Goal: Task Accomplishment & Management: Manage account settings

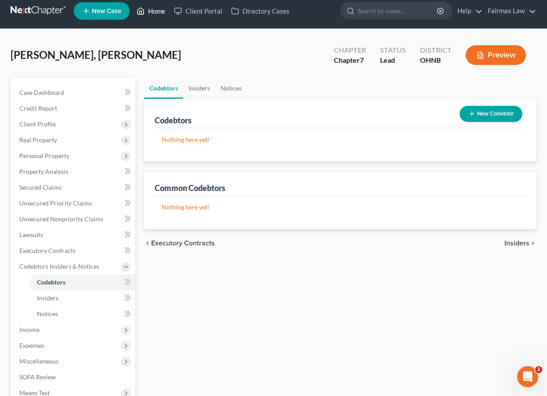
click at [151, 9] on link "Home" at bounding box center [150, 11] width 37 height 16
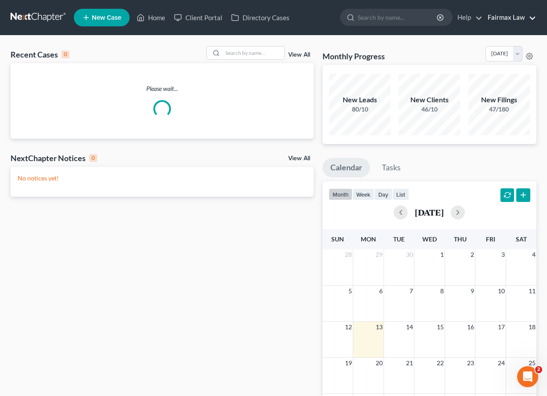
click at [529, 20] on link "Fairmax Law" at bounding box center [509, 18] width 53 height 16
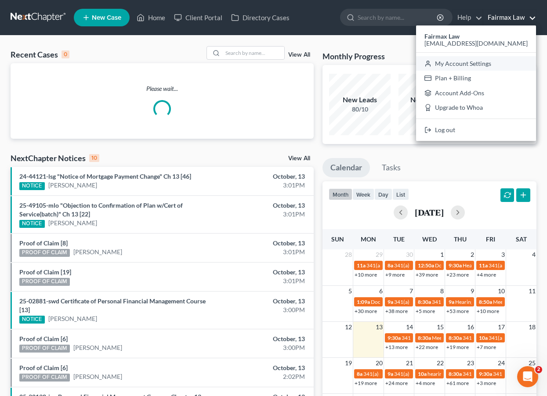
click at [499, 65] on link "My Account Settings" at bounding box center [476, 63] width 120 height 15
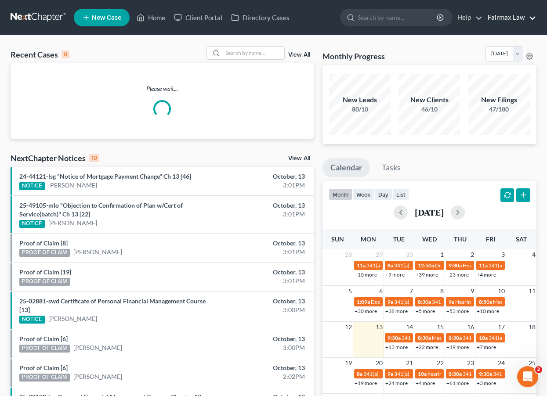
click at [526, 17] on link "Fairmax Law" at bounding box center [509, 18] width 53 height 16
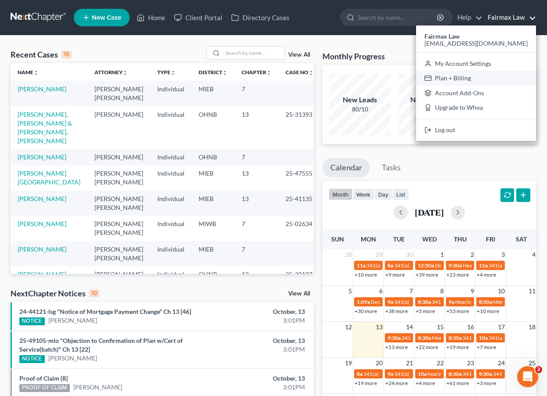
select select "24"
select select "23"
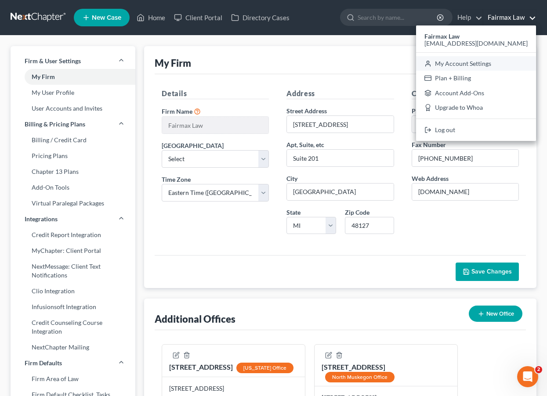
click at [495, 64] on link "My Account Settings" at bounding box center [476, 63] width 120 height 15
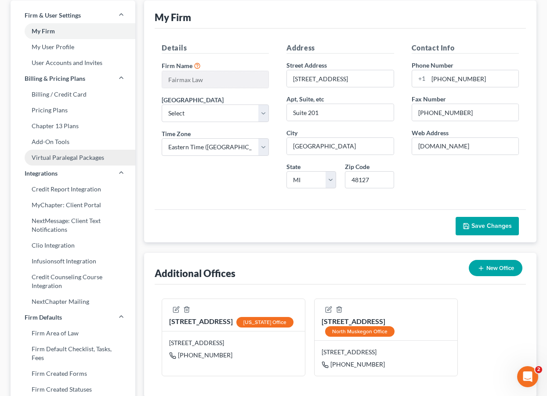
scroll to position [33, 0]
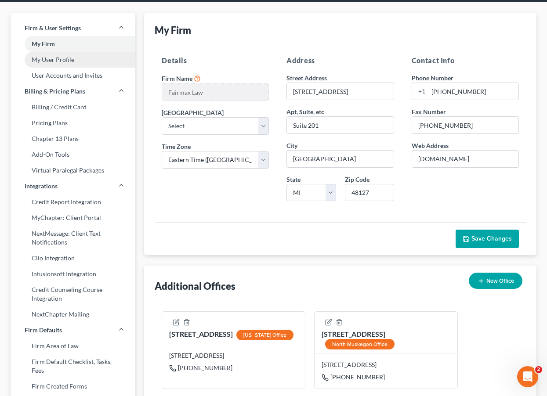
click at [65, 55] on link "My User Profile" at bounding box center [73, 60] width 125 height 16
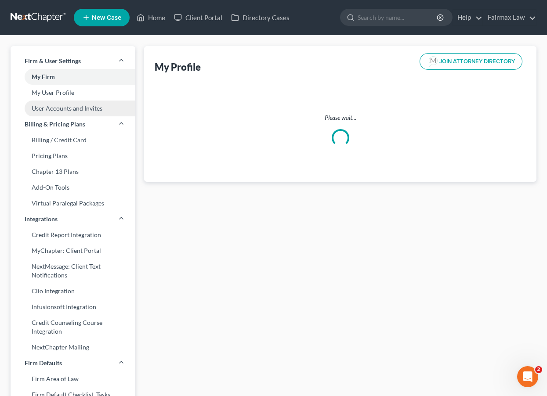
select select "23"
select select "61"
select select "attorney"
select select "0"
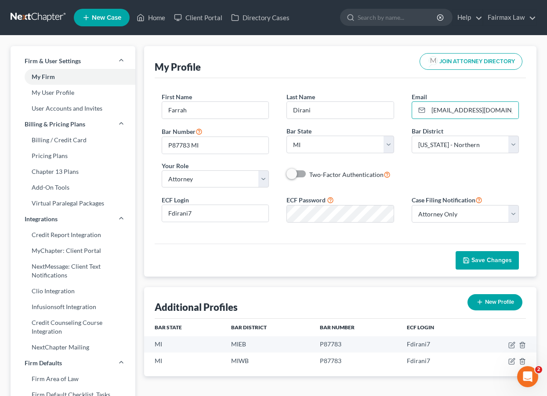
click at [344, 87] on div "First Name * Farrah Last Name * Dirani Email * farrah@fairmaxlaw.com Bar Number…" at bounding box center [340, 161] width 371 height 166
click at [384, 191] on div "First Name * Farrah Last Name * Dirani Email * farrah@fairmaxlaw.com Bar Number…" at bounding box center [340, 143] width 375 height 102
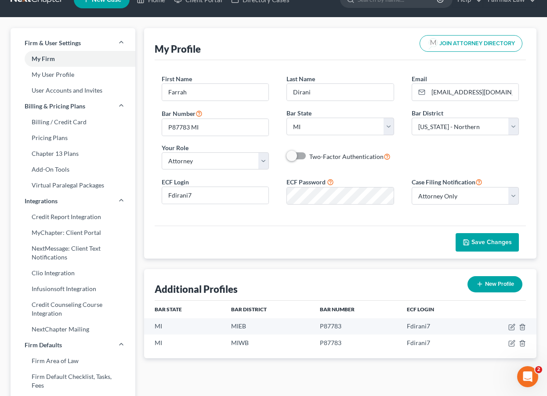
scroll to position [21, 0]
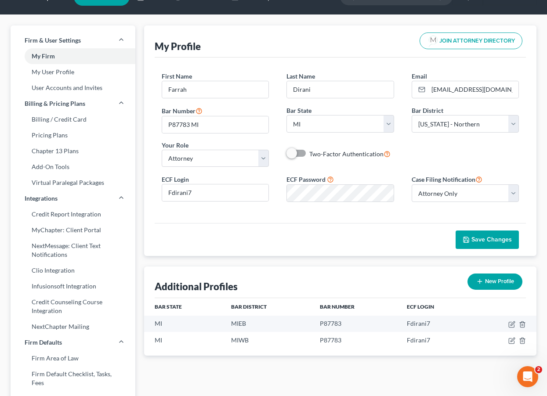
click at [291, 181] on label "ECF Password" at bounding box center [305, 179] width 39 height 9
click at [246, 178] on div "ECF Login Fdirani7 ECF Password Case Filing Notification Select Attorney Only A…" at bounding box center [340, 191] width 375 height 35
click at [236, 236] on div "Save Changes" at bounding box center [340, 239] width 371 height 33
click at [61, 73] on link "My User Profile" at bounding box center [73, 72] width 125 height 16
click at [61, 83] on link "User Accounts and Invites" at bounding box center [73, 88] width 125 height 16
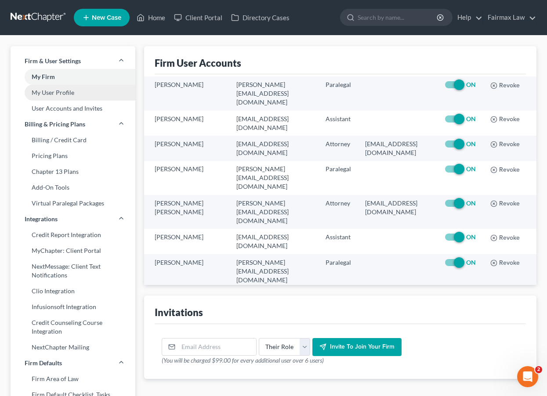
click at [75, 93] on link "My User Profile" at bounding box center [73, 93] width 125 height 16
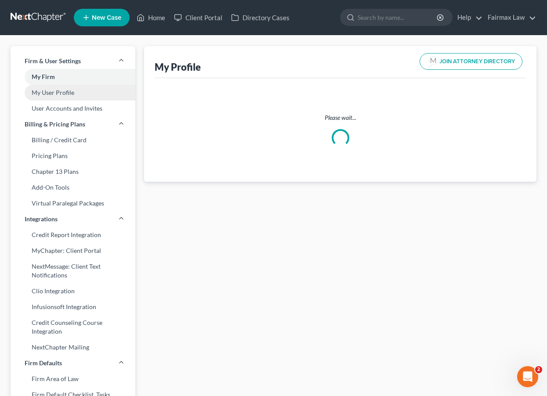
select select "23"
select select "61"
select select "attorney"
select select "0"
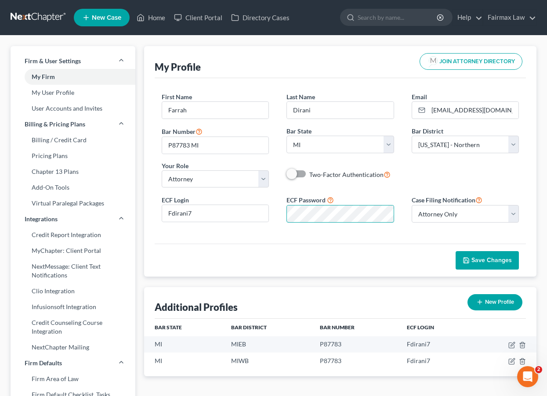
click at [159, 214] on div "ECF Login Fdirani7 ECF Password Case Filing Notification Select Attorney Only A…" at bounding box center [340, 212] width 375 height 35
click at [471, 255] on button "Save Changes" at bounding box center [487, 260] width 63 height 18
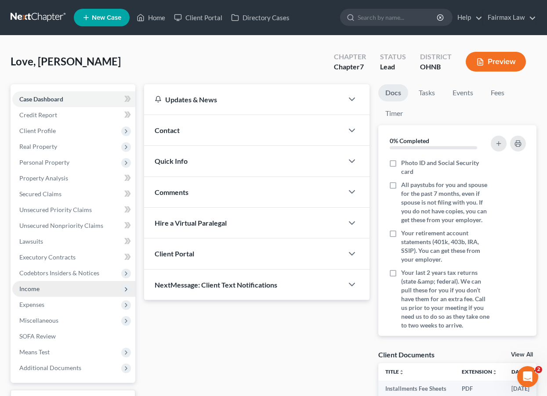
click at [72, 283] on span "Income" at bounding box center [73, 289] width 123 height 16
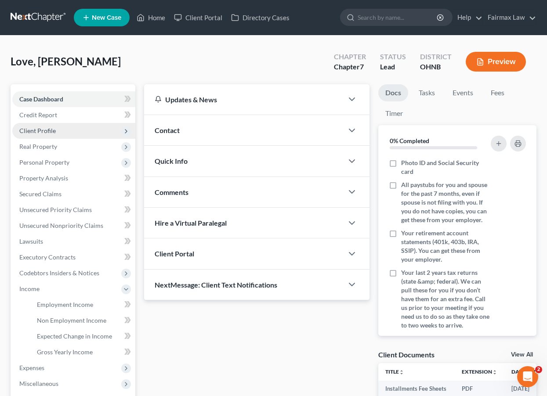
click at [69, 129] on span "Client Profile" at bounding box center [73, 131] width 123 height 16
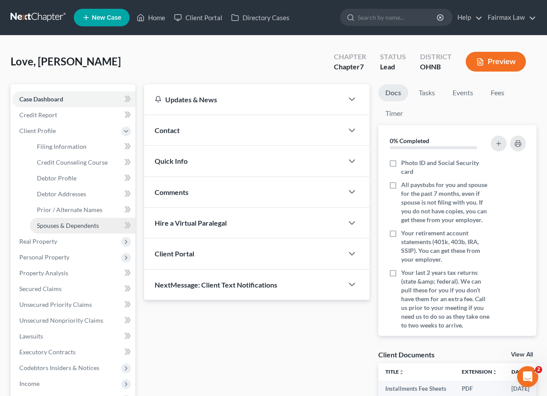
click at [69, 224] on span "Spouses & Dependents" at bounding box center [68, 225] width 62 height 7
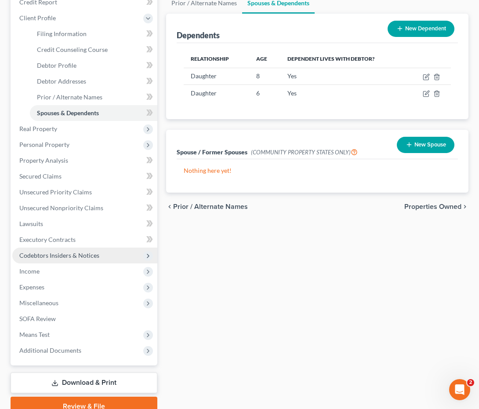
scroll to position [145, 0]
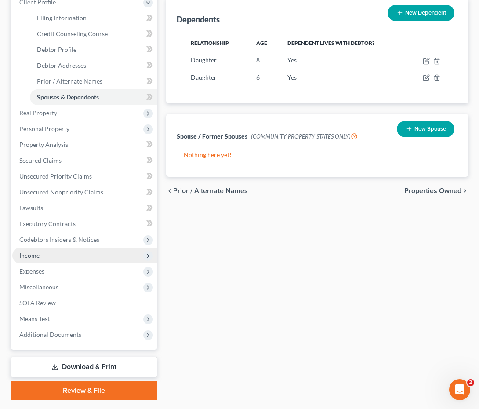
click at [110, 257] on span "Income" at bounding box center [84, 255] width 145 height 16
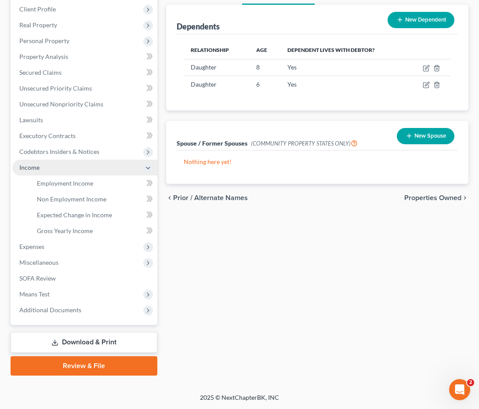
scroll to position [138, 0]
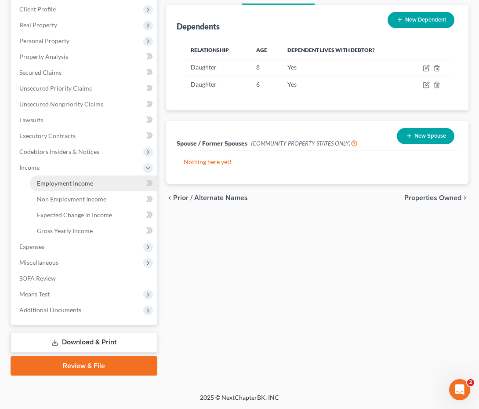
click at [112, 187] on link "Employment Income" at bounding box center [93, 183] width 127 height 16
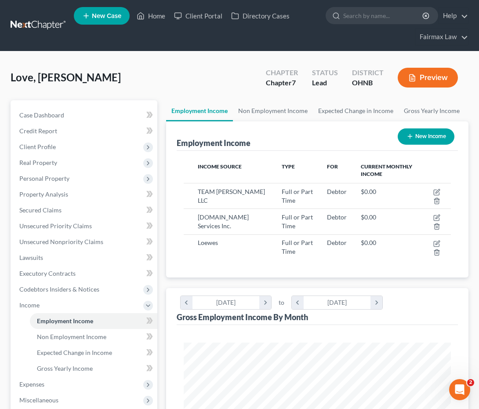
scroll to position [134, 285]
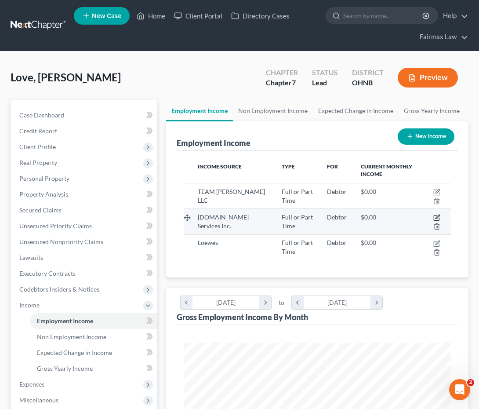
click at [437, 216] on icon "button" at bounding box center [437, 217] width 4 height 4
select select "0"
select select "23"
select select "3"
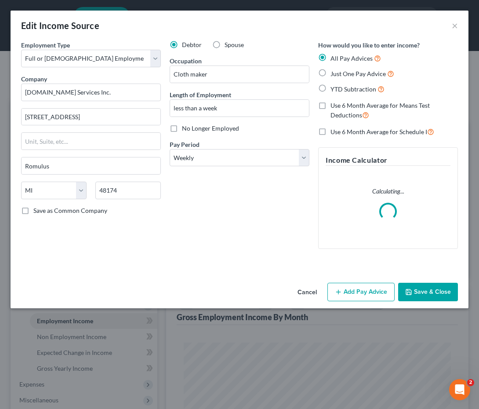
click at [358, 280] on div "Cancel Add Pay Advice Save & Close" at bounding box center [240, 293] width 458 height 29
click at [358, 291] on button "Add Pay Advice" at bounding box center [360, 291] width 67 height 18
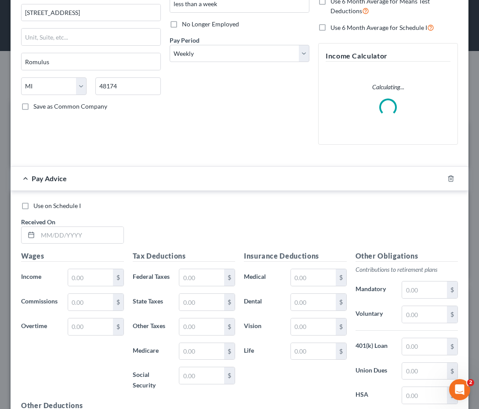
scroll to position [190, 0]
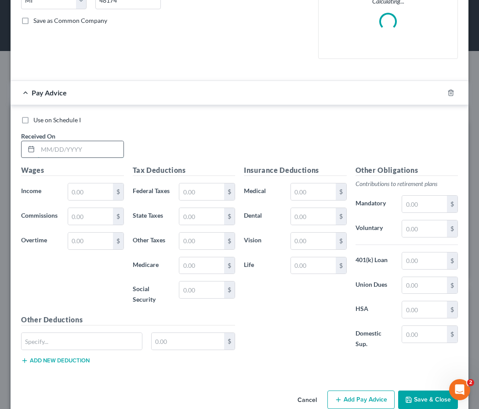
click at [85, 152] on input "text" at bounding box center [81, 149] width 86 height 17
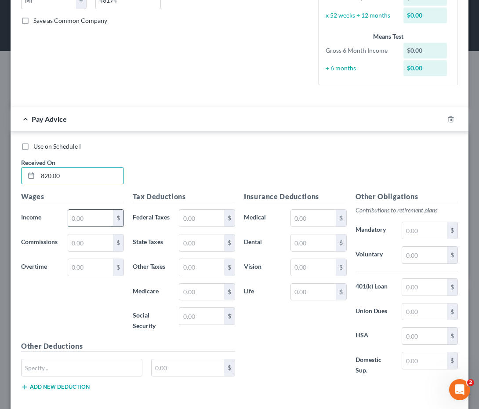
click at [94, 222] on input "text" at bounding box center [90, 218] width 45 height 17
drag, startPoint x: 92, startPoint y: 179, endPoint x: -4, endPoint y: 157, distance: 97.8
click at [0, 157] on html "Home New Case Client Portal Directory Cases Fairmax Law farrah@fairmaxlaw.com M…" at bounding box center [239, 358] width 479 height 716
type input "10/10/2025"
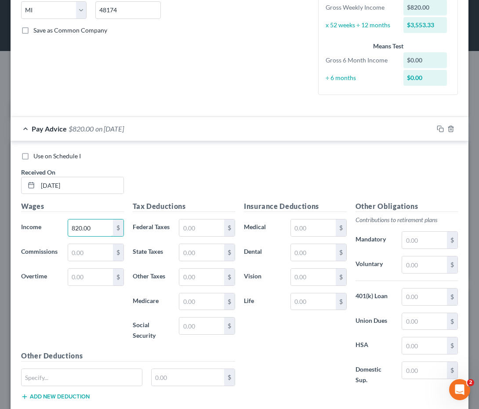
scroll to position [194, 0]
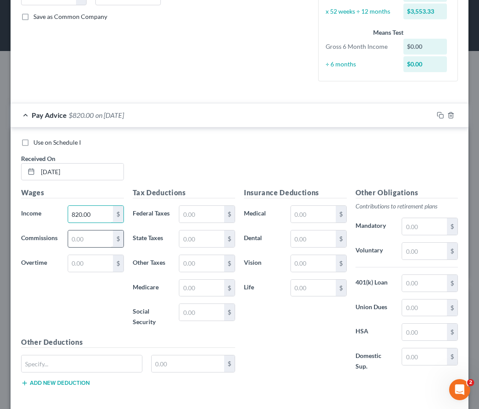
type input "820.00"
click at [94, 238] on input "text" at bounding box center [90, 238] width 45 height 17
click at [206, 209] on input "text" at bounding box center [201, 214] width 45 height 17
type input "59.69"
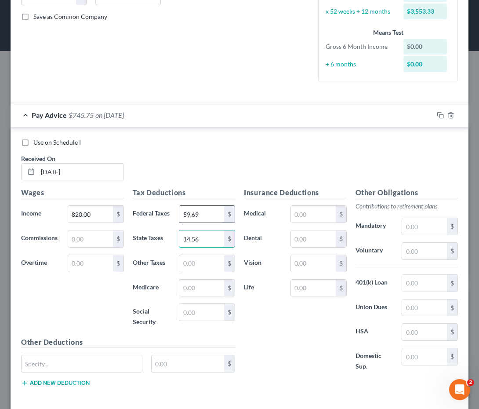
type input "14.56"
type input "11.89"
type input "50.84"
click at [299, 326] on div "Insurance Deductions Medical $ Dental $ Vision $ Life $" at bounding box center [295, 284] width 112 height 194
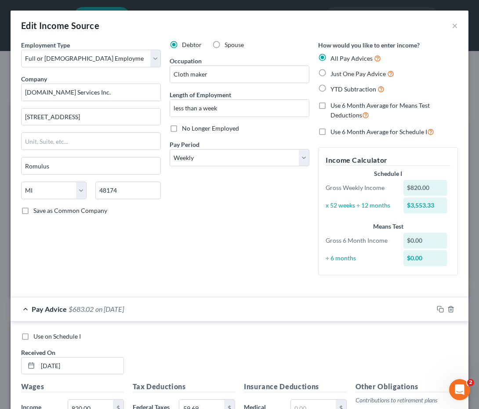
scroll to position [0, 0]
click at [355, 114] on span "Use 6 Month Average for Means Test Deductions" at bounding box center [379, 109] width 99 height 17
click at [340, 107] on input "Use 6 Month Average for Means Test Deductions" at bounding box center [337, 104] width 6 height 6
checkbox input "true"
click at [272, 247] on div "Debtor Spouse Occupation Cloth maker Length of Employment less than a week No L…" at bounding box center [239, 161] width 148 height 242
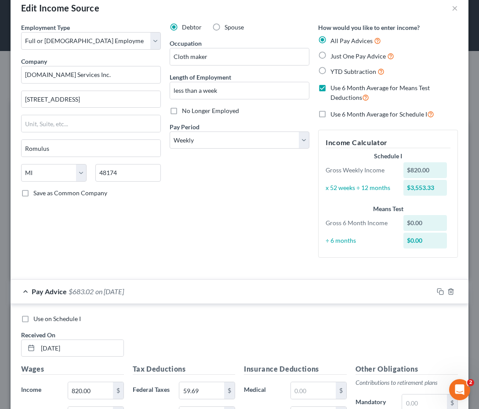
scroll to position [18, 0]
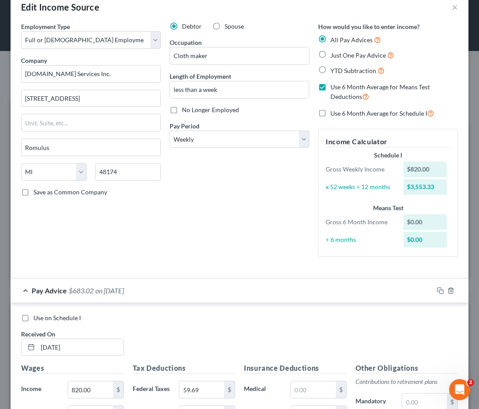
click at [336, 56] on span "Just One Pay Advice" at bounding box center [357, 54] width 55 height 7
click at [336, 56] on input "Just One Pay Advice" at bounding box center [337, 53] width 6 height 6
radio input "true"
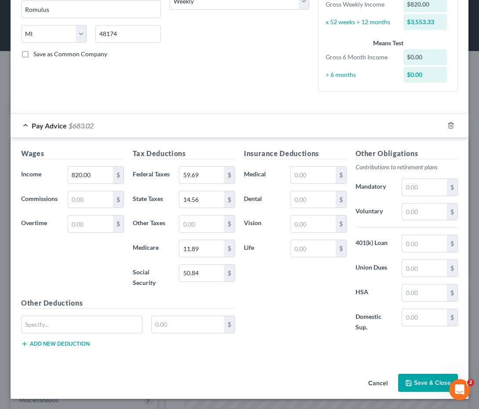
scroll to position [156, 0]
click at [417, 385] on button "Save & Close" at bounding box center [428, 383] width 60 height 18
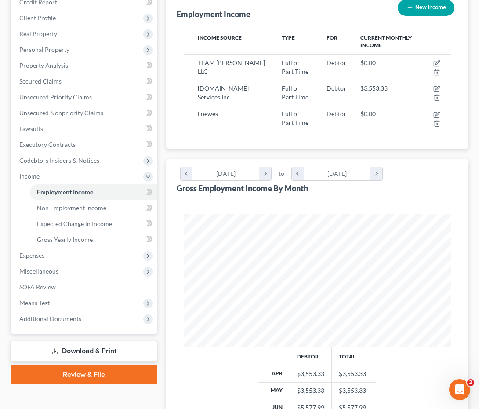
scroll to position [86, 0]
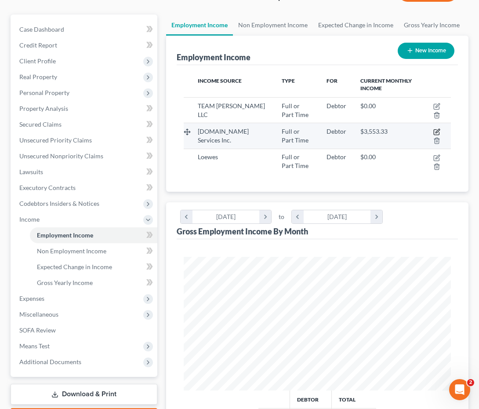
click at [436, 130] on icon "button" at bounding box center [436, 132] width 5 height 5
select select "0"
select select "23"
select select "3"
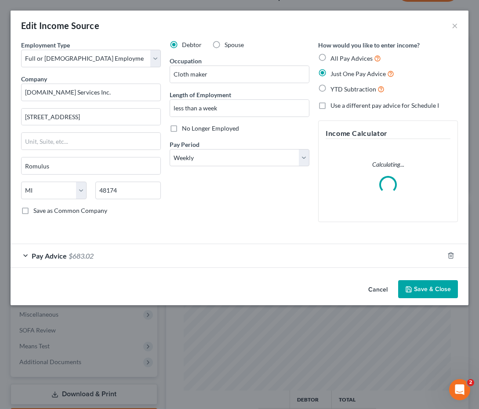
click at [235, 261] on div "Pay Advice $683.02" at bounding box center [227, 255] width 433 height 23
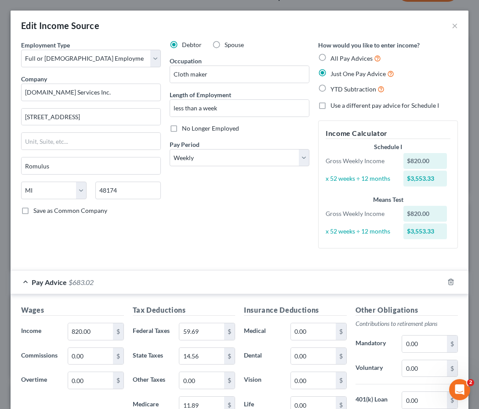
scroll to position [0, 0]
click at [456, 24] on button "×" at bounding box center [455, 25] width 6 height 11
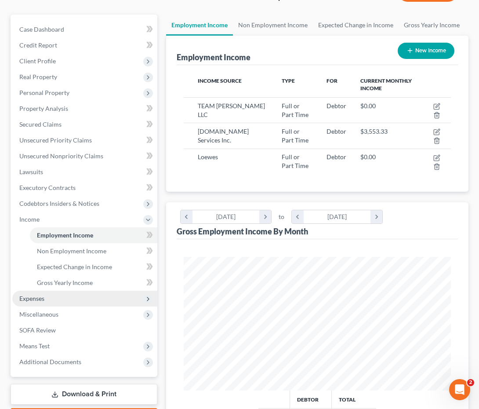
click at [47, 299] on span "Expenses" at bounding box center [84, 298] width 145 height 16
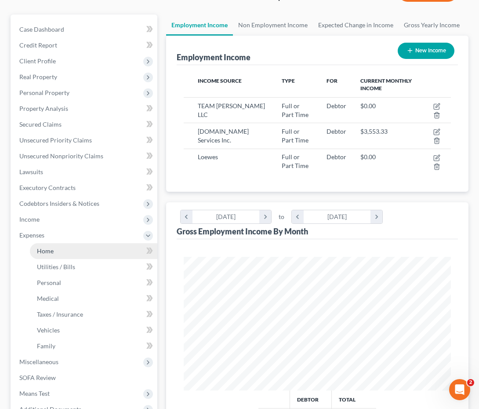
click at [61, 251] on link "Home" at bounding box center [93, 251] width 127 height 16
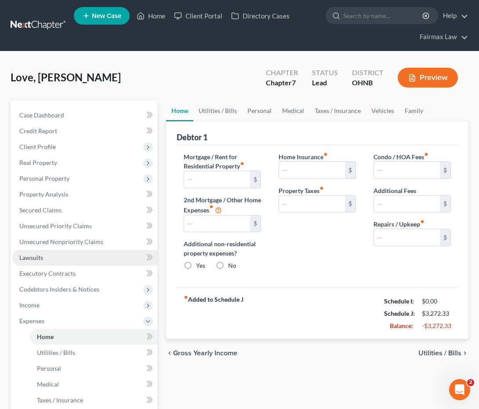
type input "1,175.00"
type input "0.00"
radio input "true"
type input "0.00"
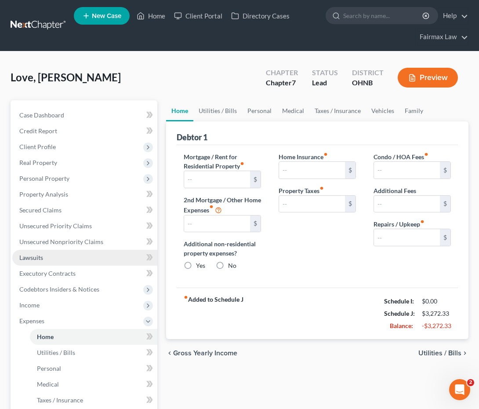
type input "0.00"
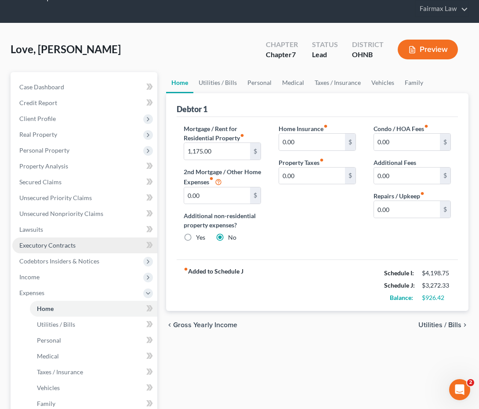
scroll to position [27, 0]
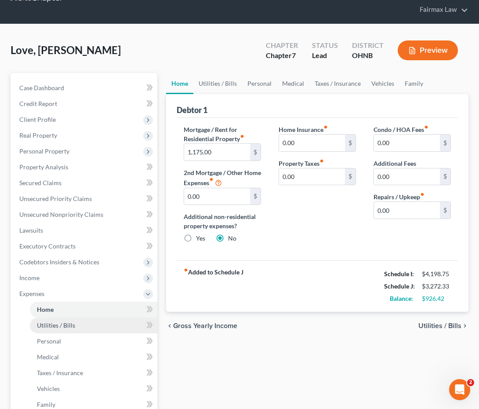
click at [70, 327] on span "Utilities / Bills" at bounding box center [56, 324] width 38 height 7
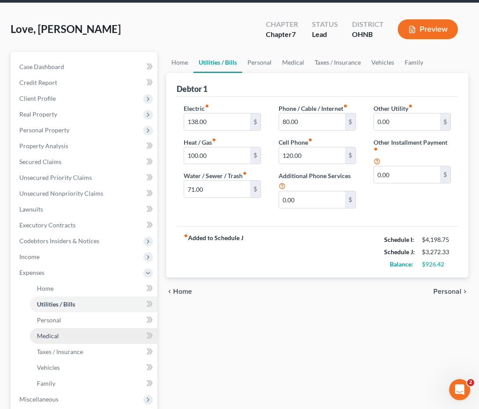
scroll to position [47, 0]
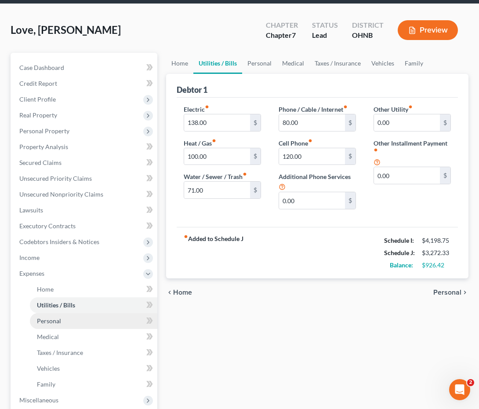
click at [66, 319] on link "Personal" at bounding box center [93, 321] width 127 height 16
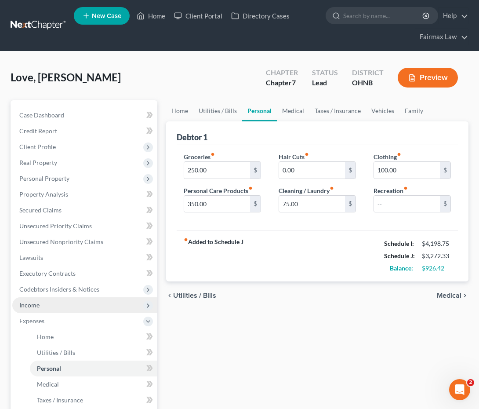
click at [77, 305] on span "Income" at bounding box center [84, 305] width 145 height 16
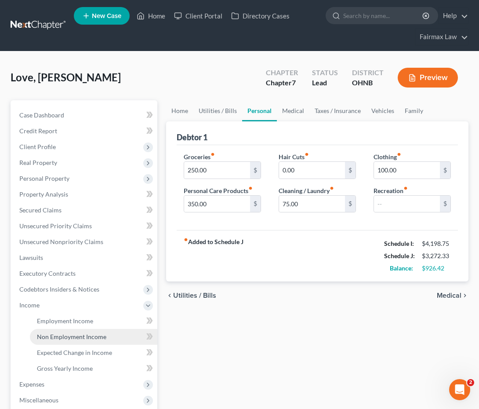
click at [76, 338] on span "Non Employment Income" at bounding box center [71, 336] width 69 height 7
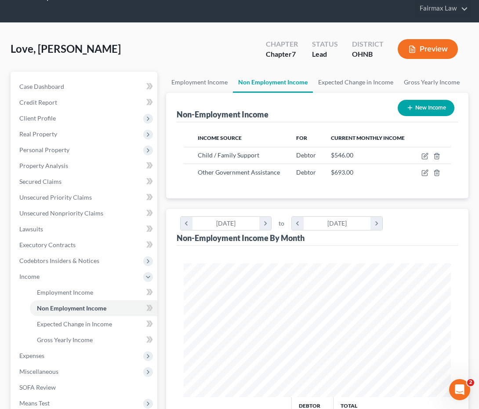
scroll to position [29, 0]
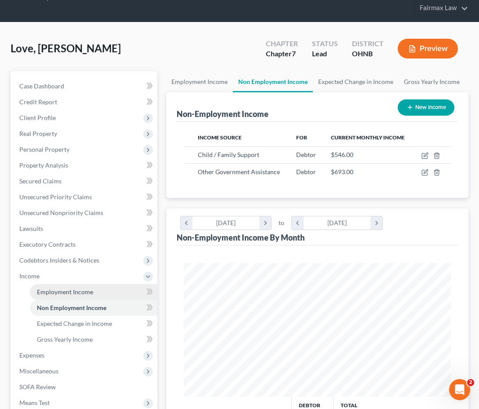
click at [102, 292] on link "Employment Income" at bounding box center [93, 292] width 127 height 16
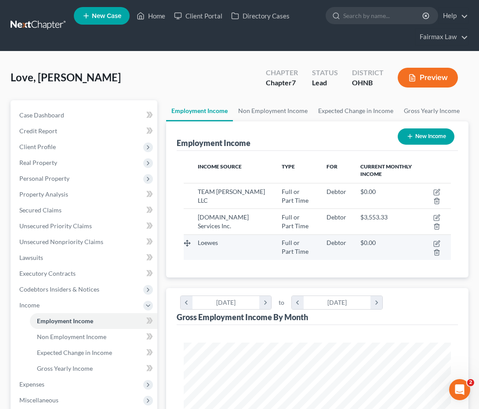
scroll to position [134, 285]
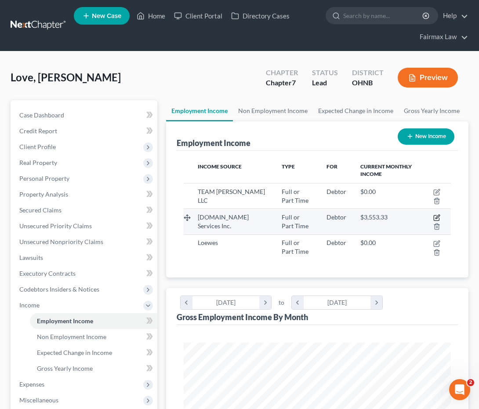
click at [438, 215] on icon "button" at bounding box center [437, 217] width 4 height 4
select select "0"
select select "23"
select select "3"
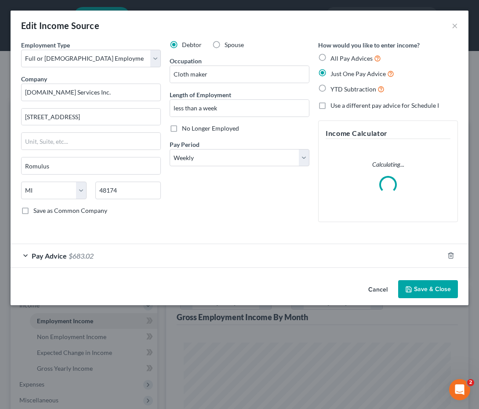
click at [163, 251] on div "Pay Advice $683.02" at bounding box center [227, 255] width 433 height 23
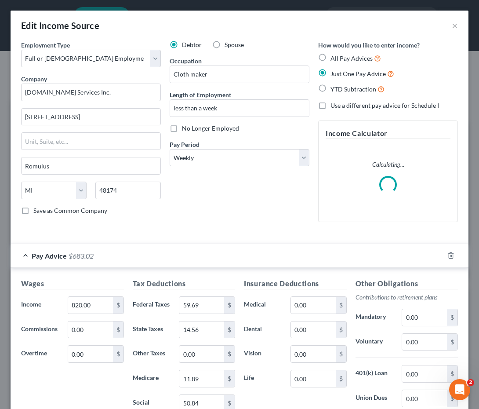
scroll to position [25, 0]
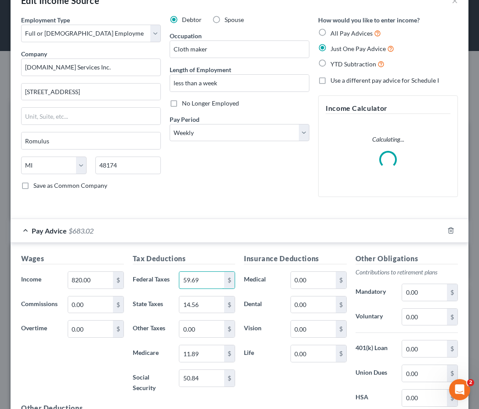
drag, startPoint x: 217, startPoint y: 280, endPoint x: 139, endPoint y: 277, distance: 78.2
click at [139, 277] on div "Federal Taxes 59.69 $" at bounding box center [184, 280] width 112 height 18
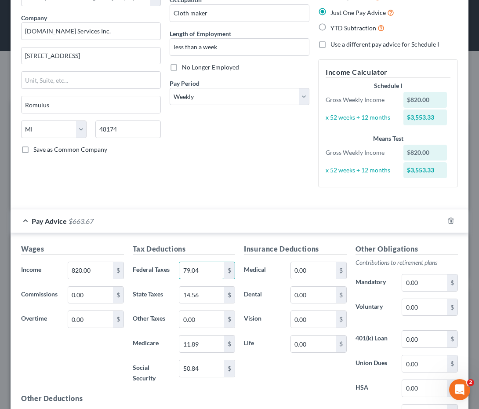
scroll to position [66, 0]
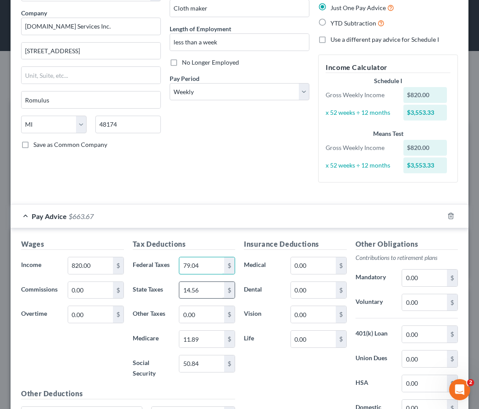
type input "79.04"
click at [206, 294] on input "14.56" at bounding box center [201, 290] width 45 height 17
type input "1"
type input "18.43"
click at [202, 364] on input "50.84" at bounding box center [201, 363] width 45 height 17
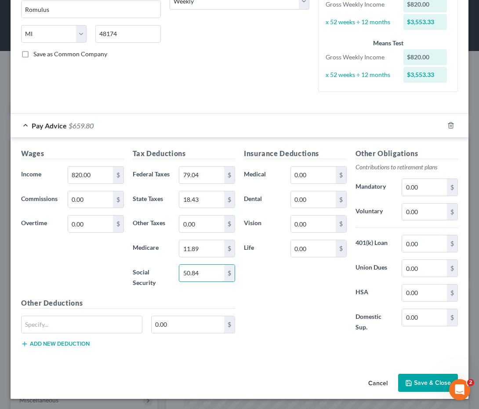
scroll to position [156, 0]
click at [416, 381] on button "Save & Close" at bounding box center [428, 383] width 60 height 18
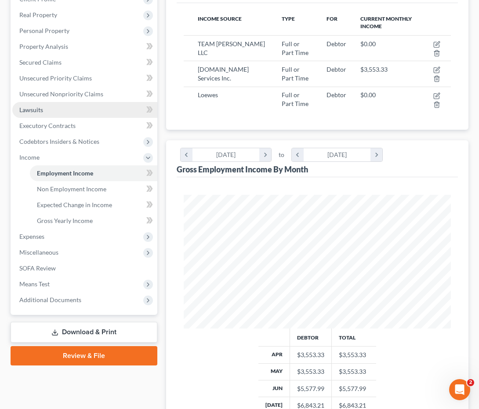
scroll to position [192, 0]
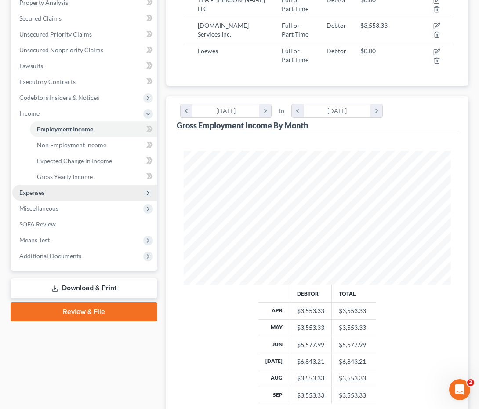
click at [56, 193] on span "Expenses" at bounding box center [84, 193] width 145 height 16
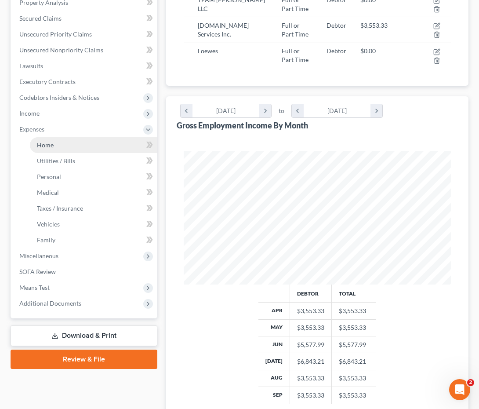
click at [70, 146] on link "Home" at bounding box center [93, 145] width 127 height 16
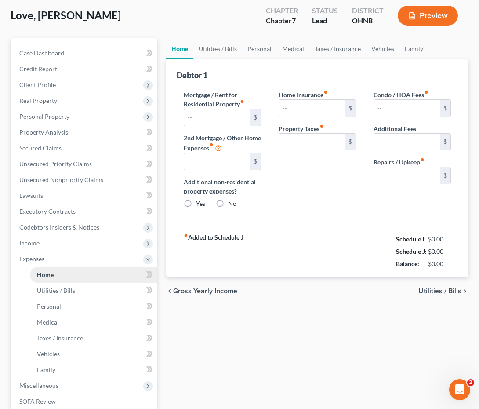
scroll to position [1, 0]
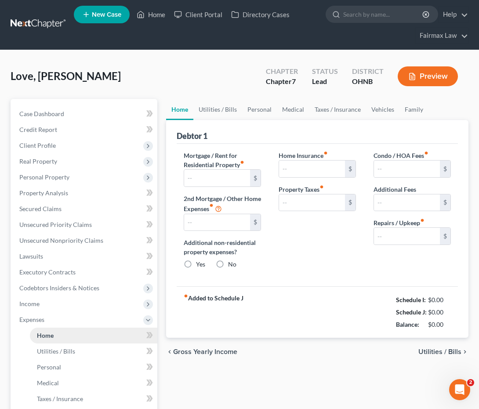
type input "1,175.00"
type input "0.00"
radio input "true"
type input "0.00"
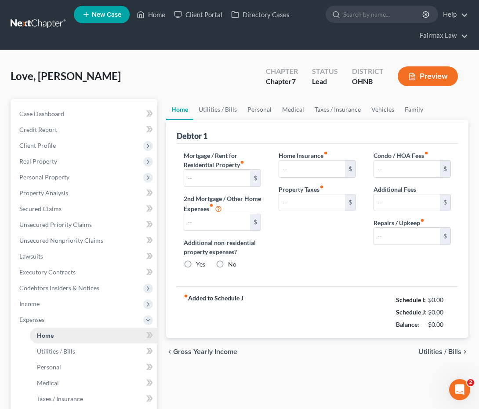
type input "0.00"
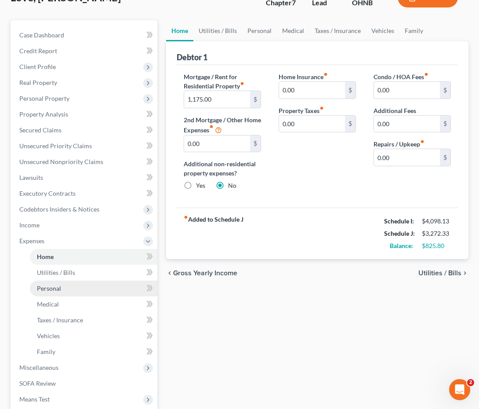
click at [96, 283] on link "Personal" at bounding box center [93, 288] width 127 height 16
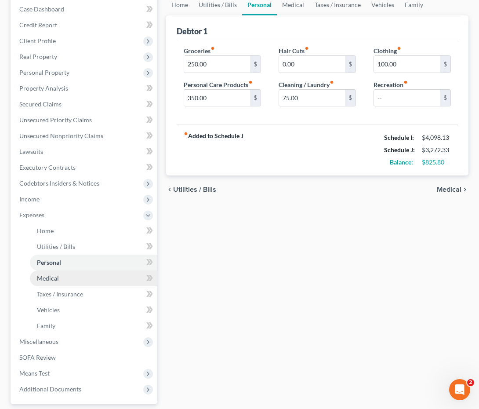
scroll to position [105, 0]
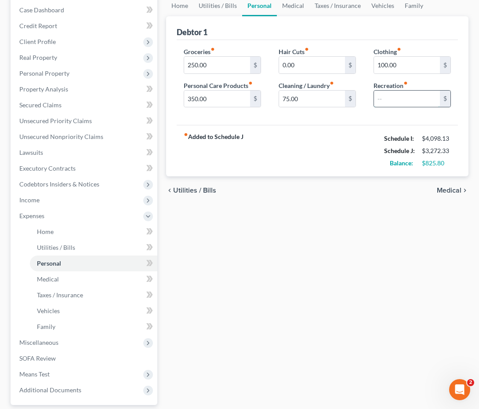
click at [393, 97] on input "text" at bounding box center [407, 99] width 66 height 17
type input "250.00"
click at [124, 314] on link "Vehicles" at bounding box center [93, 311] width 127 height 16
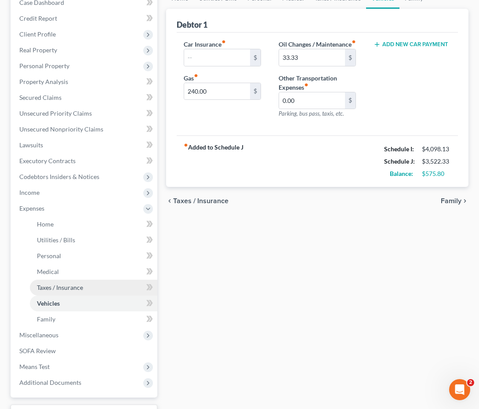
click at [97, 286] on link "Taxes / Insurance" at bounding box center [93, 287] width 127 height 16
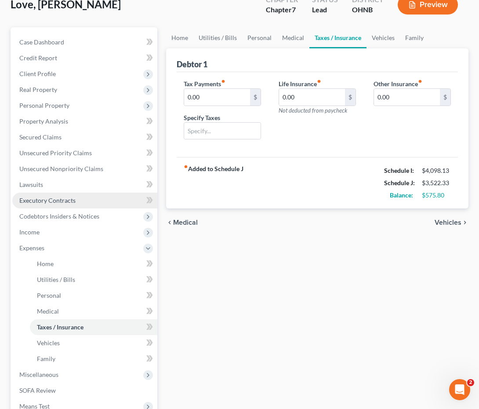
scroll to position [72, 0]
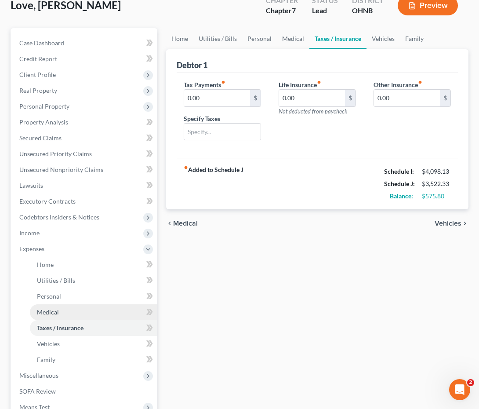
click at [79, 311] on link "Medical" at bounding box center [93, 312] width 127 height 16
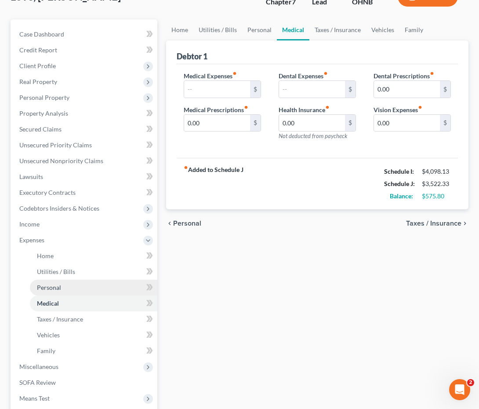
click at [83, 289] on link "Personal" at bounding box center [93, 287] width 127 height 16
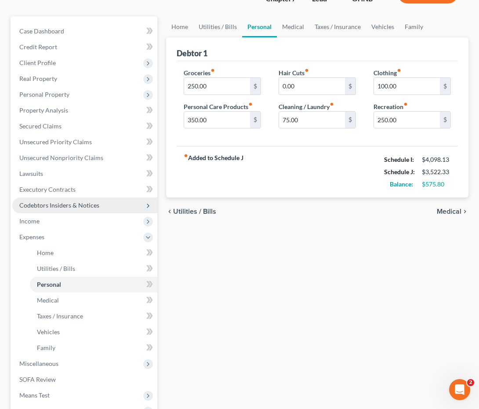
scroll to position [87, 0]
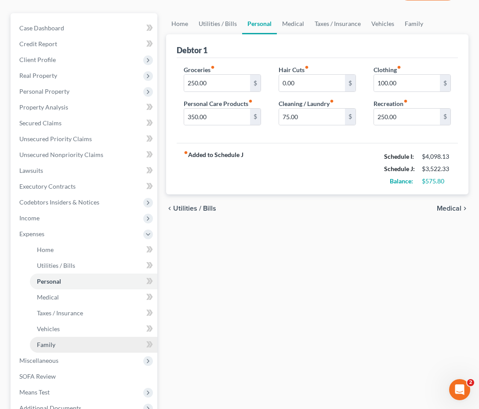
click at [66, 348] on link "Family" at bounding box center [93, 345] width 127 height 16
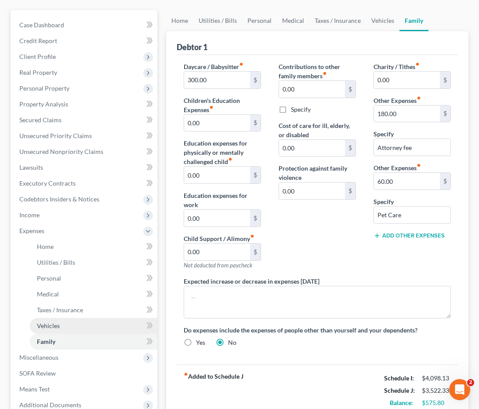
scroll to position [92, 0]
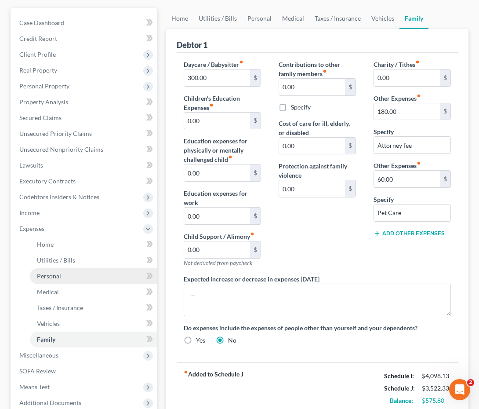
click at [79, 269] on link "Personal" at bounding box center [93, 276] width 127 height 16
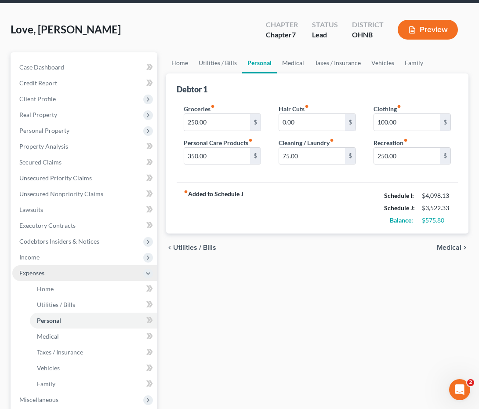
scroll to position [62, 0]
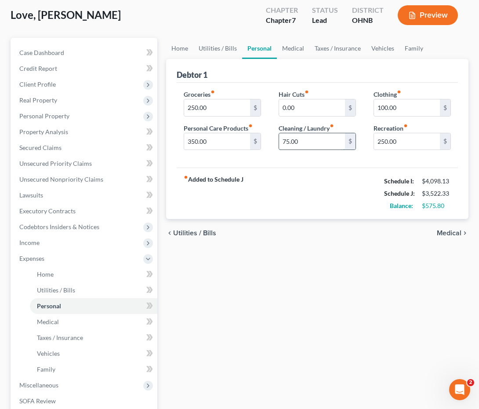
click at [281, 141] on input "75.00" at bounding box center [312, 141] width 66 height 17
type input "175.00"
click at [360, 185] on div "fiber_manual_record Added to Schedule J Schedule I: $4,098.13 Schedule J: $3,62…" at bounding box center [317, 192] width 281 height 51
click at [91, 286] on link "Utilities / Bills" at bounding box center [93, 290] width 127 height 16
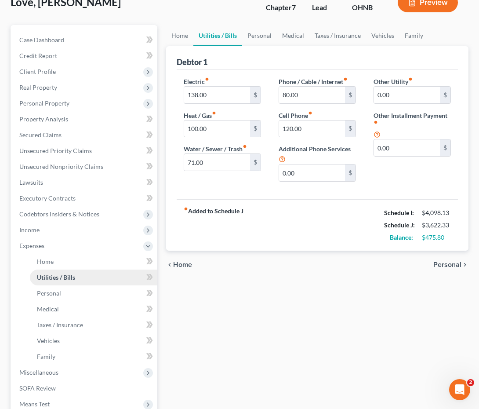
scroll to position [77, 0]
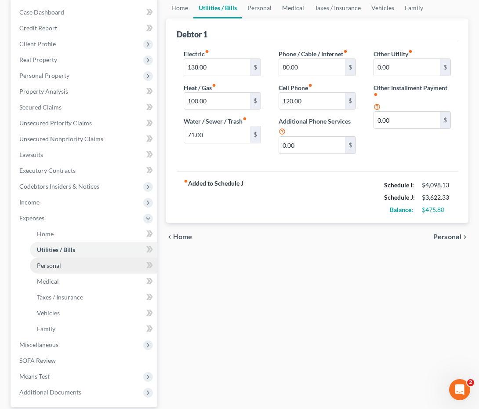
click at [90, 264] on link "Personal" at bounding box center [93, 265] width 127 height 16
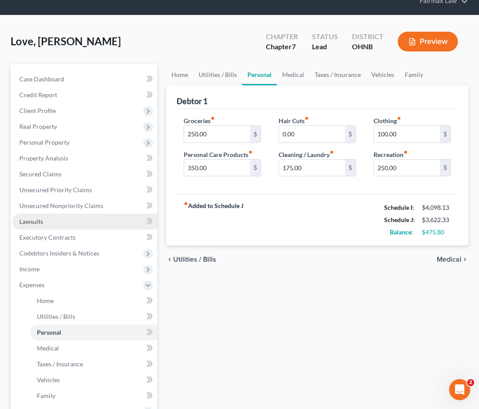
scroll to position [37, 0]
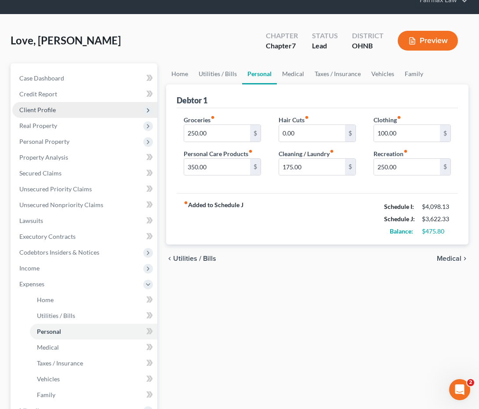
click at [99, 105] on span "Client Profile" at bounding box center [84, 110] width 145 height 16
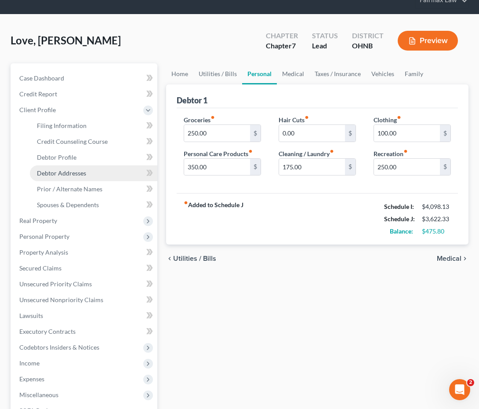
click at [87, 175] on link "Debtor Addresses" at bounding box center [93, 173] width 127 height 16
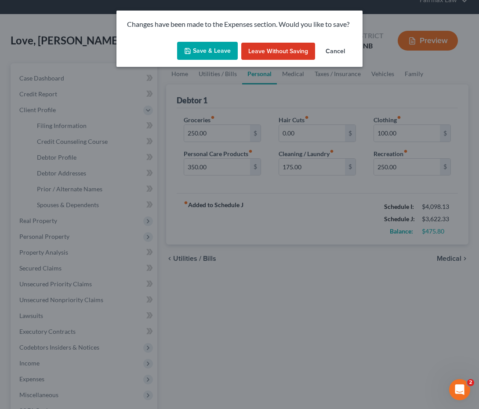
click at [218, 48] on button "Save & Leave" at bounding box center [207, 51] width 61 height 18
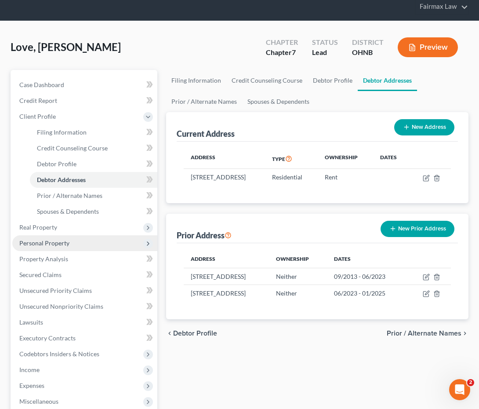
scroll to position [41, 0]
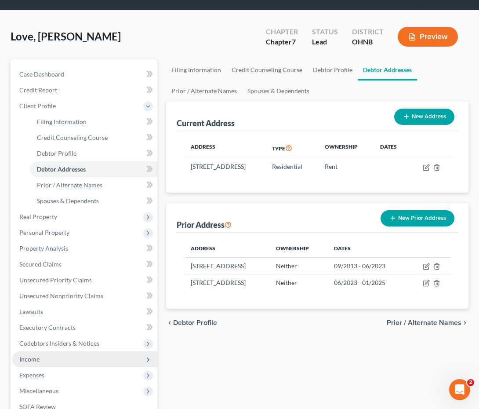
click at [80, 360] on span "Income" at bounding box center [84, 359] width 145 height 16
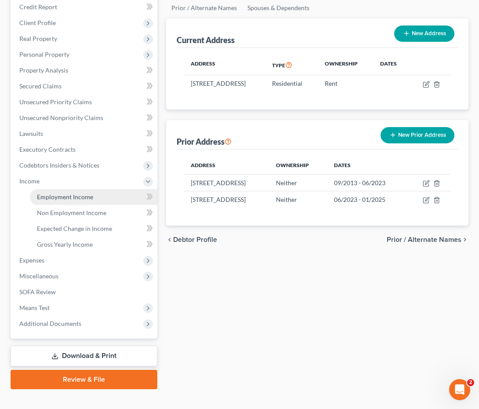
click at [72, 200] on link "Employment Income" at bounding box center [93, 197] width 127 height 16
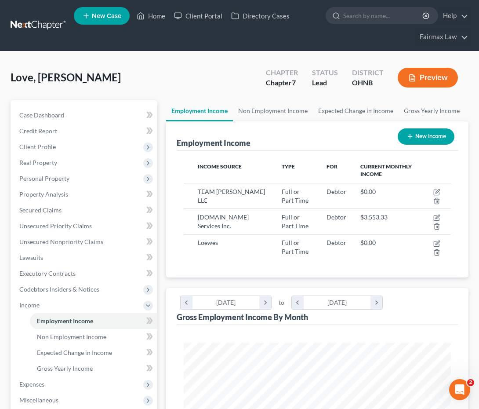
scroll to position [134, 285]
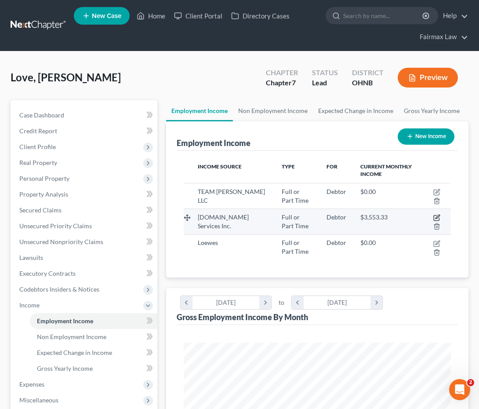
click at [437, 217] on icon "button" at bounding box center [437, 217] width 4 height 4
select select "0"
select select "23"
select select "3"
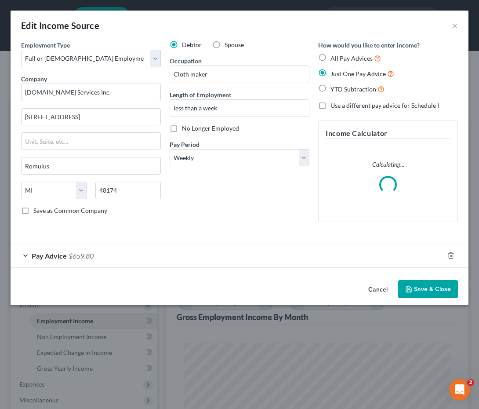
click at [179, 263] on div "Pay Advice $659.80" at bounding box center [227, 255] width 433 height 23
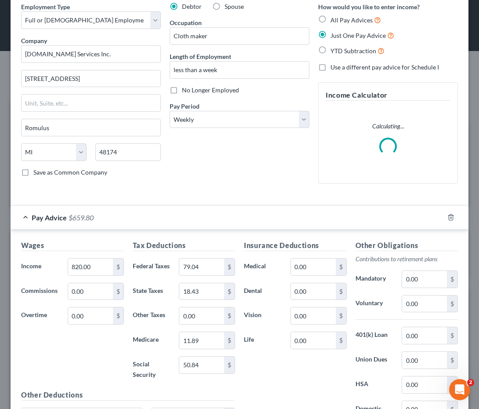
scroll to position [113, 0]
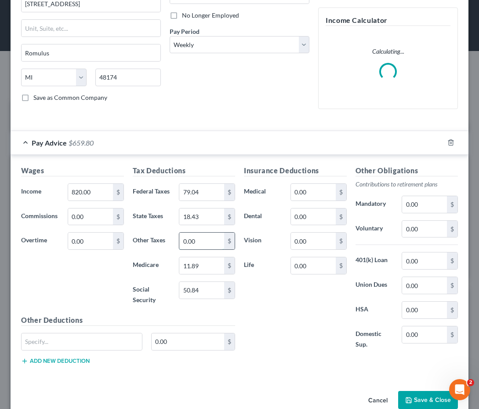
click at [201, 239] on input "0.00" at bounding box center [201, 240] width 45 height 17
drag, startPoint x: 201, startPoint y: 239, endPoint x: 167, endPoint y: 239, distance: 33.8
click at [167, 239] on div "Other Taxes 0.00 $" at bounding box center [184, 241] width 112 height 18
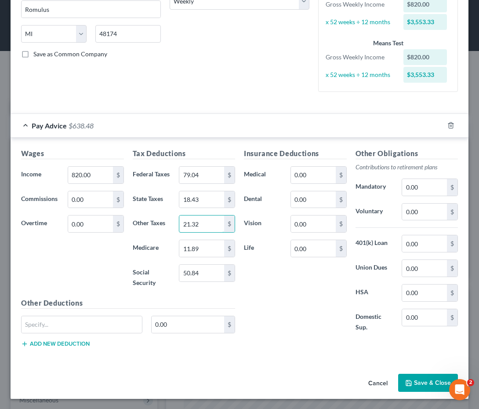
scroll to position [156, 0]
type input "21.32"
click at [423, 380] on button "Save & Close" at bounding box center [428, 383] width 60 height 18
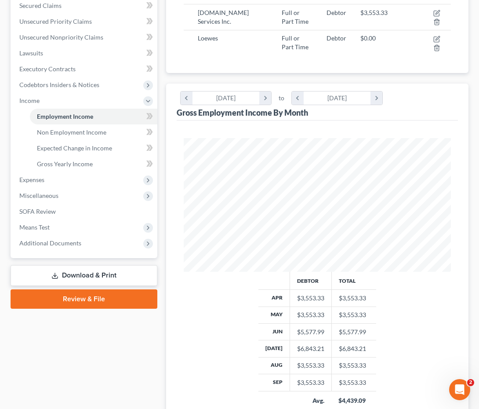
scroll to position [105, 0]
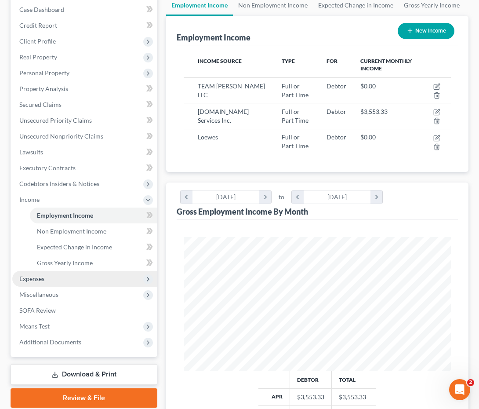
click at [87, 282] on span "Expenses" at bounding box center [84, 279] width 145 height 16
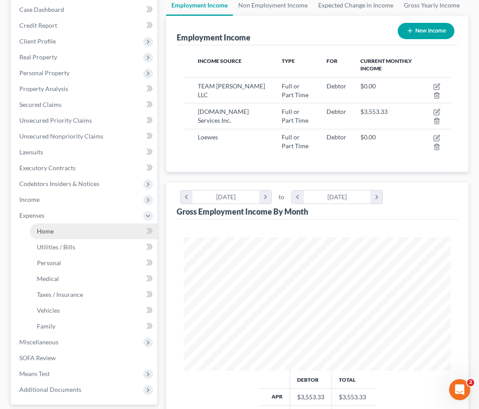
click at [77, 230] on link "Home" at bounding box center [93, 231] width 127 height 16
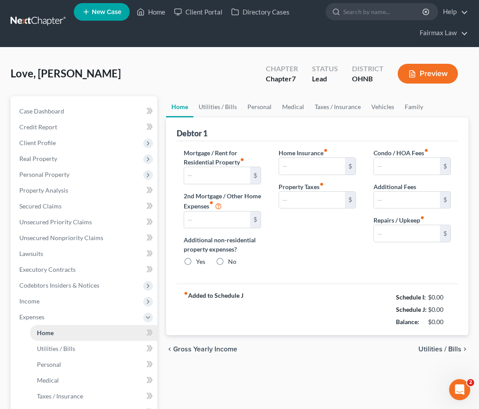
type input "1,175.00"
type input "0.00"
radio input "true"
type input "0.00"
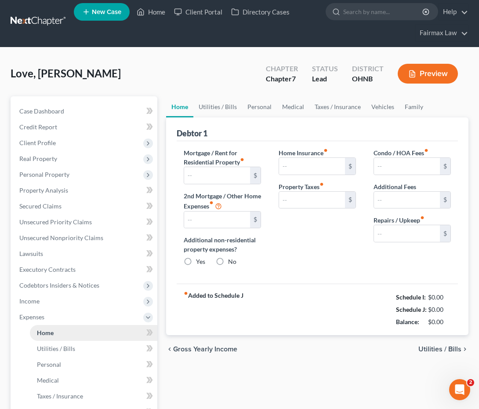
type input "0.00"
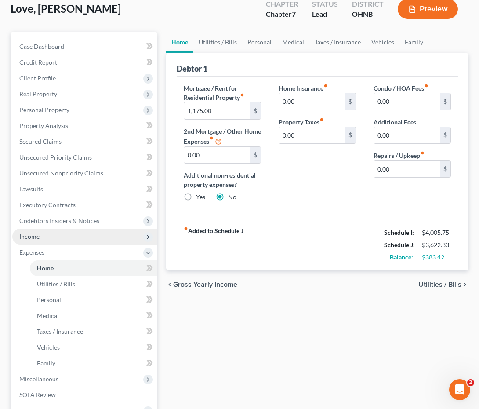
scroll to position [78, 0]
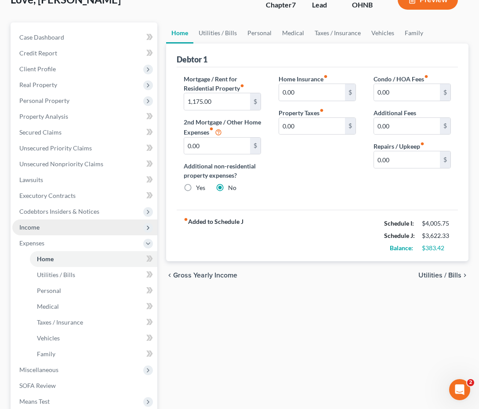
click at [88, 230] on span "Income" at bounding box center [84, 227] width 145 height 16
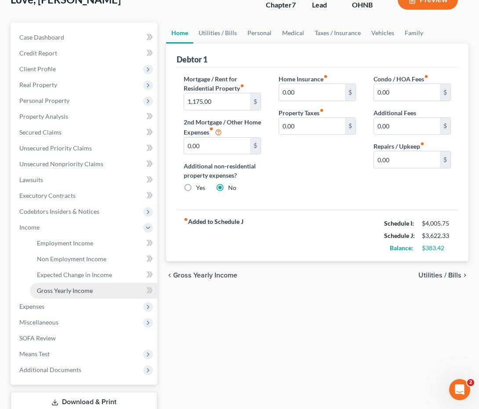
click at [89, 295] on link "Gross Yearly Income" at bounding box center [93, 290] width 127 height 16
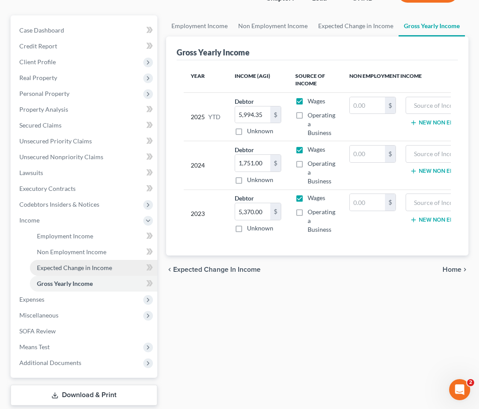
scroll to position [110, 0]
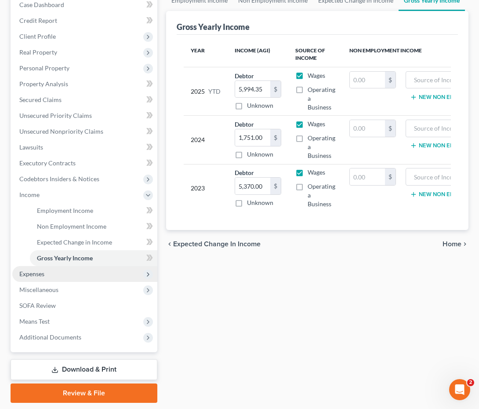
click at [90, 272] on span "Expenses" at bounding box center [84, 274] width 145 height 16
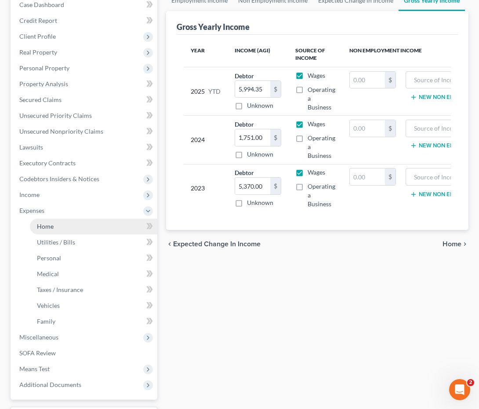
click at [80, 228] on link "Home" at bounding box center [93, 226] width 127 height 16
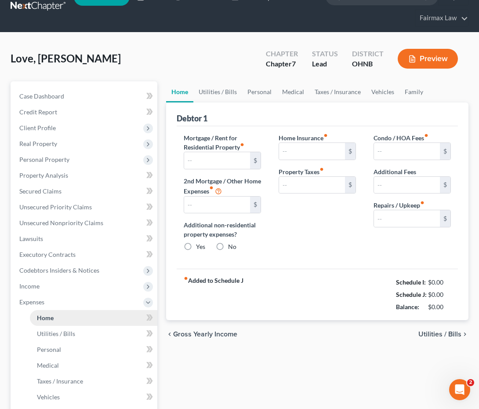
type input "1,175.00"
type input "0.00"
radio input "true"
type input "0.00"
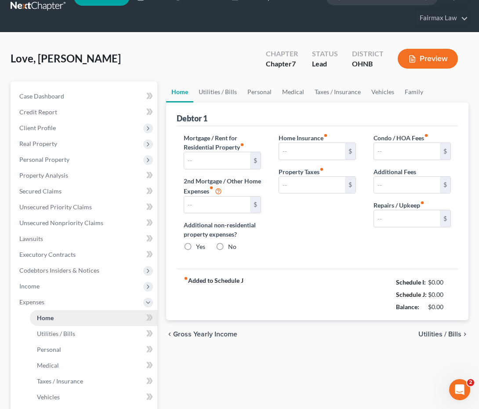
type input "0.00"
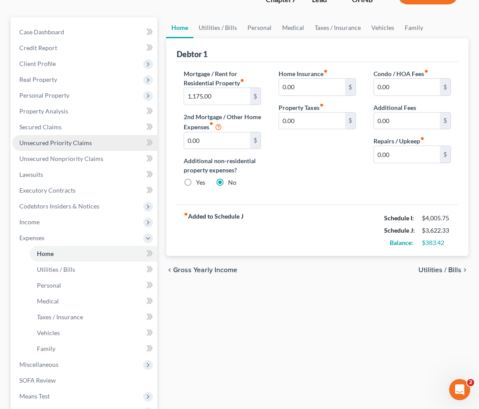
scroll to position [85, 0]
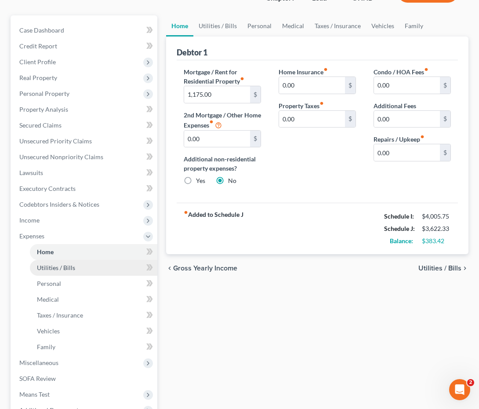
click at [80, 272] on link "Utilities / Bills" at bounding box center [93, 268] width 127 height 16
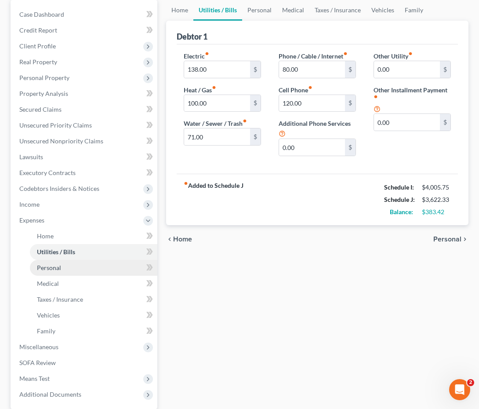
scroll to position [101, 0]
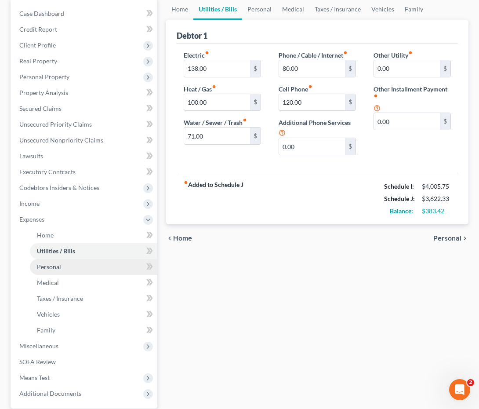
click at [78, 267] on link "Personal" at bounding box center [93, 267] width 127 height 16
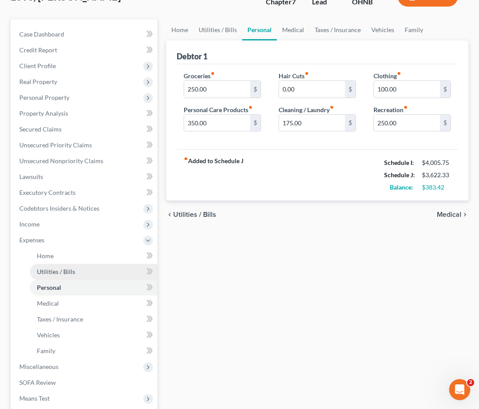
scroll to position [81, 0]
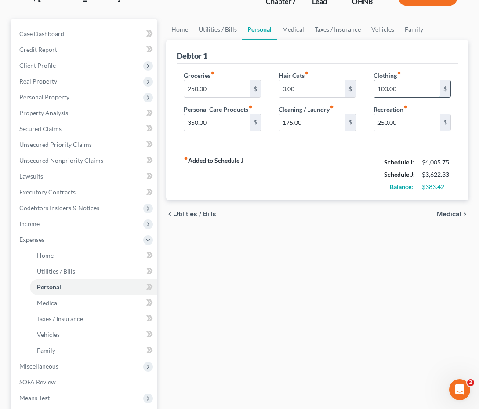
click at [386, 92] on input "100.00" at bounding box center [407, 88] width 66 height 17
type input "150.00"
click at [108, 333] on link "Vehicles" at bounding box center [93, 334] width 127 height 16
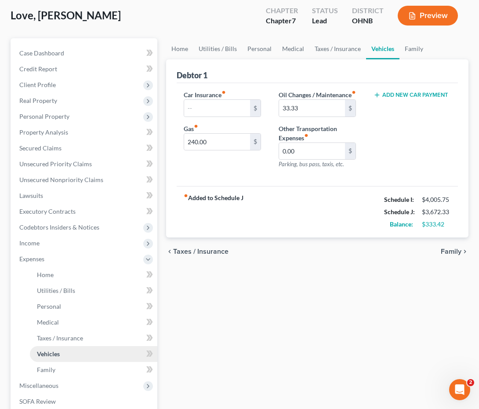
scroll to position [59, 0]
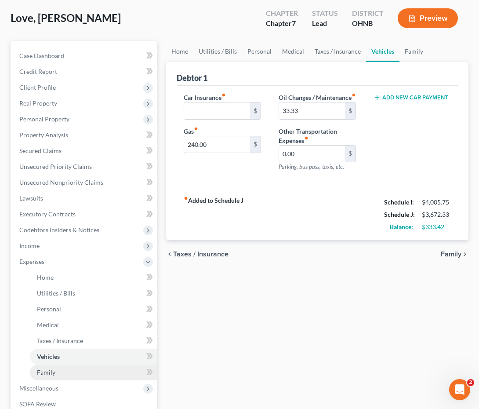
click at [111, 368] on link "Family" at bounding box center [93, 372] width 127 height 16
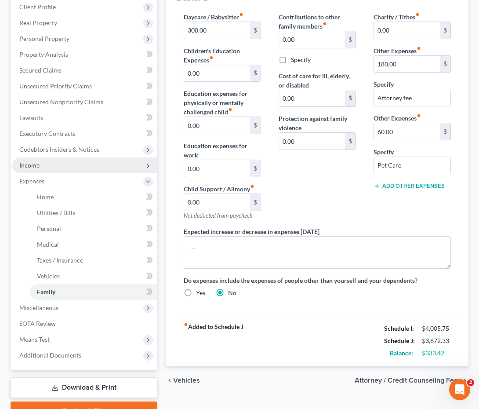
click at [108, 170] on span "Income" at bounding box center [84, 165] width 145 height 16
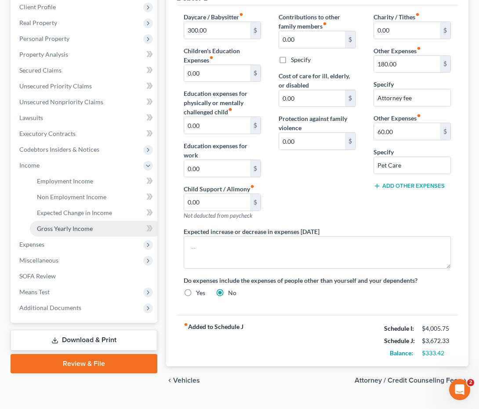
click at [89, 231] on span "Gross Yearly Income" at bounding box center [65, 227] width 56 height 7
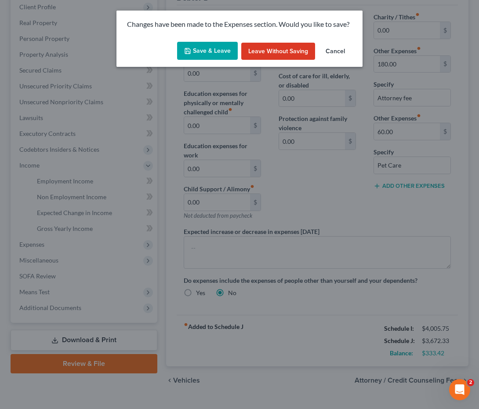
click at [199, 54] on button "Save & Leave" at bounding box center [207, 51] width 61 height 18
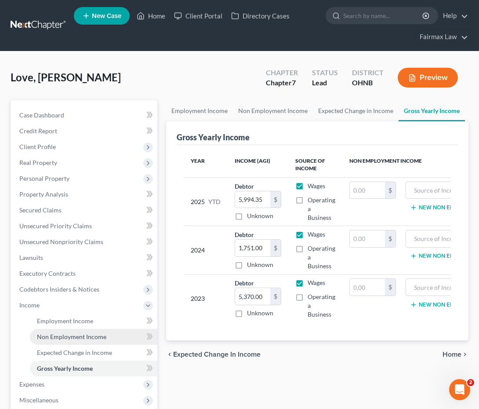
click at [94, 331] on link "Non Employment Income" at bounding box center [93, 337] width 127 height 16
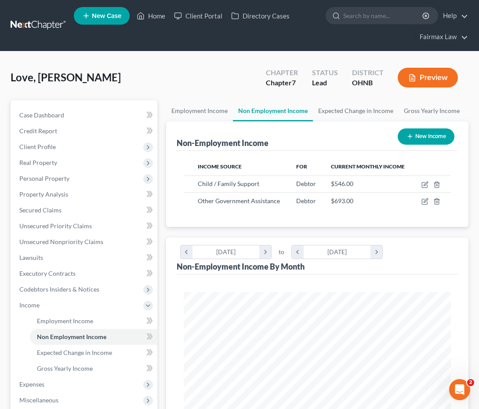
scroll to position [134, 285]
click at [426, 183] on icon "button" at bounding box center [426, 183] width 4 height 4
select select "7"
select select "0"
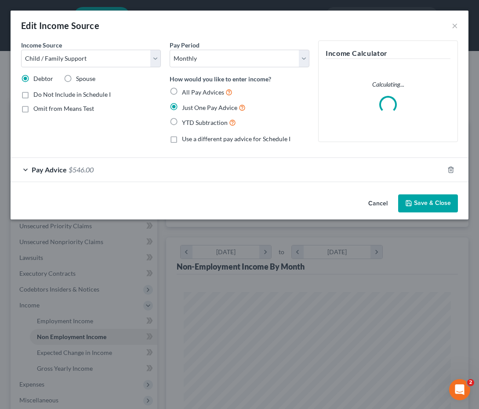
click at [206, 174] on div "Pay Advice $546.00" at bounding box center [227, 169] width 433 height 23
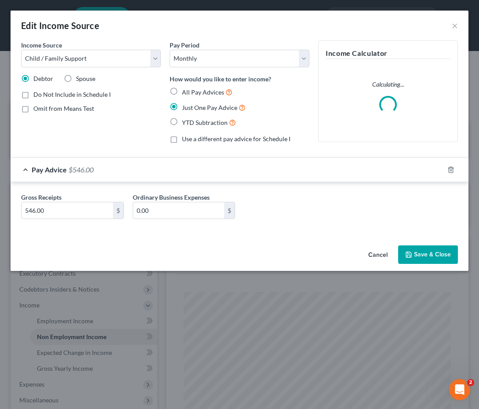
click at [206, 174] on div "Pay Advice $546.00" at bounding box center [227, 169] width 433 height 23
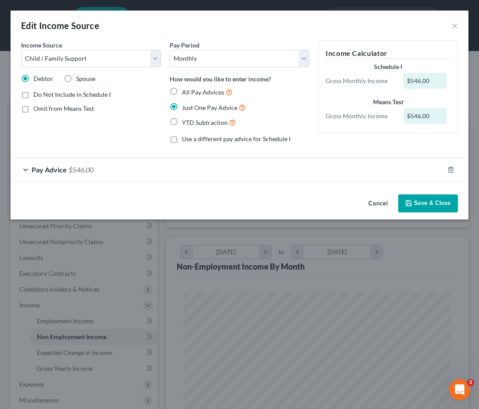
click at [382, 198] on button "Cancel" at bounding box center [377, 204] width 33 height 18
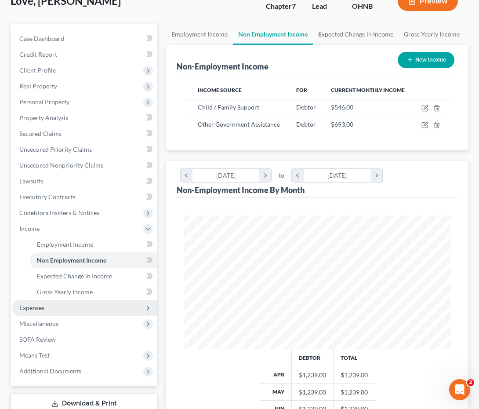
scroll to position [179, 0]
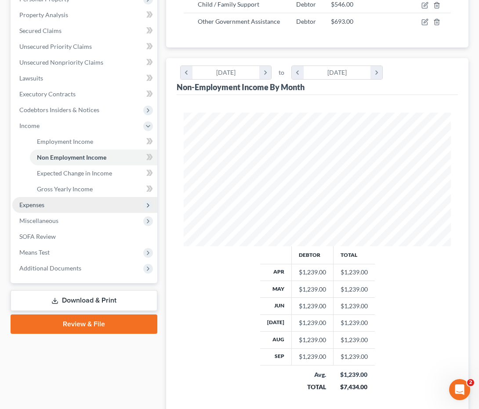
click at [107, 203] on span "Expenses" at bounding box center [84, 205] width 145 height 16
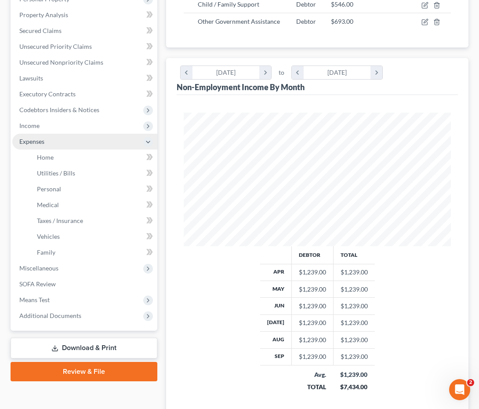
click at [123, 137] on span "Expenses" at bounding box center [84, 142] width 145 height 16
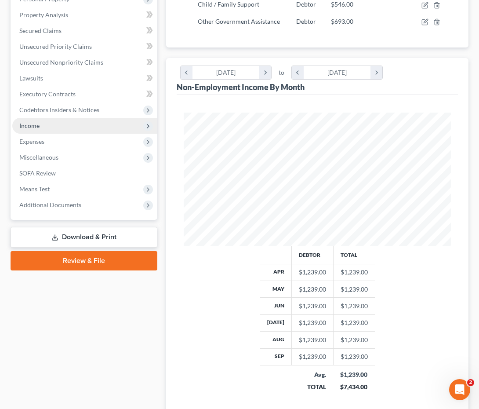
click at [131, 125] on span "Income" at bounding box center [84, 126] width 145 height 16
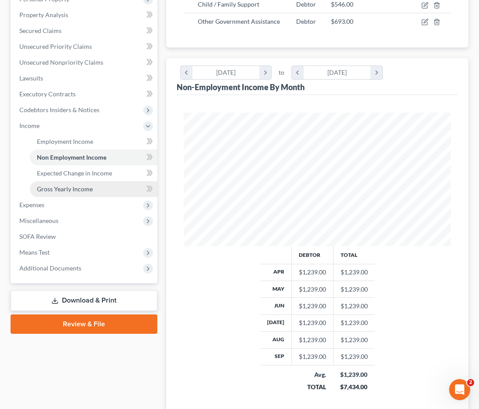
click at [106, 185] on link "Gross Yearly Income" at bounding box center [93, 189] width 127 height 16
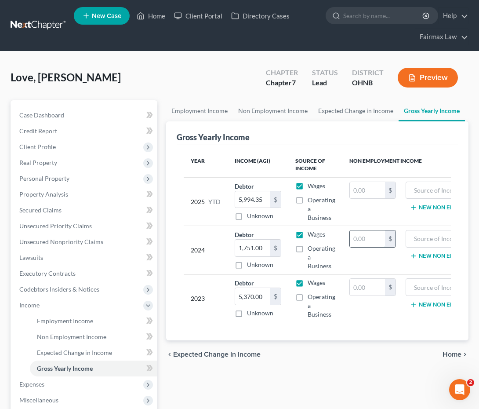
click at [362, 239] on input "text" at bounding box center [367, 238] width 35 height 17
type input "6,552.00"
click at [445, 241] on input "text" at bounding box center [450, 238] width 80 height 17
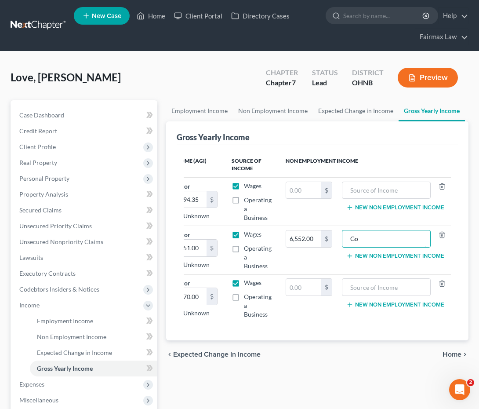
type input "G"
type input "Food Stamps"
click at [432, 258] on button "New Non Employment Income" at bounding box center [395, 255] width 98 height 7
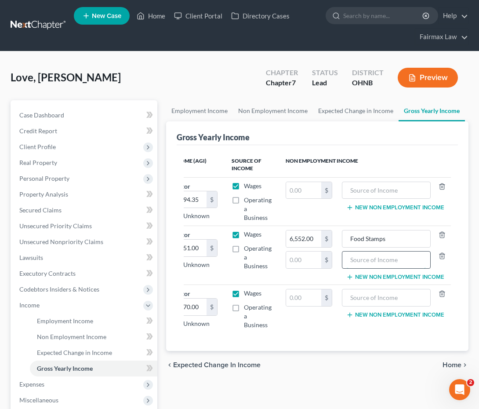
click at [364, 256] on input "text" at bounding box center [387, 259] width 80 height 17
type input "Child Support"
click at [369, 193] on input "text" at bounding box center [387, 190] width 80 height 17
type input "Food Stamps"
click at [309, 192] on input "text" at bounding box center [303, 190] width 35 height 17
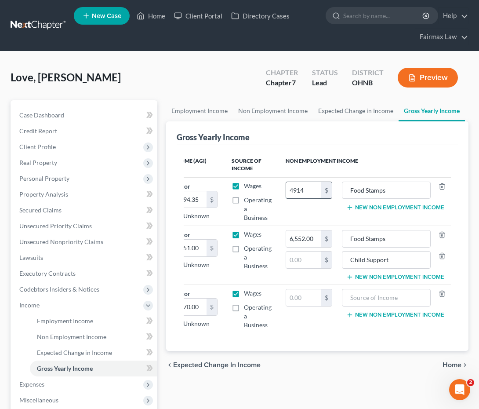
type input "4,914"
click at [89, 333] on span "Non Employment Income" at bounding box center [71, 336] width 69 height 7
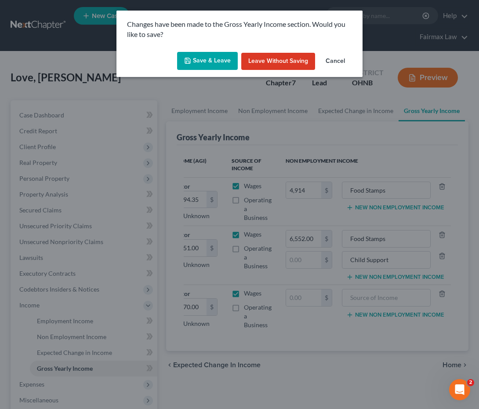
click at [219, 57] on button "Save & Leave" at bounding box center [207, 61] width 61 height 18
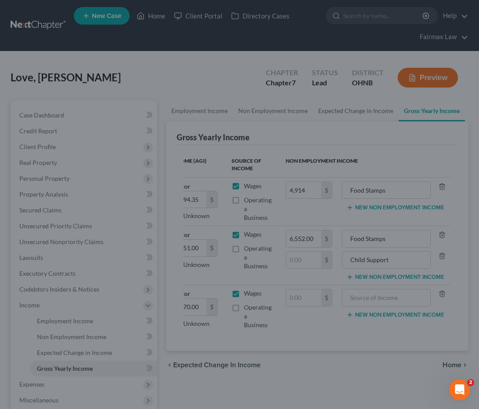
type input "Child Support"
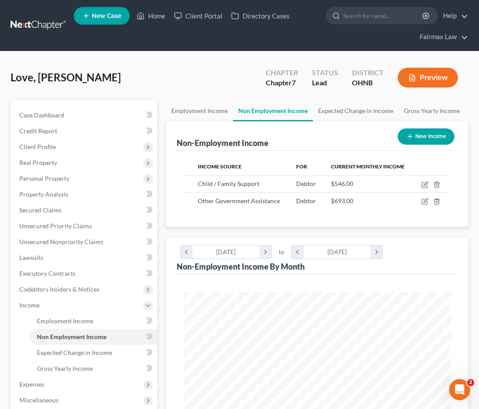
scroll to position [134, 285]
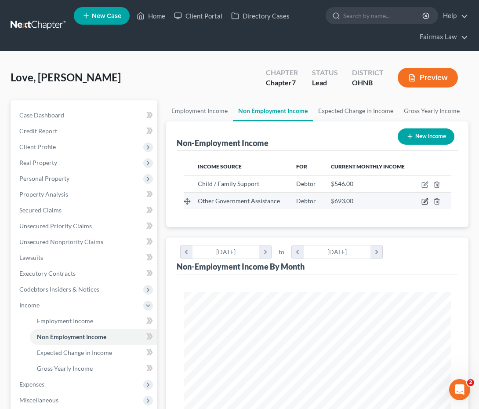
click at [424, 203] on icon "button" at bounding box center [424, 201] width 7 height 7
select select "5"
select select "0"
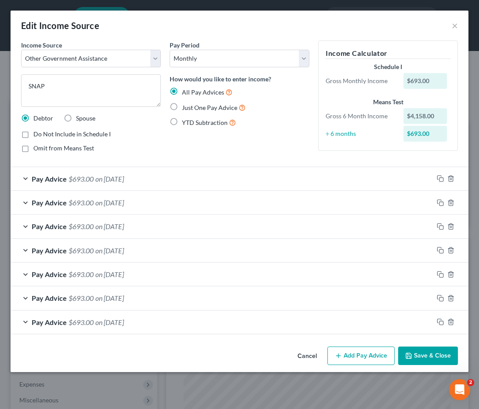
click at [319, 355] on button "Cancel" at bounding box center [306, 356] width 33 height 18
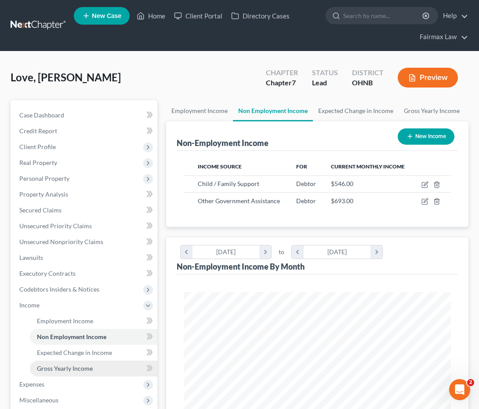
click at [96, 366] on link "Gross Yearly Income" at bounding box center [93, 368] width 127 height 16
click at [71, 365] on span "Gross Yearly Income" at bounding box center [65, 367] width 56 height 7
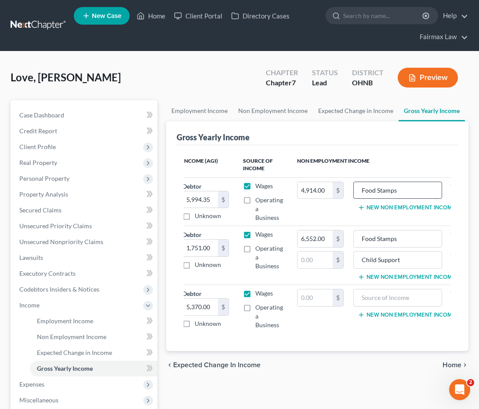
scroll to position [0, 61]
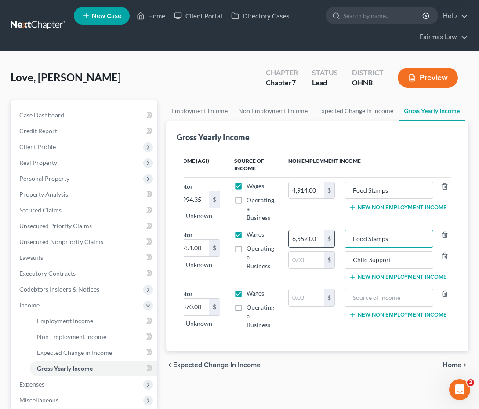
drag, startPoint x: 410, startPoint y: 238, endPoint x: 300, endPoint y: 237, distance: 109.8
click at [300, 237] on tr "2024 Debtor 1,751.00 $ Unknown Balance Undetermined 1,751.00 $ Unknown Wages Op…" at bounding box center [288, 255] width 331 height 59
type input "X"
type input "Child Support"
click at [304, 294] on input "text" at bounding box center [306, 297] width 35 height 17
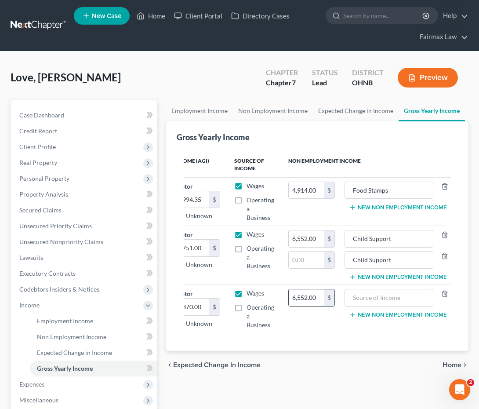
type input "6,552.00"
type input "Child Support"
drag, startPoint x: 401, startPoint y: 257, endPoint x: 340, endPoint y: 254, distance: 61.1
click at [340, 254] on tr "2024 Debtor 1,751.00 $ Unknown Balance Undetermined 1,751.00 $ Unknown Wages Op…" at bounding box center [288, 255] width 331 height 59
drag, startPoint x: 424, startPoint y: 254, endPoint x: 357, endPoint y: 253, distance: 67.2
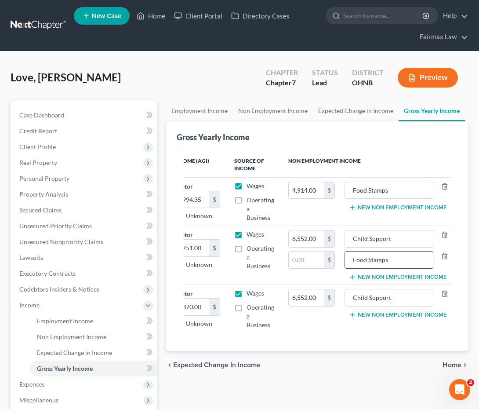
click at [356, 253] on input "Food Stamps" at bounding box center [389, 259] width 80 height 17
type input "Food Stamps"
click at [445, 254] on polyline "button" at bounding box center [444, 254] width 5 height 0
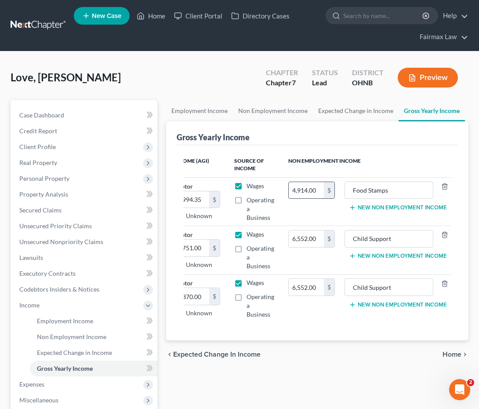
click at [320, 190] on input "4,914.00" at bounding box center [306, 190] width 35 height 17
click at [308, 191] on input "4,914.00" at bounding box center [306, 190] width 35 height 17
drag, startPoint x: 395, startPoint y: 193, endPoint x: 322, endPoint y: 193, distance: 72.0
click at [322, 193] on tr "2025 YTD Debtor 5,994.35 $ Unknown Balance Undetermined 5,994.35 $ Unknown Wage…" at bounding box center [288, 201] width 331 height 48
type input "Child Support"
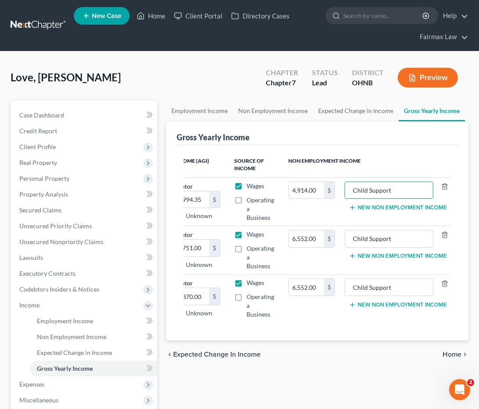
click at [359, 209] on button "New Non Employment Income" at bounding box center [398, 207] width 98 height 7
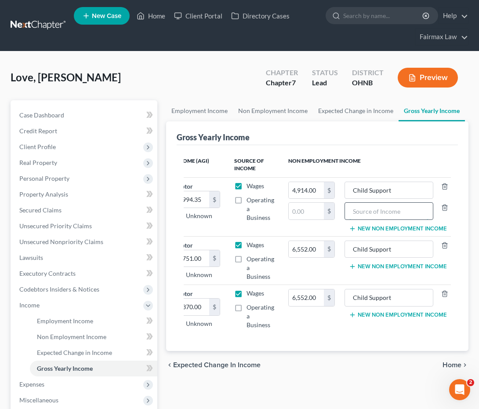
click at [354, 212] on input "text" at bounding box center [389, 211] width 80 height 17
type input "Food Stamps"
click at [312, 211] on input "text" at bounding box center [306, 211] width 35 height 17
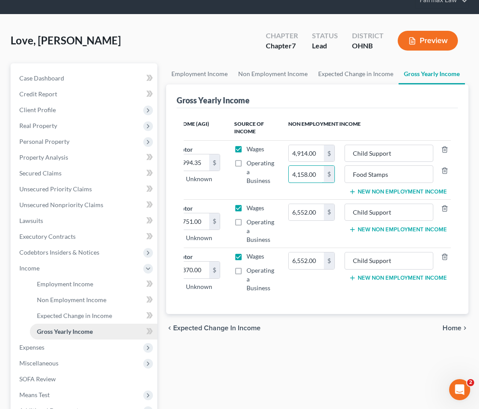
scroll to position [41, 0]
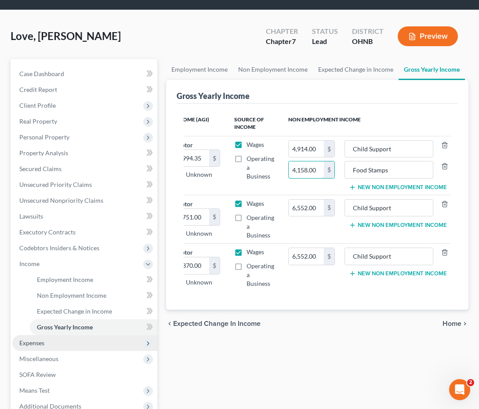
type input "4,158.00"
click at [87, 342] on span "Expenses" at bounding box center [84, 343] width 145 height 16
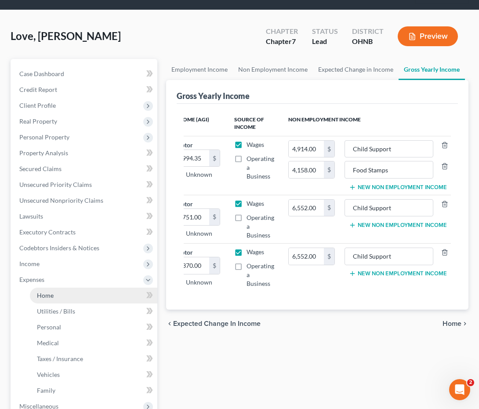
click at [88, 296] on link "Home" at bounding box center [93, 295] width 127 height 16
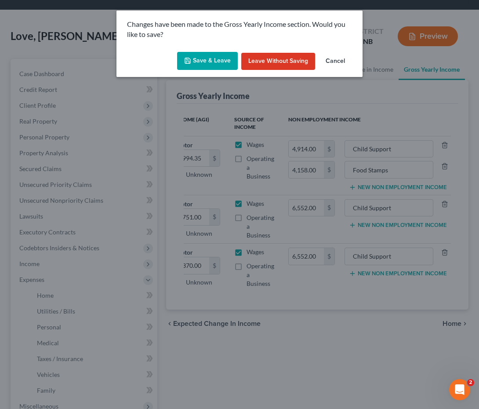
click at [197, 56] on button "Save & Leave" at bounding box center [207, 61] width 61 height 18
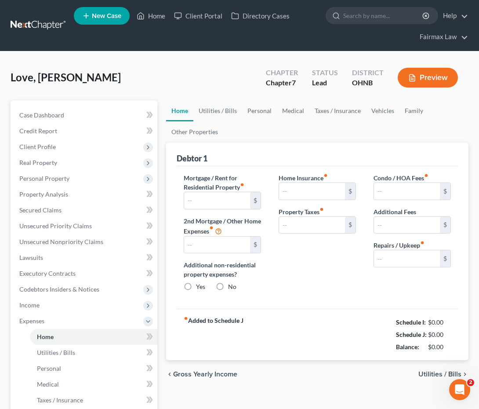
type input "1,175.00"
type input "0.00"
radio input "true"
type input "0.00"
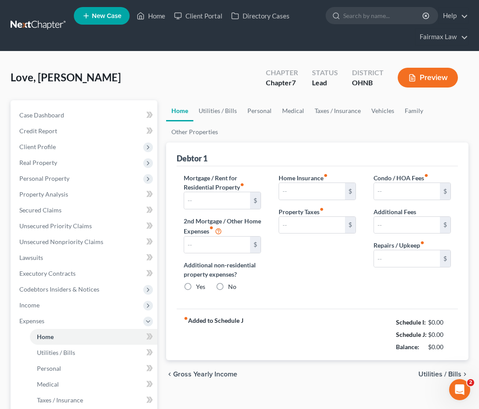
type input "0.00"
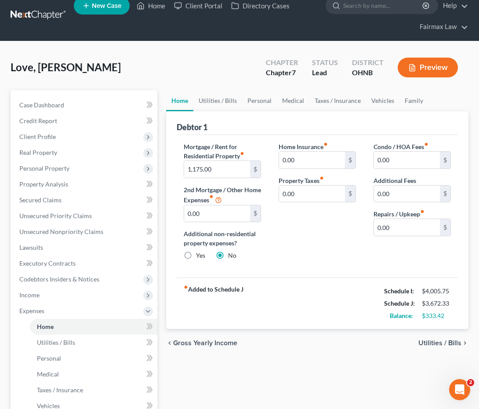
scroll to position [81, 0]
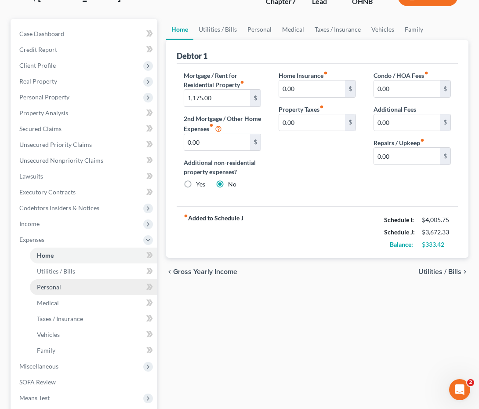
click at [113, 290] on link "Personal" at bounding box center [93, 287] width 127 height 16
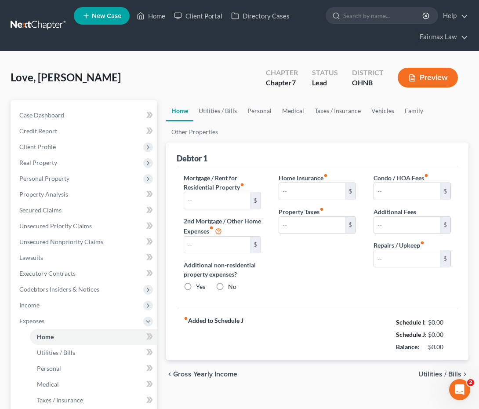
type input "1,175.00"
type input "0.00"
radio input "true"
type input "0.00"
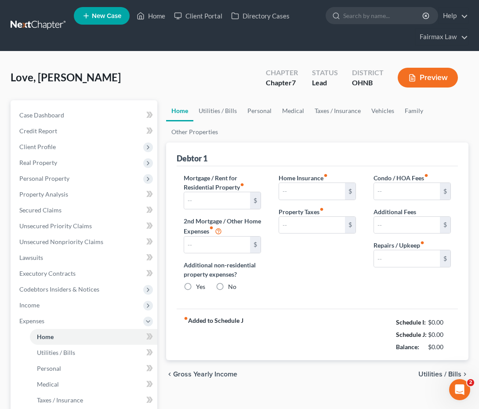
type input "0.00"
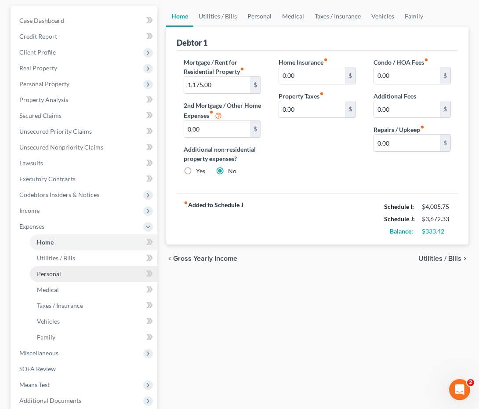
click at [56, 274] on span "Personal" at bounding box center [49, 273] width 24 height 7
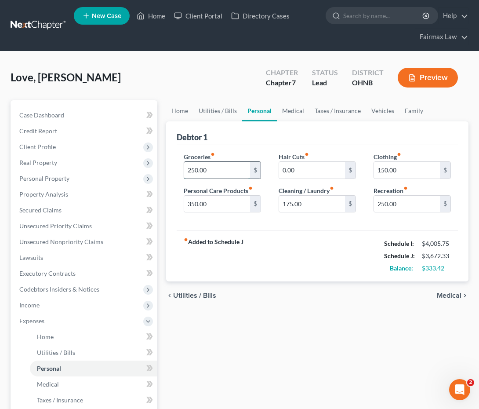
click at [195, 167] on input "250.00" at bounding box center [217, 170] width 66 height 17
type input "300.00"
click at [290, 240] on div "fiber_manual_record Added to Schedule J Schedule I: $4,005.75 Schedule J: $3,72…" at bounding box center [317, 255] width 281 height 51
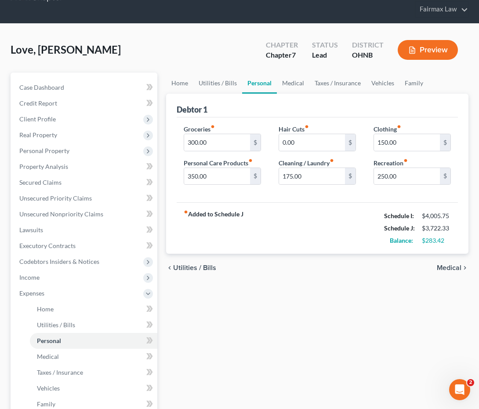
scroll to position [31, 0]
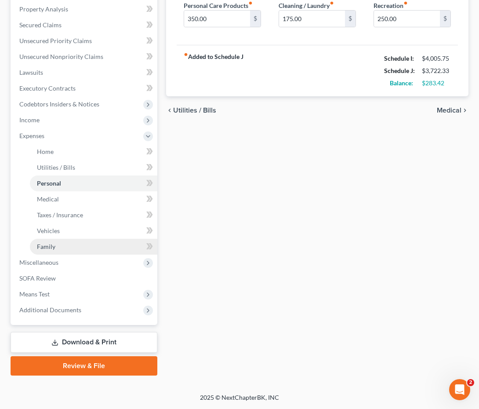
click at [74, 245] on link "Family" at bounding box center [93, 247] width 127 height 16
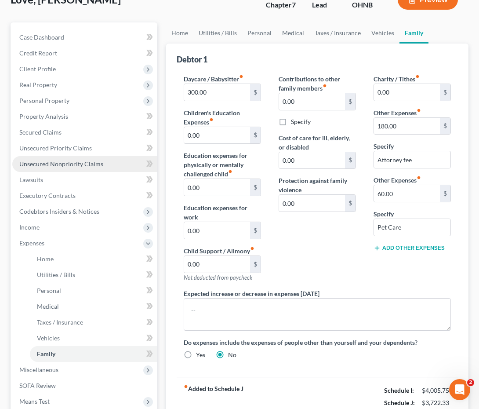
scroll to position [80, 0]
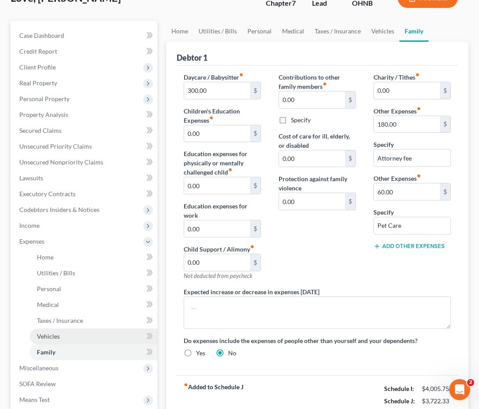
click at [48, 338] on span "Vehicles" at bounding box center [48, 335] width 23 height 7
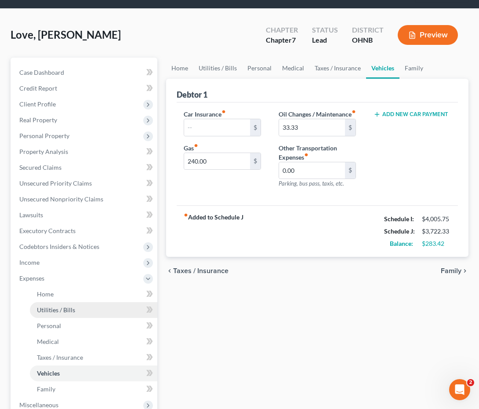
scroll to position [65, 0]
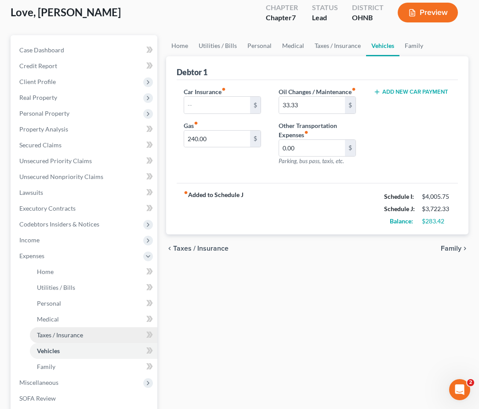
click at [75, 331] on span "Taxes / Insurance" at bounding box center [60, 334] width 46 height 7
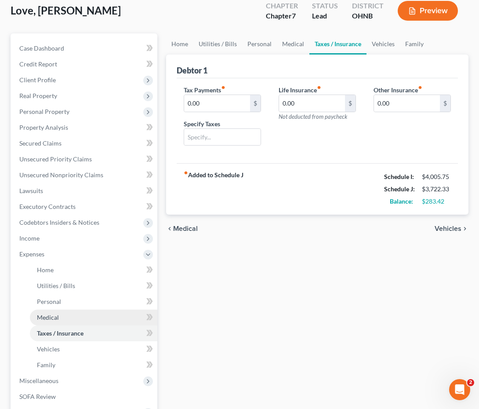
click at [71, 321] on link "Medical" at bounding box center [93, 317] width 127 height 16
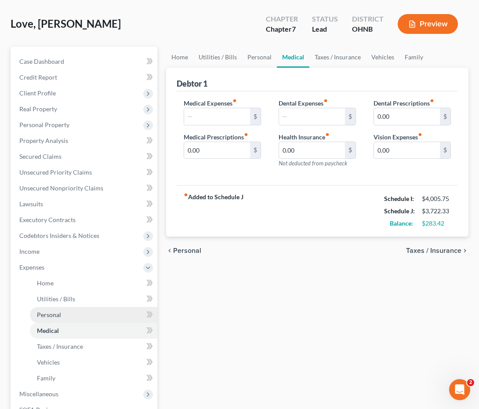
click at [65, 313] on link "Personal" at bounding box center [93, 315] width 127 height 16
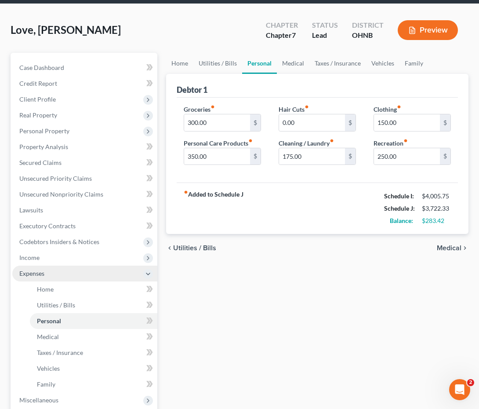
scroll to position [49, 0]
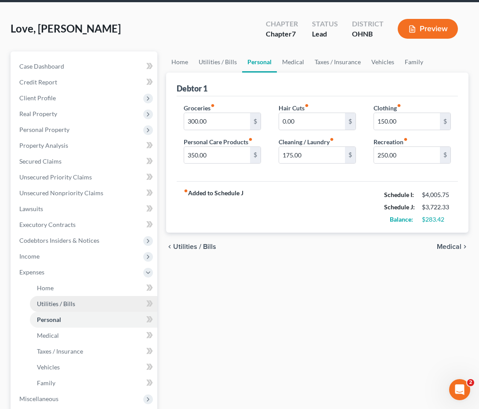
click at [67, 301] on span "Utilities / Bills" at bounding box center [56, 303] width 38 height 7
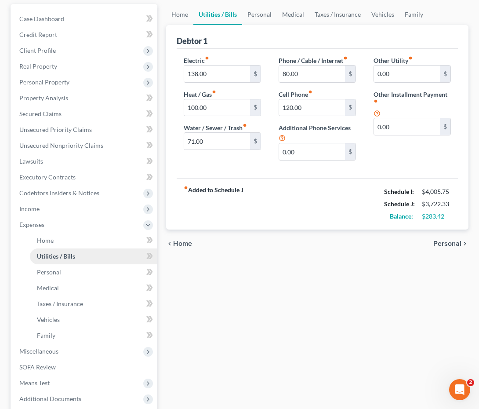
scroll to position [98, 0]
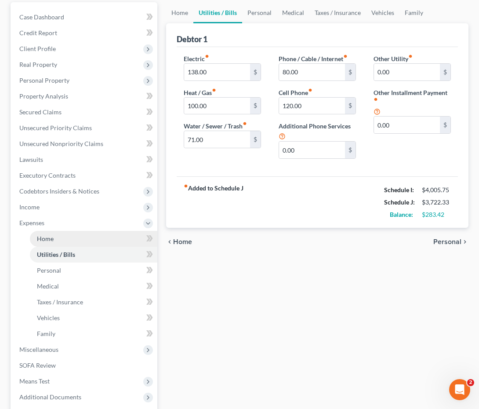
click at [66, 239] on link "Home" at bounding box center [93, 239] width 127 height 16
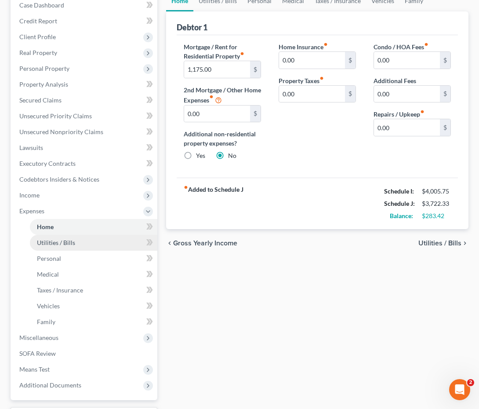
click at [65, 248] on link "Utilities / Bills" at bounding box center [93, 243] width 127 height 16
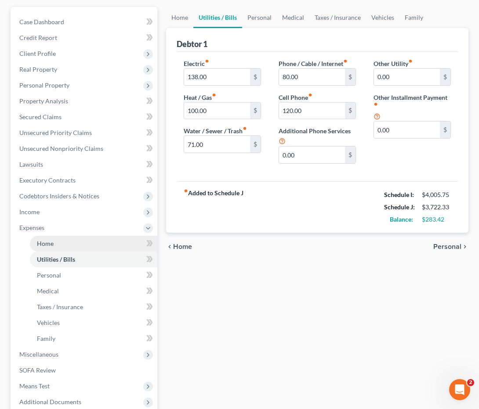
scroll to position [96, 0]
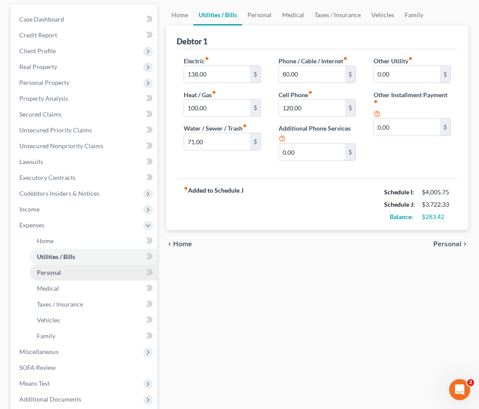
click at [65, 271] on link "Personal" at bounding box center [93, 272] width 127 height 16
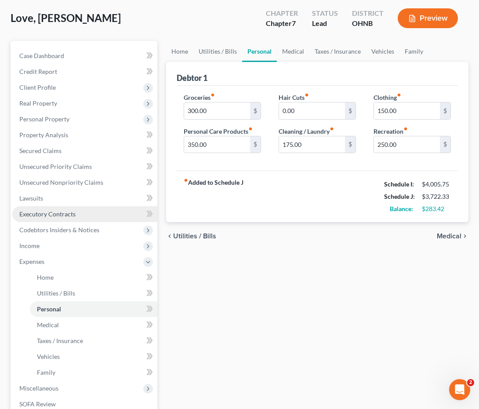
scroll to position [60, 0]
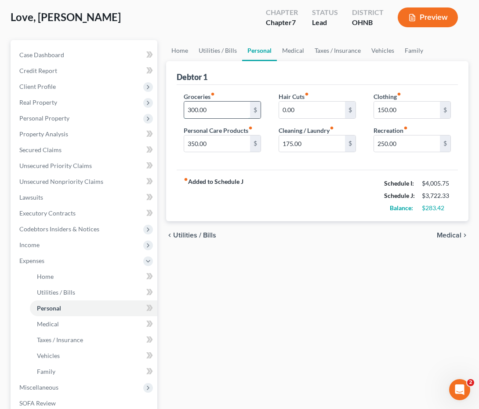
click at [195, 108] on input "300.00" at bounding box center [217, 109] width 66 height 17
type input "350.00"
click at [255, 206] on div "fiber_manual_record Added to Schedule J Schedule I: $4,005.75 Schedule J: $3,77…" at bounding box center [317, 195] width 281 height 51
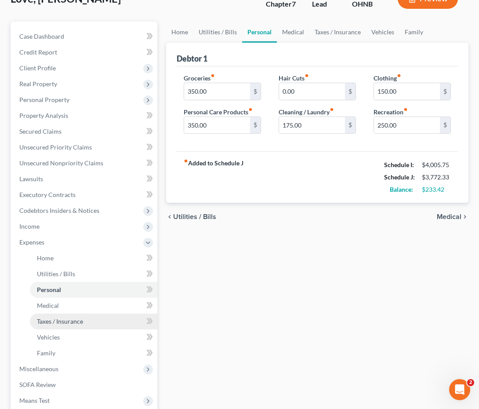
scroll to position [80, 0]
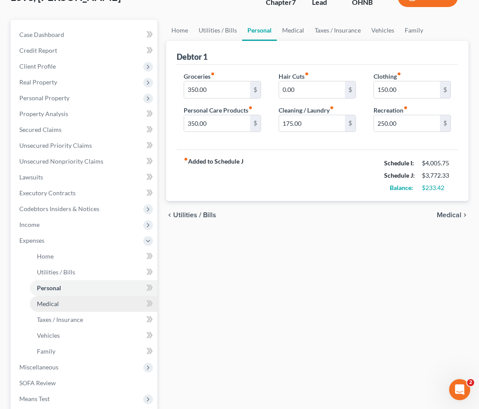
click at [91, 302] on link "Medical" at bounding box center [93, 304] width 127 height 16
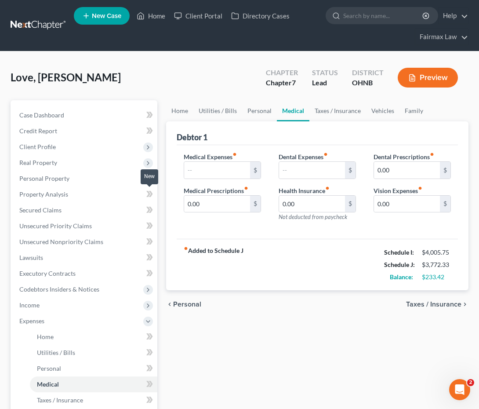
click at [150, 192] on icon at bounding box center [151, 194] width 4 height 6
click at [148, 196] on icon at bounding box center [148, 194] width 4 height 6
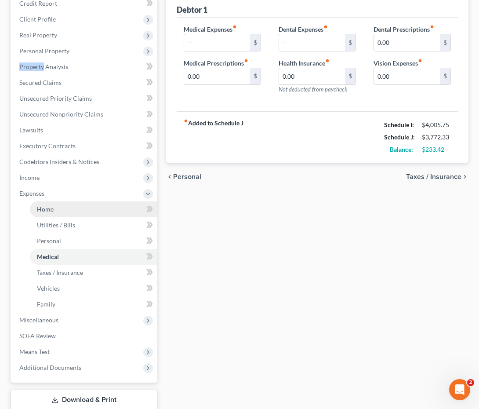
click at [110, 210] on link "Home" at bounding box center [93, 209] width 127 height 16
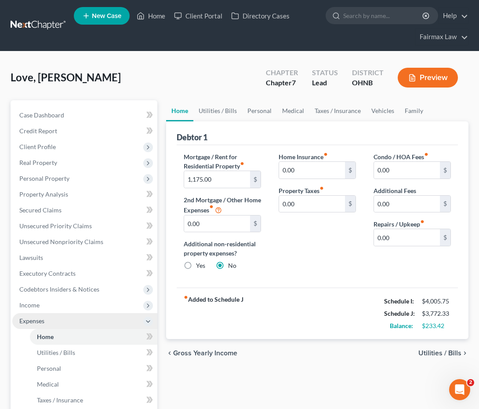
click at [145, 321] on icon at bounding box center [148, 321] width 7 height 7
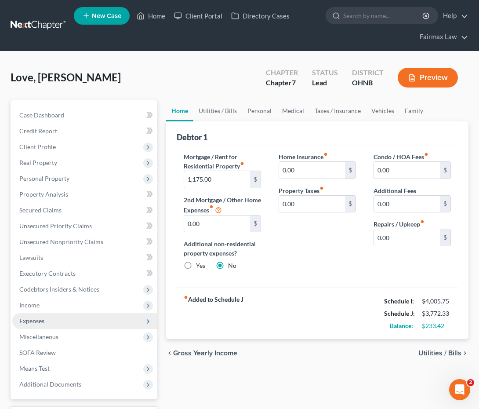
click at [141, 321] on span "Expenses" at bounding box center [84, 321] width 145 height 16
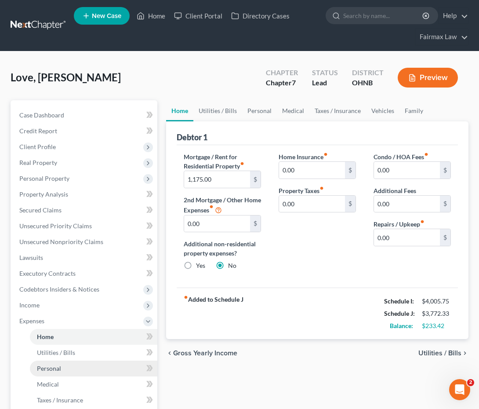
click at [124, 370] on link "Personal" at bounding box center [93, 368] width 127 height 16
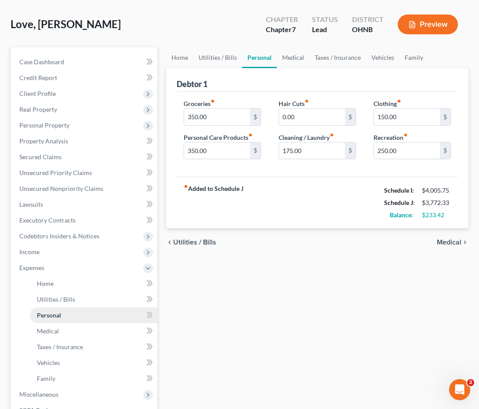
scroll to position [57, 0]
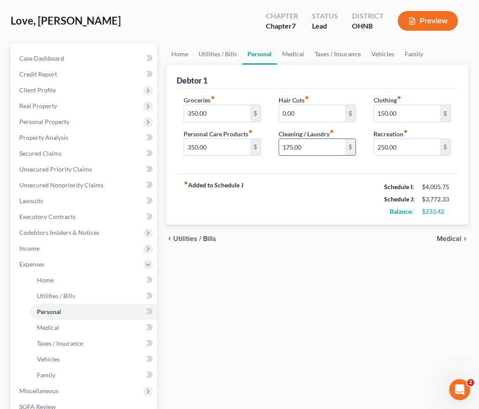
click at [293, 145] on input "175.00" at bounding box center [312, 147] width 66 height 17
type input "180.00"
click at [332, 198] on div "fiber_manual_record Added to Schedule J Schedule I: $4,005.75 Schedule J: $3,77…" at bounding box center [317, 198] width 281 height 51
click at [383, 111] on input "150.00" at bounding box center [407, 113] width 66 height 17
type input "200.00"
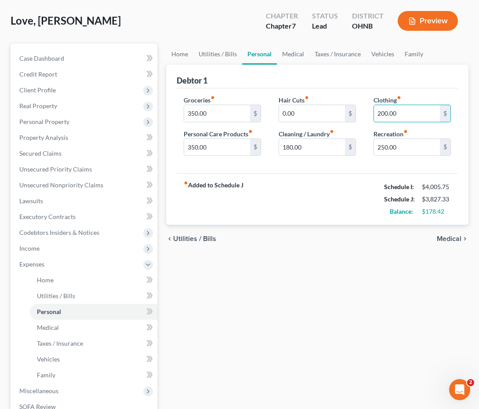
click at [373, 187] on div "fiber_manual_record Added to Schedule J Schedule I: $4,005.75 Schedule J: $3,82…" at bounding box center [317, 198] width 281 height 51
click at [384, 144] on input "250.00" at bounding box center [407, 147] width 66 height 17
click at [365, 203] on div "fiber_manual_record Added to Schedule J Schedule I: $4,005.75 Schedule J: $3,84…" at bounding box center [317, 198] width 281 height 51
click at [384, 148] on input "270.00" at bounding box center [407, 147] width 66 height 17
type input "280.00"
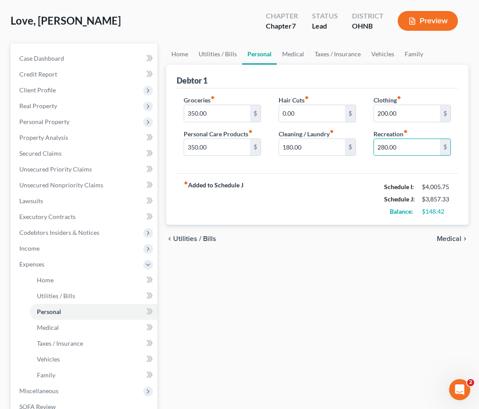
click at [259, 354] on div "Home Utilities / Bills Personal Medical Taxes / Insurance Vehicles Family Debto…" at bounding box center [317, 273] width 311 height 460
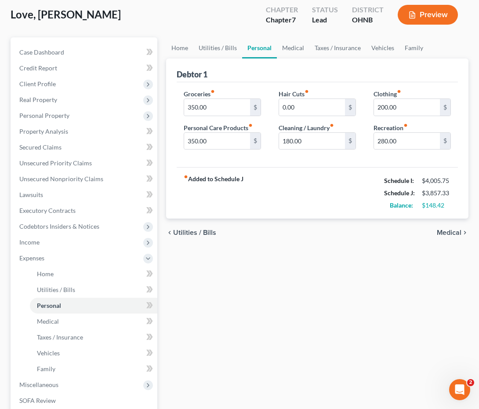
scroll to position [65, 0]
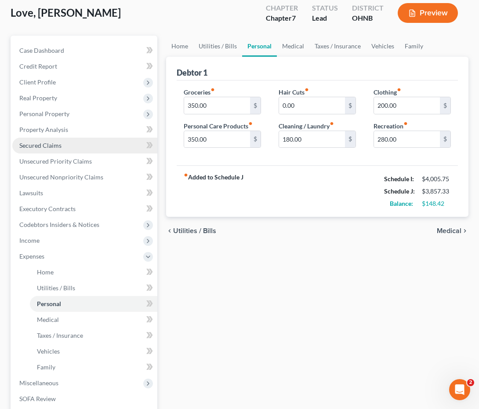
click at [74, 138] on link "Secured Claims" at bounding box center [84, 146] width 145 height 16
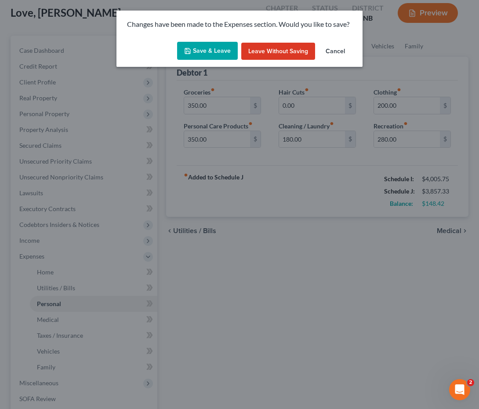
click at [217, 50] on button "Save & Leave" at bounding box center [207, 51] width 61 height 18
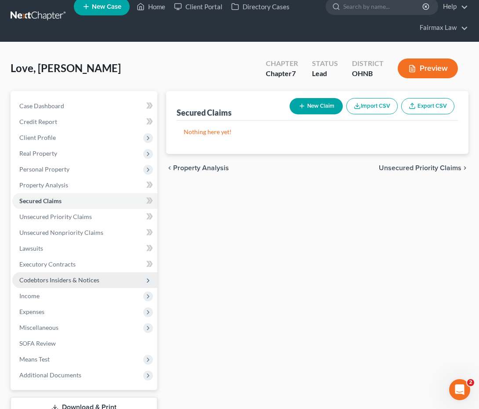
scroll to position [25, 0]
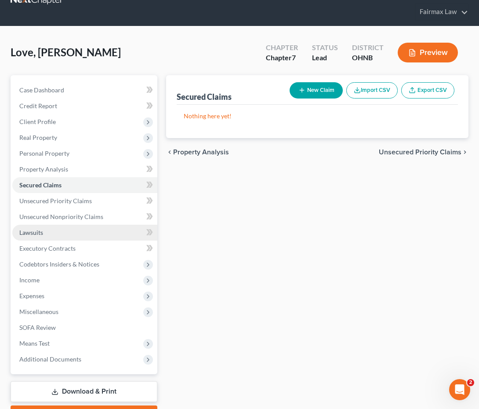
click at [112, 232] on link "Lawsuits" at bounding box center [84, 232] width 145 height 16
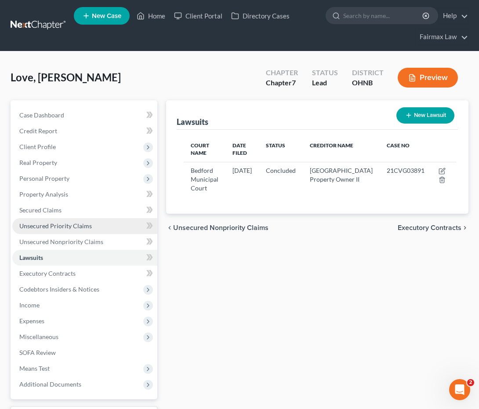
click at [112, 232] on link "Unsecured Priority Claims" at bounding box center [84, 226] width 145 height 16
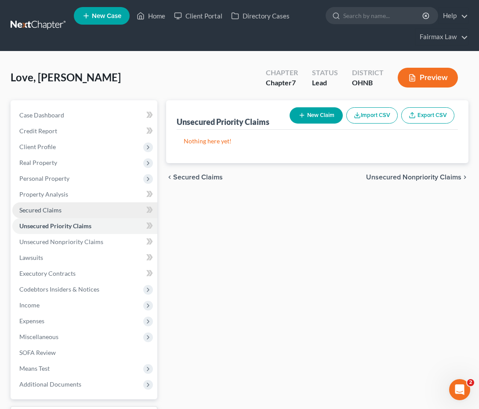
click at [112, 216] on link "Secured Claims" at bounding box center [84, 210] width 145 height 16
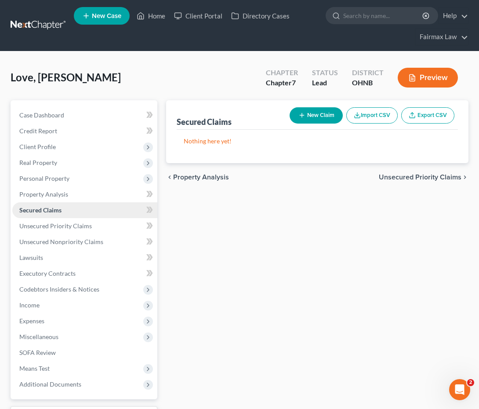
click at [111, 205] on link "Secured Claims" at bounding box center [84, 210] width 145 height 16
click at [111, 193] on link "Property Analysis" at bounding box center [84, 194] width 145 height 16
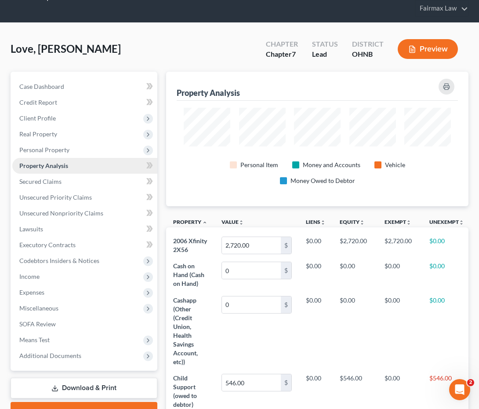
scroll to position [439187, 439019]
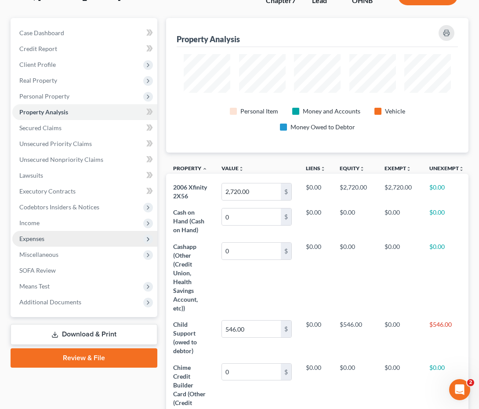
click at [99, 233] on span "Expenses" at bounding box center [84, 239] width 145 height 16
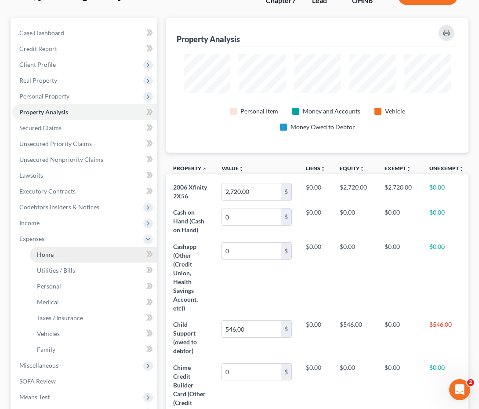
click at [103, 252] on link "Home" at bounding box center [93, 254] width 127 height 16
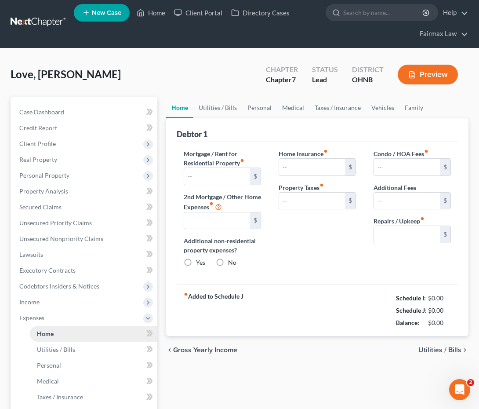
type input "1,175.00"
type input "0.00"
radio input "true"
type input "0.00"
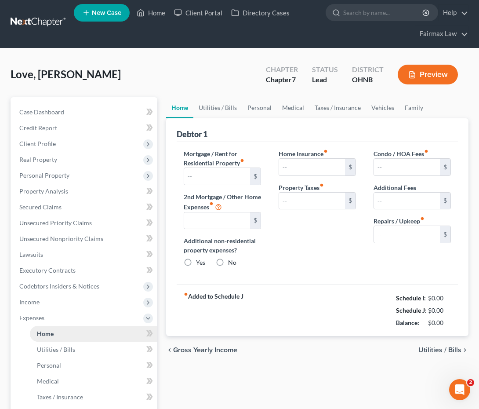
type input "0.00"
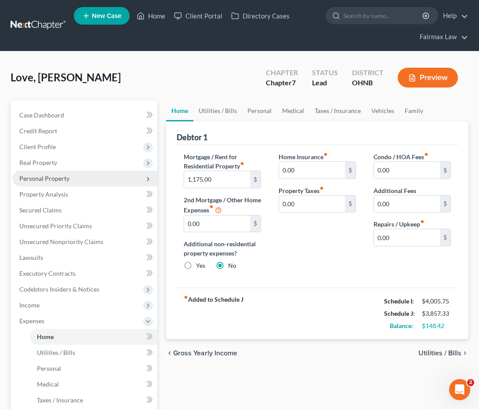
click at [88, 178] on span "Personal Property" at bounding box center [84, 178] width 145 height 16
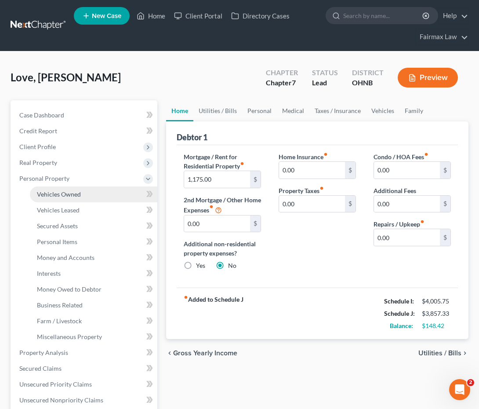
click at [88, 188] on link "Vehicles Owned" at bounding box center [93, 194] width 127 height 16
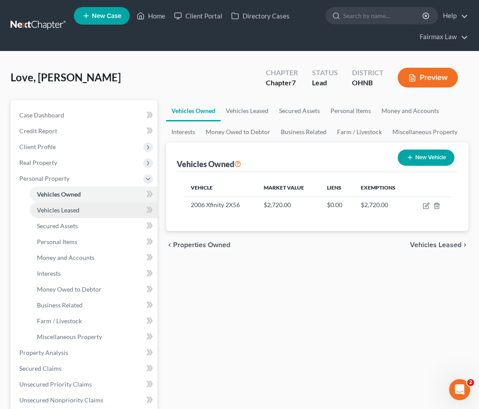
click at [83, 206] on link "Vehicles Leased" at bounding box center [93, 210] width 127 height 16
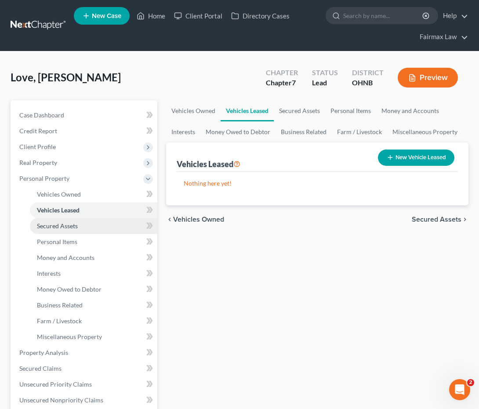
click at [84, 224] on link "Secured Assets" at bounding box center [93, 226] width 127 height 16
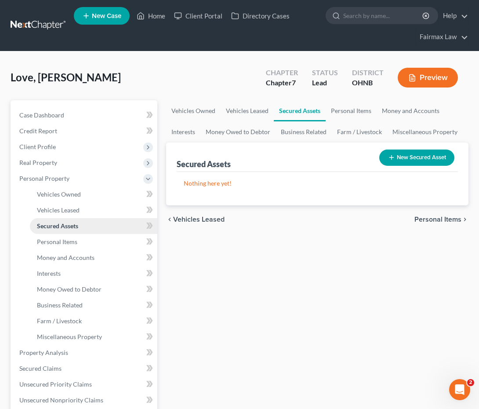
scroll to position [10, 0]
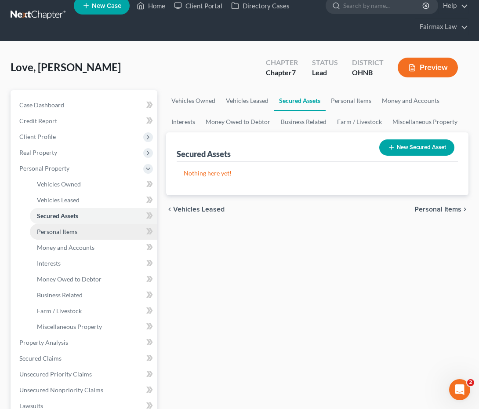
click at [82, 229] on link "Personal Items" at bounding box center [93, 232] width 127 height 16
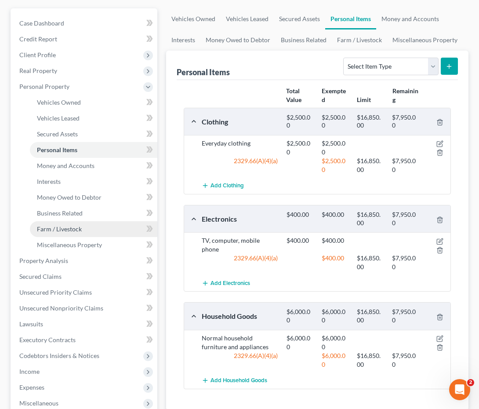
scroll to position [93, 0]
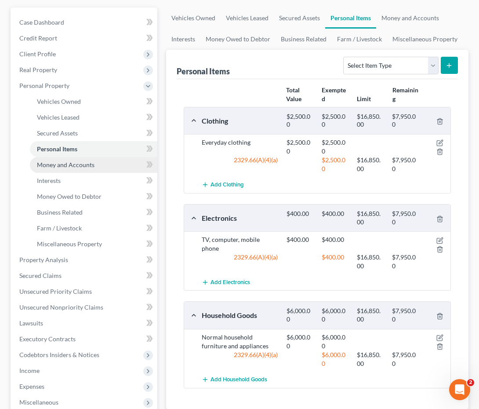
click at [85, 167] on span "Money and Accounts" at bounding box center [66, 164] width 58 height 7
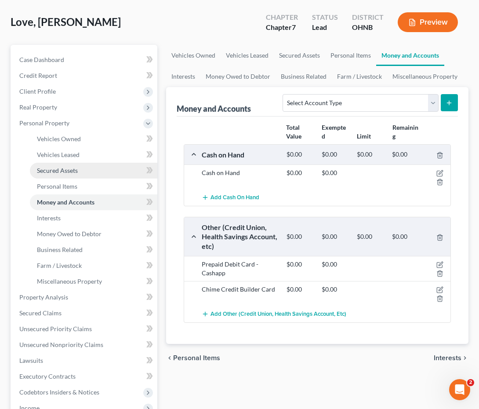
scroll to position [56, 0]
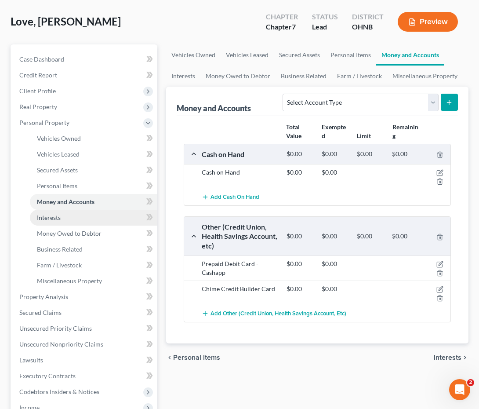
click at [92, 214] on link "Interests" at bounding box center [93, 218] width 127 height 16
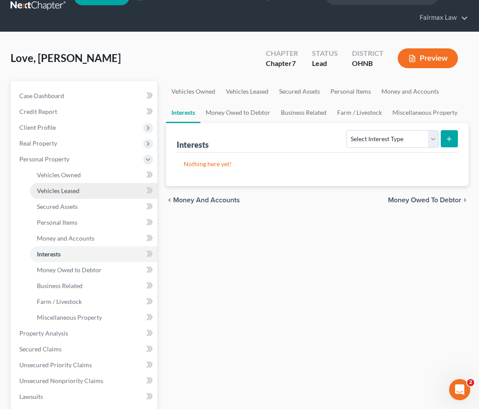
scroll to position [22, 0]
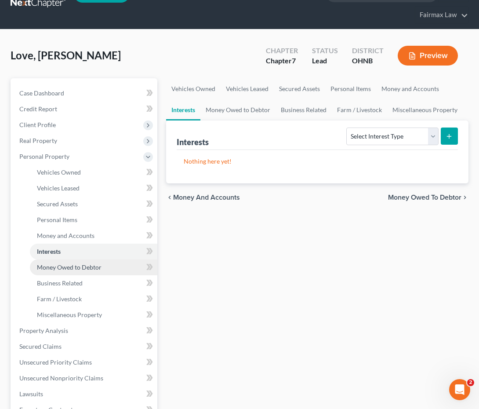
click at [98, 267] on span "Money Owed to Debtor" at bounding box center [69, 266] width 65 height 7
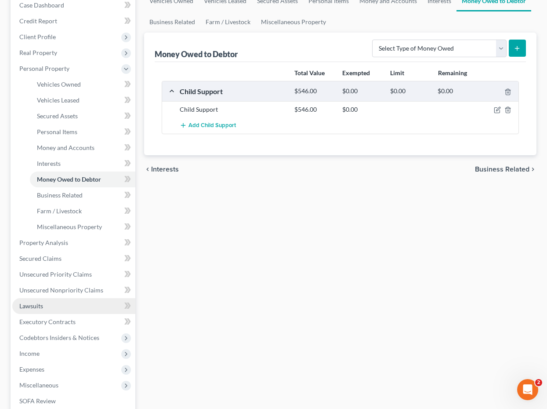
scroll to position [114, 0]
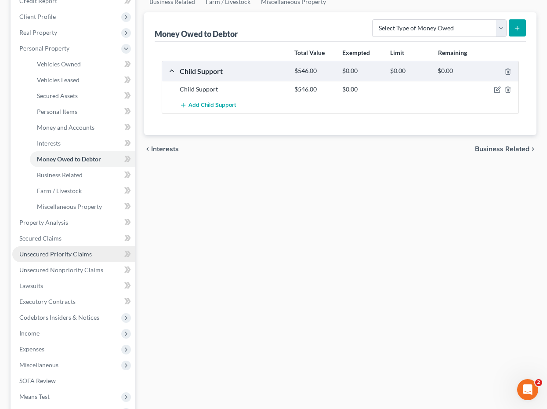
click at [78, 246] on link "Unsecured Priority Claims" at bounding box center [73, 254] width 123 height 16
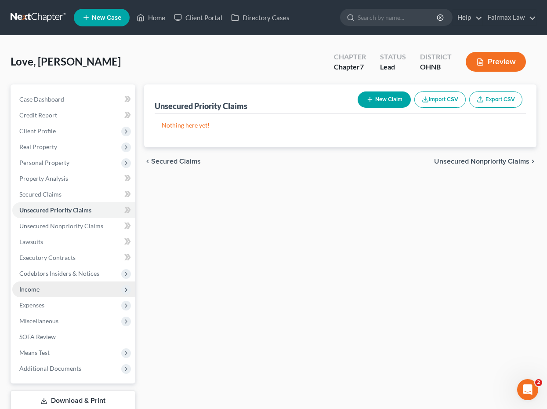
click at [70, 293] on span "Income" at bounding box center [73, 289] width 123 height 16
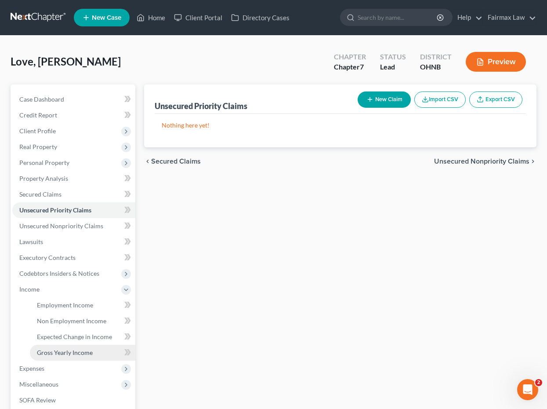
click at [72, 346] on link "Gross Yearly Income" at bounding box center [82, 352] width 105 height 16
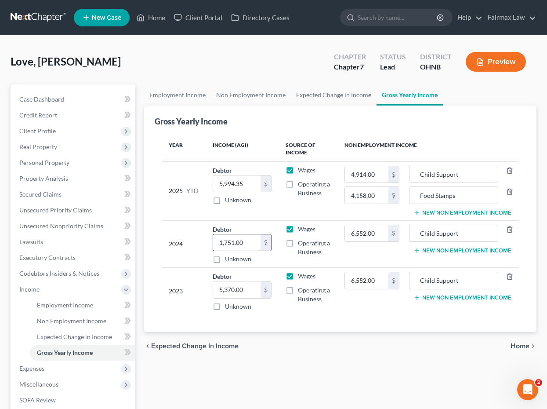
click at [249, 249] on input "1,751.00" at bounding box center [236, 242] width 47 height 17
type input "21,443.00"
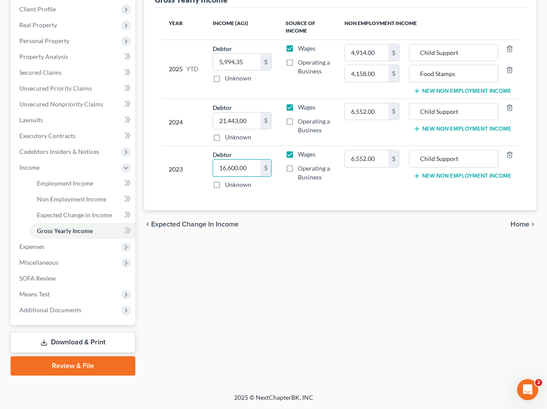
scroll to position [122, 0]
type input "16,600.00"
click at [86, 275] on link "SOFA Review" at bounding box center [73, 278] width 123 height 16
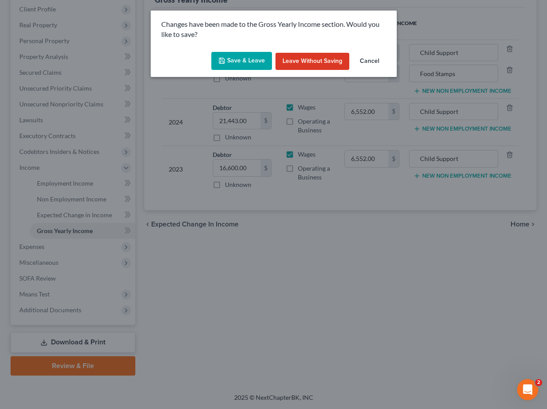
click at [241, 69] on button "Save & Leave" at bounding box center [241, 61] width 61 height 18
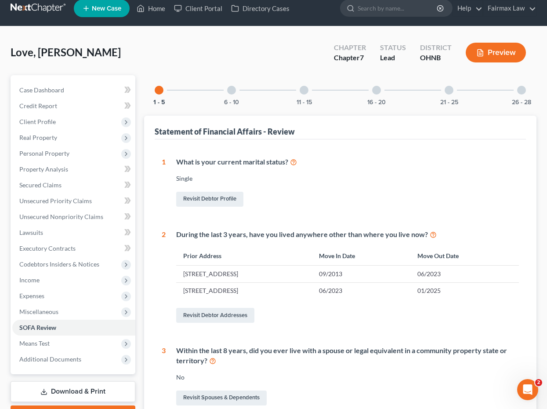
scroll to position [14, 0]
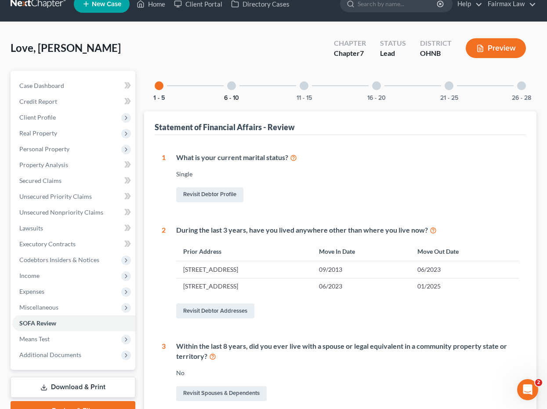
click at [231, 99] on button "6 - 10" at bounding box center [231, 98] width 15 height 6
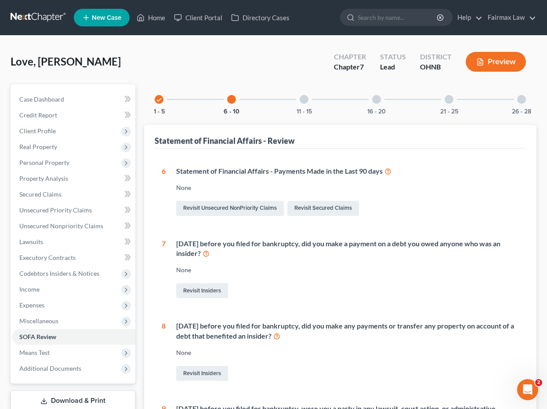
scroll to position [0, 0]
click at [449, 106] on div "21 - 25" at bounding box center [449, 99] width 30 height 30
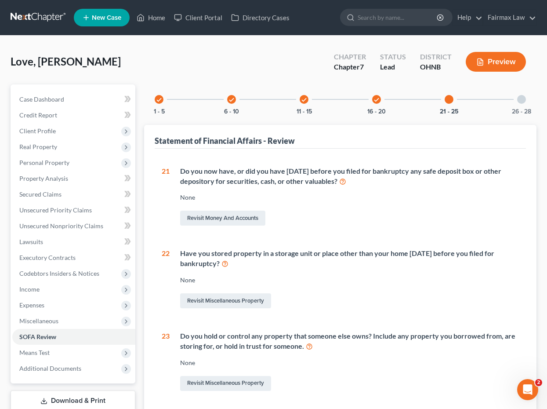
click at [478, 98] on div "26 - 28" at bounding box center [522, 99] width 30 height 30
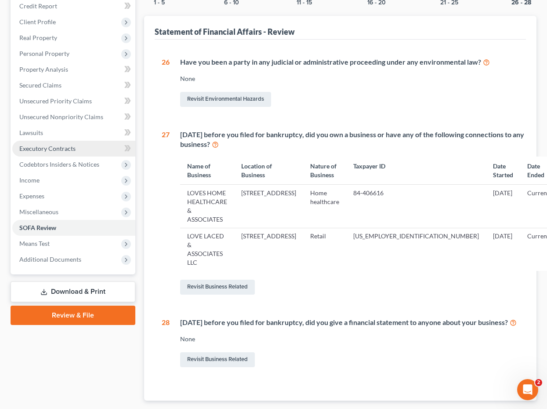
scroll to position [98, 0]
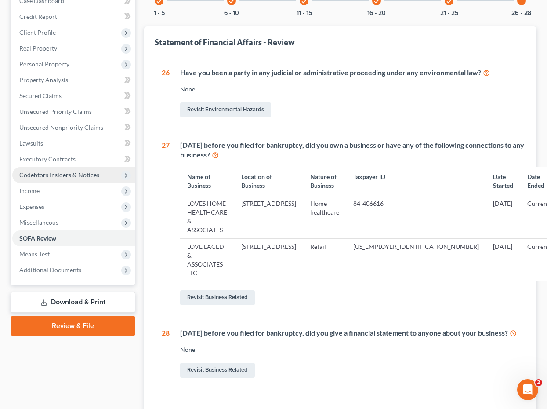
click at [69, 174] on span "Codebtors Insiders & Notices" at bounding box center [59, 174] width 80 height 7
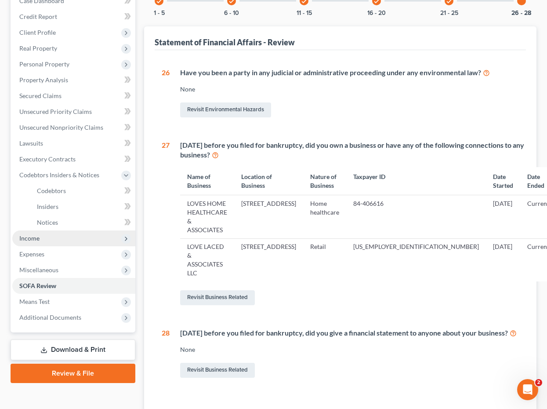
click at [91, 237] on span "Income" at bounding box center [73, 238] width 123 height 16
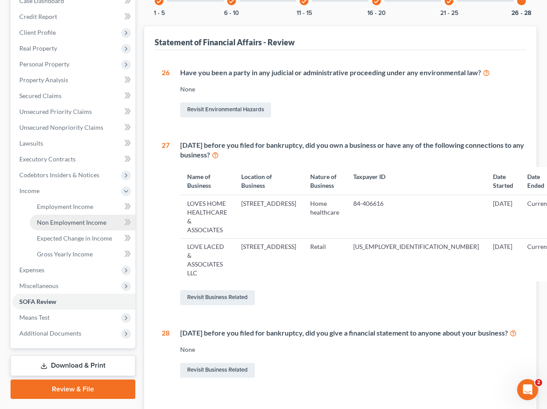
click at [79, 223] on span "Non Employment Income" at bounding box center [71, 221] width 69 height 7
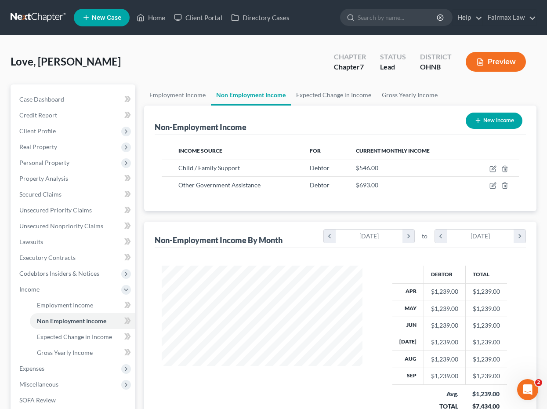
scroll to position [157, 219]
click at [94, 351] on link "Gross Yearly Income" at bounding box center [82, 352] width 105 height 16
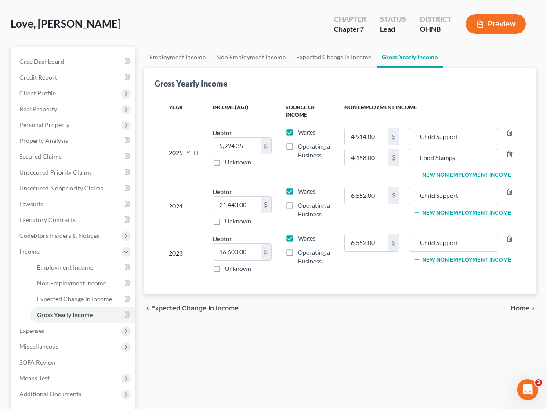
scroll to position [43, 0]
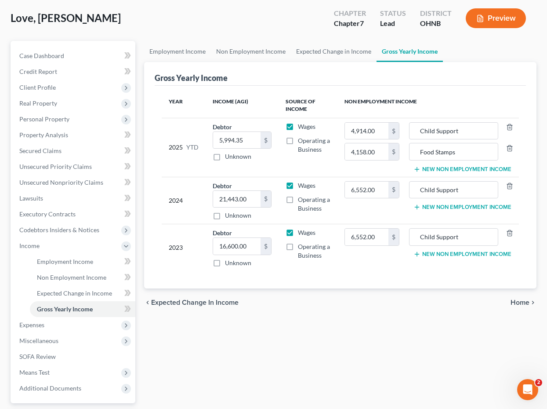
click at [421, 208] on button "New Non Employment Income" at bounding box center [462, 206] width 98 height 7
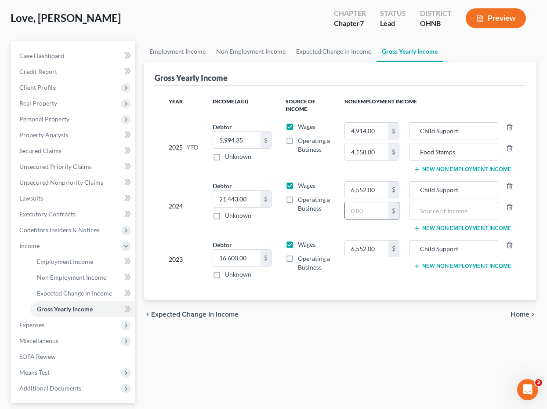
click at [369, 214] on input "text" at bounding box center [366, 210] width 43 height 17
type input "21,443.00"
click at [251, 197] on input "21,443.00" at bounding box center [236, 199] width 47 height 17
type input "1,751.00"
click at [431, 213] on input "text" at bounding box center [454, 210] width 80 height 17
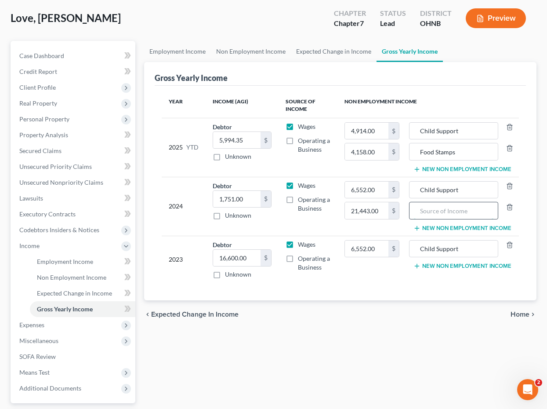
click at [452, 210] on input "text" at bounding box center [454, 210] width 80 height 17
drag, startPoint x: 385, startPoint y: 209, endPoint x: 304, endPoint y: 204, distance: 81.0
click at [304, 204] on tr "2024 Debtor 1,751.00 $ Unknown Balance Undetermined 1,751.00 $ Unknown Wages Op…" at bounding box center [340, 206] width 357 height 59
type input "37,850.00"
click at [426, 209] on input "text" at bounding box center [454, 210] width 80 height 17
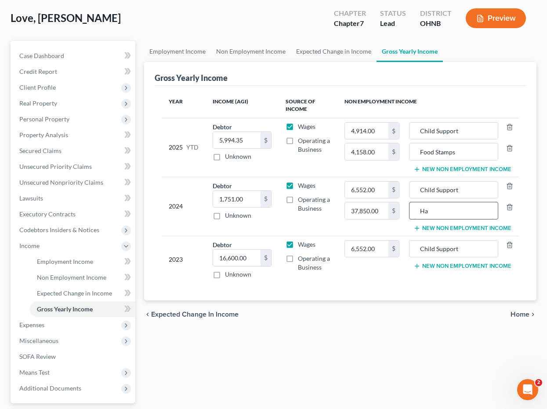
type input "H"
type input "Business"
click at [428, 265] on button "New Non Employment Income" at bounding box center [462, 265] width 98 height 7
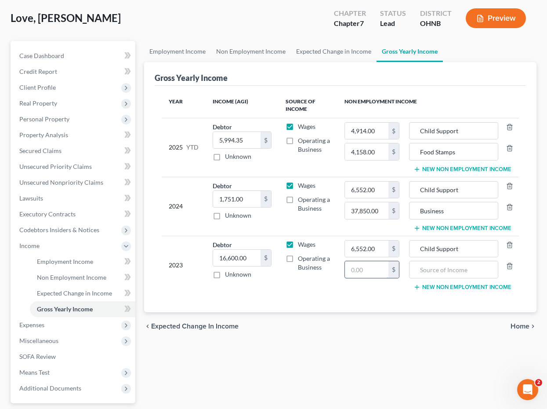
click at [366, 275] on input "text" at bounding box center [366, 269] width 43 height 17
click at [369, 270] on input "23" at bounding box center [366, 269] width 43 height 17
type input "23,287.00"
type input "Self-employed"
drag, startPoint x: 474, startPoint y: 212, endPoint x: 375, endPoint y: 212, distance: 98.8
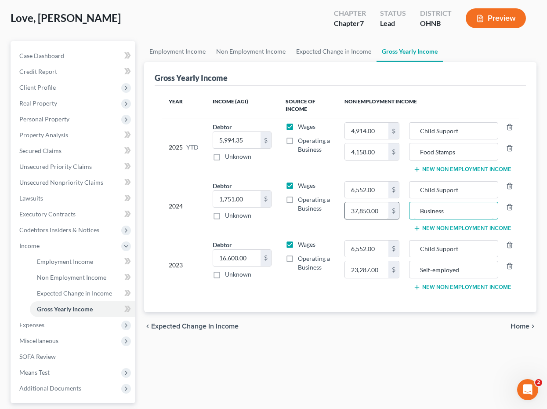
click at [375, 212] on tr "2024 Debtor 1,751.00 $ Unknown Balance Undetermined 1,751.00 $ Unknown Wages Op…" at bounding box center [340, 206] width 357 height 59
type input "Self-employed"
click at [281, 339] on div "chevron_left Expected Change in Income Home chevron_right" at bounding box center [340, 326] width 392 height 28
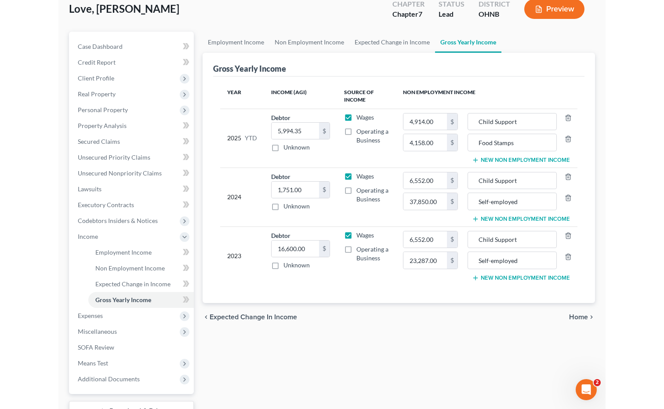
scroll to position [14, 0]
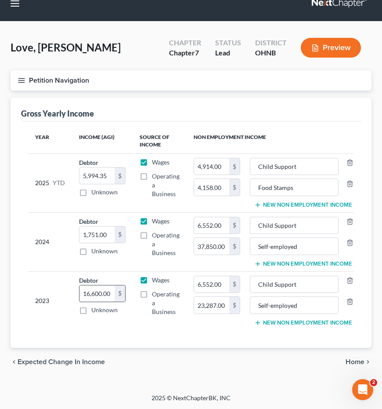
drag, startPoint x: 83, startPoint y: 292, endPoint x: 122, endPoint y: 292, distance: 39.5
click at [122, 292] on div "16,600.00 $" at bounding box center [102, 294] width 47 height 18
click at [96, 289] on input "12" at bounding box center [97, 293] width 35 height 17
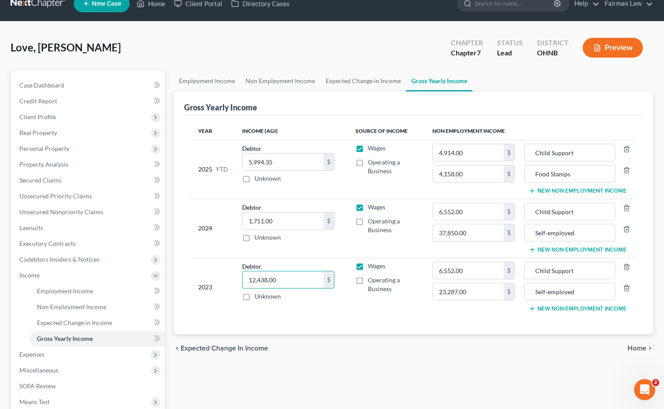
type input "12,438.00"
click at [250, 325] on div "Year Income (AGI) Source of Income Non Employment Income 2025 YTD Debtor 5,994.…" at bounding box center [413, 224] width 459 height 219
click at [93, 354] on span "Expenses" at bounding box center [88, 354] width 152 height 16
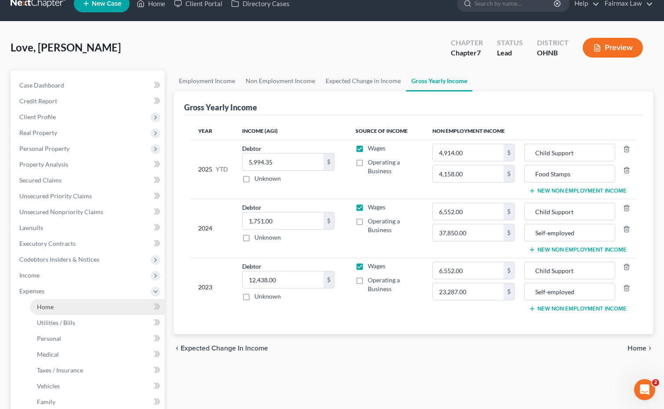
click at [97, 306] on link "Home" at bounding box center [97, 307] width 135 height 16
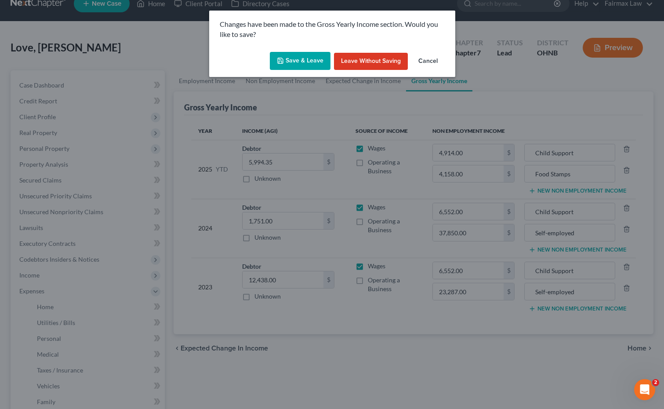
click at [295, 69] on button "Save & Leave" at bounding box center [300, 61] width 61 height 18
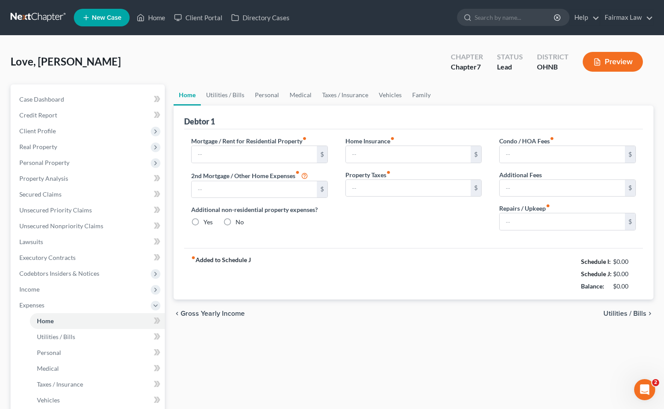
type input "1,175.00"
type input "0.00"
radio input "true"
type input "0.00"
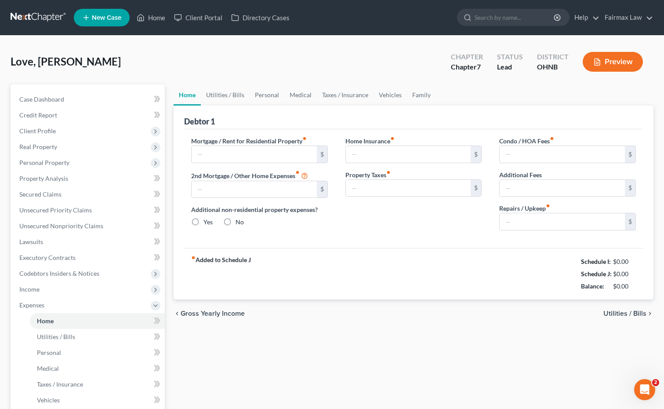
type input "0.00"
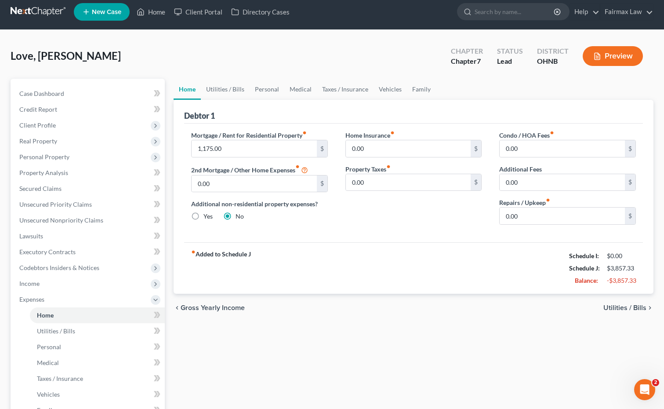
scroll to position [11, 0]
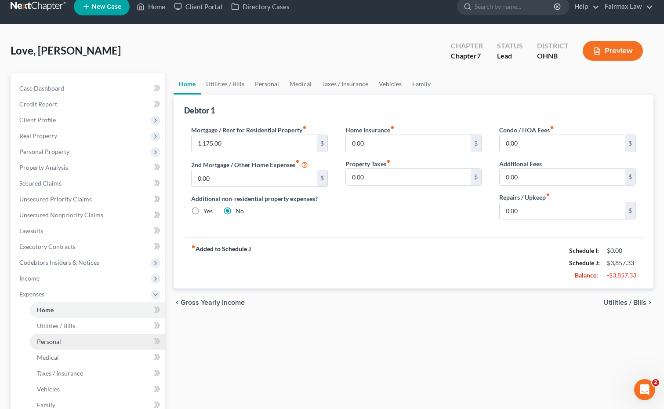
click at [93, 346] on link "Personal" at bounding box center [97, 341] width 135 height 16
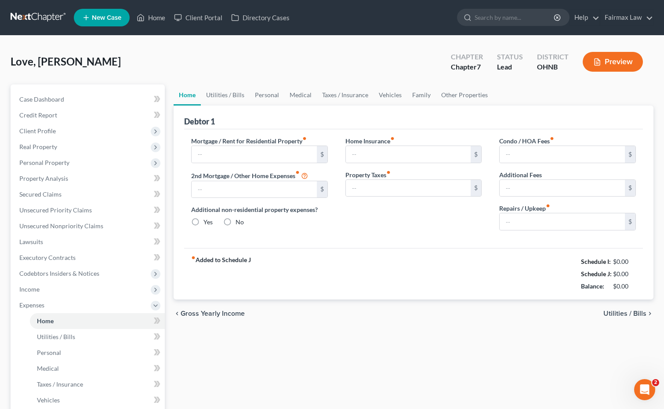
type input "1,175.00"
type input "0.00"
radio input "true"
type input "0.00"
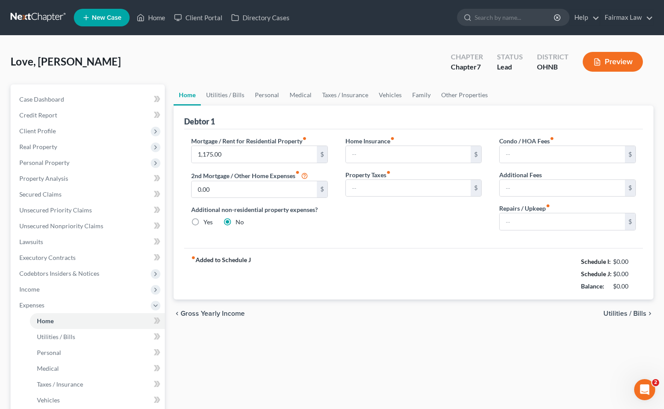
type input "0.00"
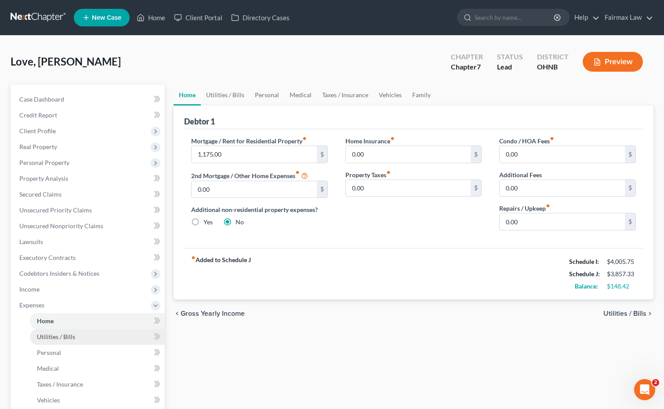
click at [96, 340] on link "Utilities / Bills" at bounding box center [97, 337] width 135 height 16
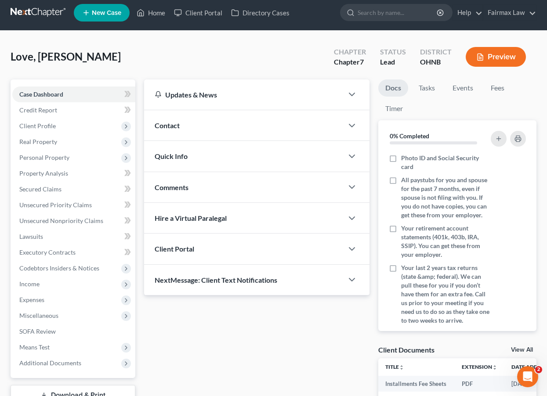
scroll to position [6, 0]
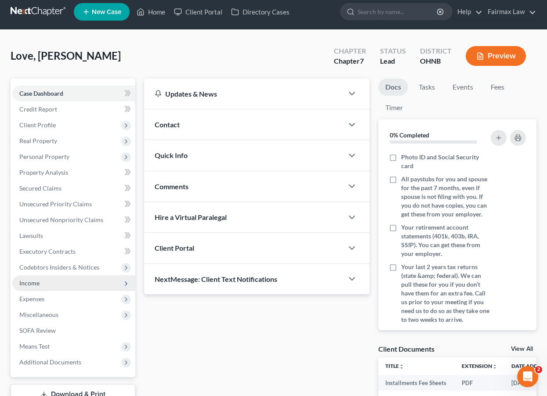
click at [61, 280] on span "Income" at bounding box center [73, 283] width 123 height 16
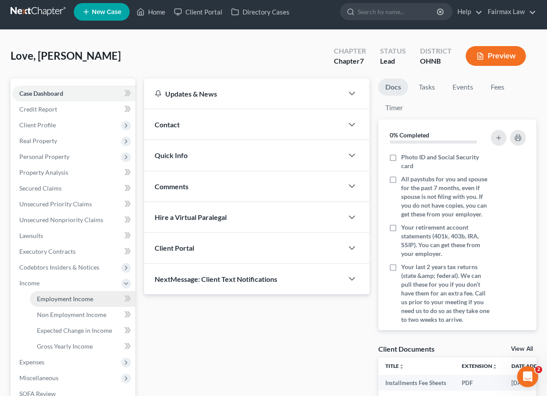
click at [67, 296] on span "Employment Income" at bounding box center [65, 298] width 56 height 7
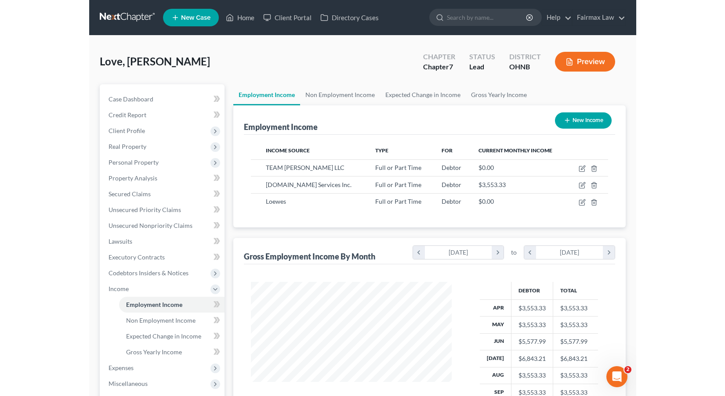
scroll to position [157, 219]
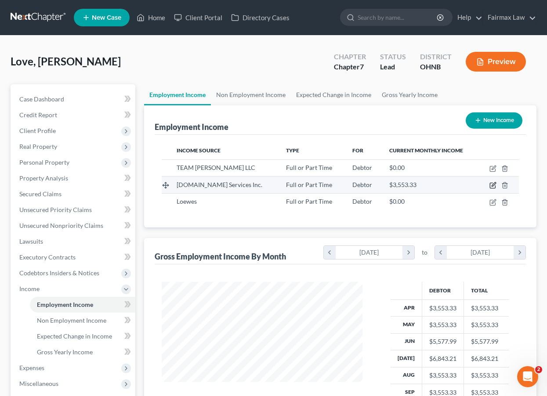
click at [493, 188] on icon "button" at bounding box center [492, 185] width 7 height 7
select select "0"
select select "23"
select select "3"
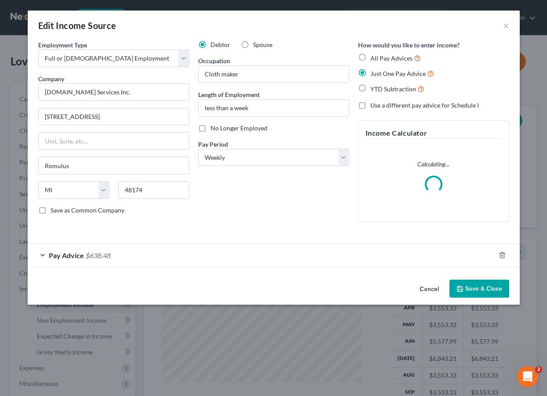
click at [193, 261] on div "Pay Advice $638.48" at bounding box center [261, 255] width 467 height 23
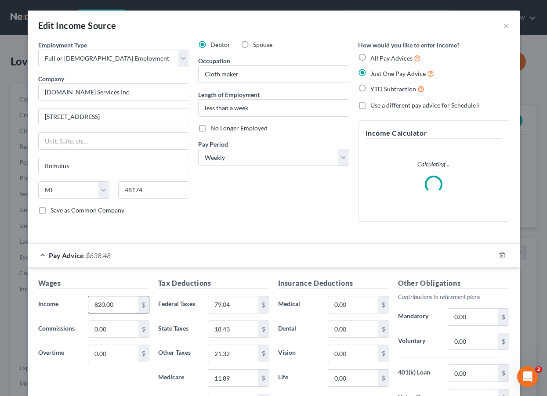
click at [123, 311] on input "820.00" at bounding box center [113, 305] width 50 height 17
type input "8"
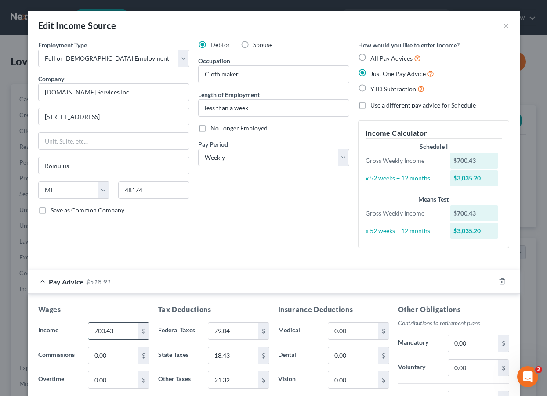
click at [111, 333] on input "700.43" at bounding box center [113, 331] width 50 height 17
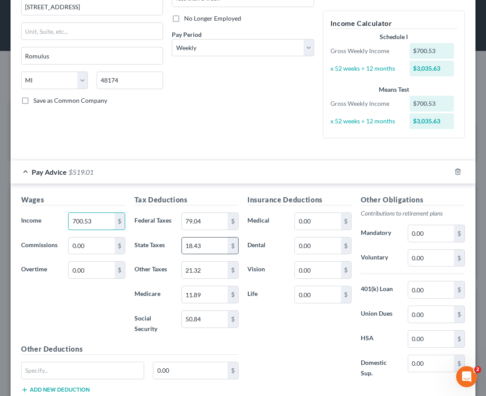
scroll to position [127, 0]
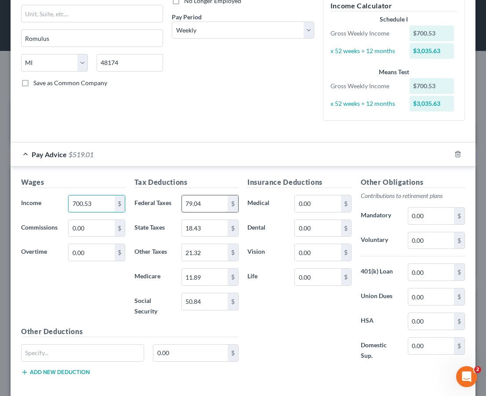
type input "700.53"
click at [214, 206] on input "79.04" at bounding box center [205, 203] width 46 height 17
drag, startPoint x: 214, startPoint y: 206, endPoint x: 161, endPoint y: 203, distance: 53.3
click at [161, 203] on div "Federal Taxes 79.04 $" at bounding box center [186, 204] width 113 height 18
type input "51.50"
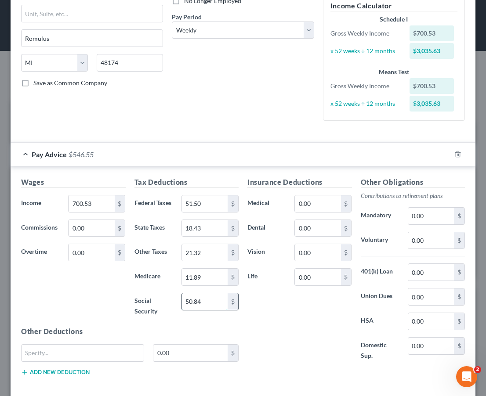
click at [223, 296] on input "50.84" at bounding box center [205, 301] width 46 height 17
drag, startPoint x: 222, startPoint y: 299, endPoint x: 157, endPoint y: 296, distance: 65.1
click at [157, 296] on div "Social Security 50.84 $" at bounding box center [186, 306] width 113 height 26
type input "46.86"
type input "10.96"
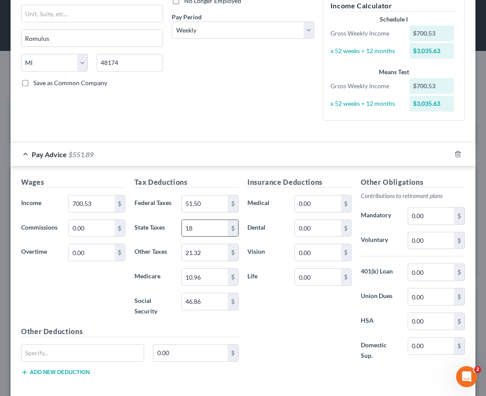
type input "1"
type input "16.51"
click at [213, 252] on input "21.32" at bounding box center [205, 252] width 46 height 17
type input "2"
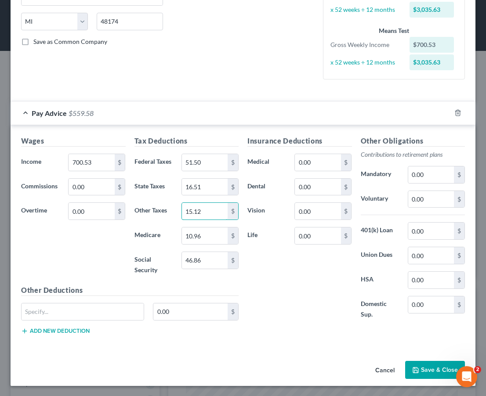
scroll to position [168, 0]
type input "15.12"
click at [425, 367] on button "Save & Close" at bounding box center [435, 371] width 60 height 18
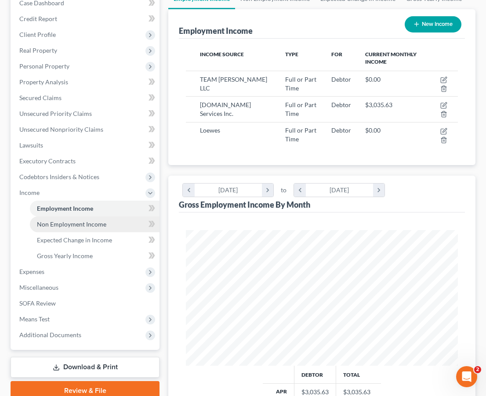
scroll to position [169, 0]
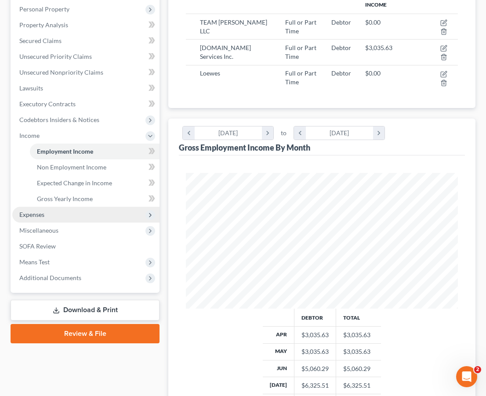
click at [88, 214] on span "Expenses" at bounding box center [85, 215] width 147 height 16
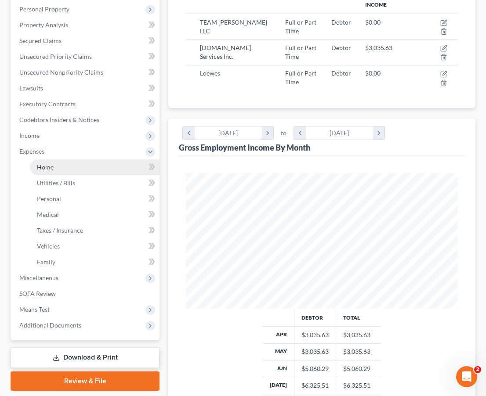
click at [77, 165] on link "Home" at bounding box center [95, 167] width 130 height 16
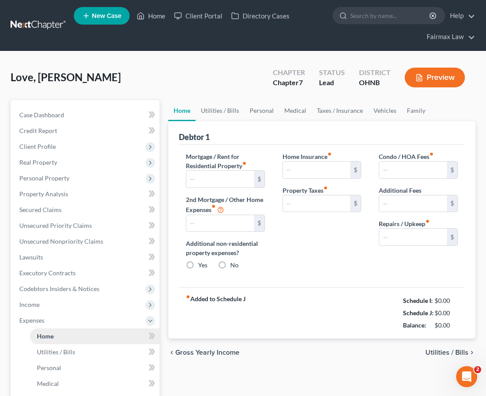
type input "1,175.00"
type input "0.00"
radio input "true"
type input "0.00"
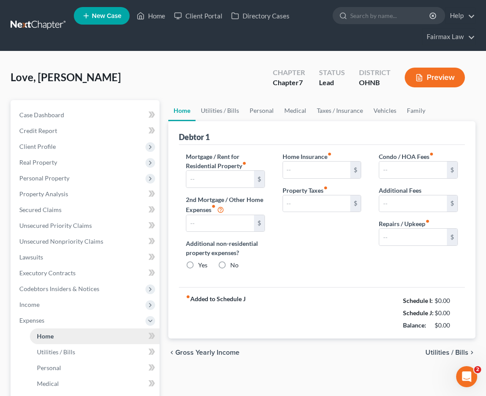
type input "0.00"
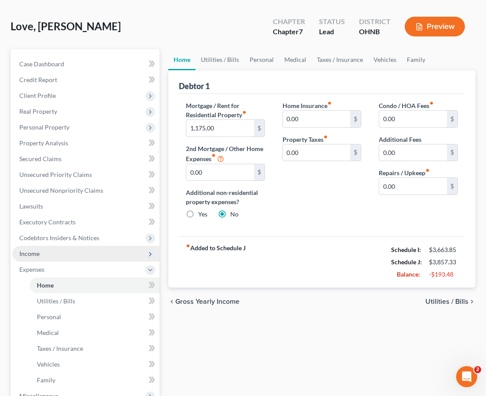
scroll to position [53, 0]
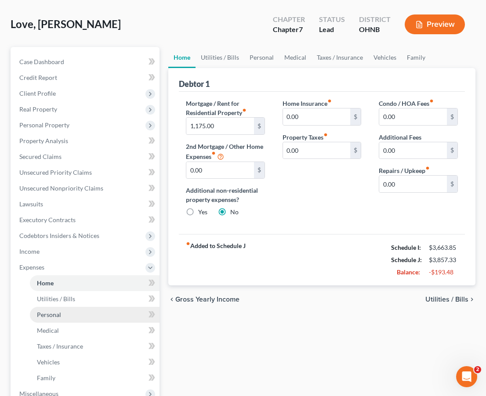
click at [106, 320] on link "Personal" at bounding box center [95, 315] width 130 height 16
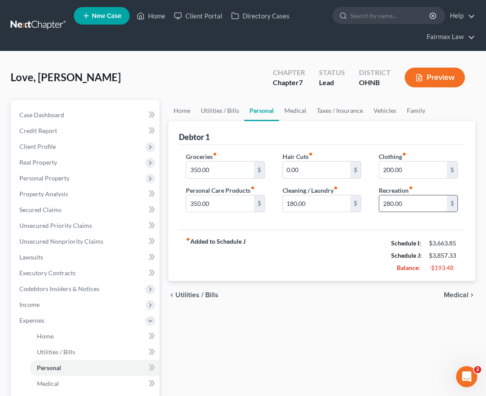
click at [388, 202] on input "280.00" at bounding box center [413, 203] width 68 height 17
type input "200.00"
click at [390, 169] on input "200.00" at bounding box center [413, 170] width 68 height 17
type input "150.00"
click at [198, 172] on input "350.00" at bounding box center [220, 170] width 68 height 17
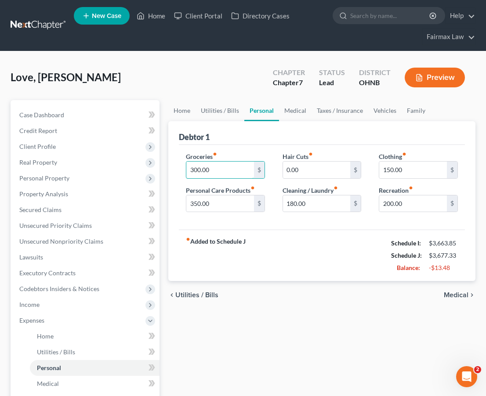
type input "300.00"
click at [250, 262] on div "fiber_manual_record Added to Schedule J Schedule I: $3,663.85 Schedule J: $3,67…" at bounding box center [322, 255] width 286 height 51
click at [197, 202] on input "350.00" at bounding box center [220, 203] width 68 height 17
type input "300.00"
click at [260, 284] on div "chevron_left Utilities / Bills Medical chevron_right" at bounding box center [321, 295] width 307 height 28
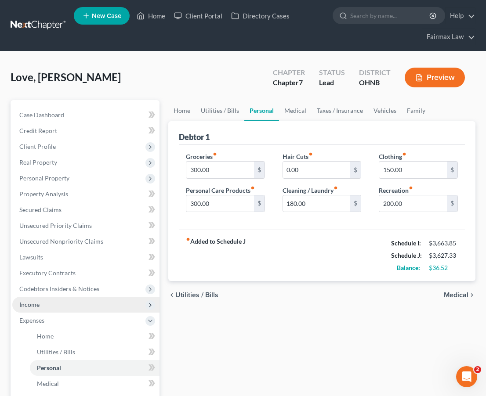
click at [37, 308] on span "Income" at bounding box center [29, 304] width 20 height 7
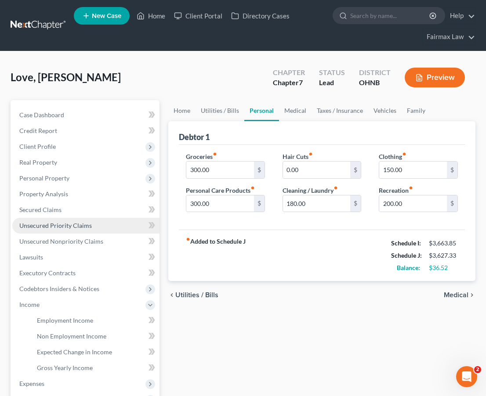
click at [115, 230] on link "Unsecured Priority Claims" at bounding box center [85, 226] width 147 height 16
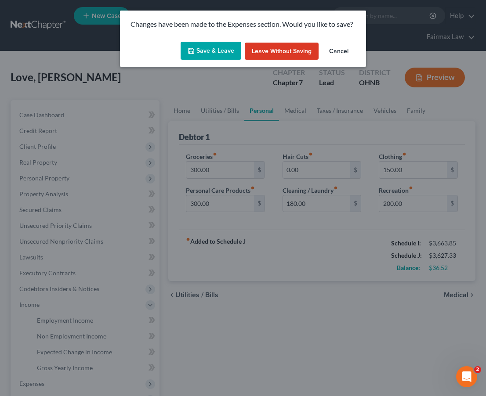
click at [220, 53] on button "Save & Leave" at bounding box center [211, 51] width 61 height 18
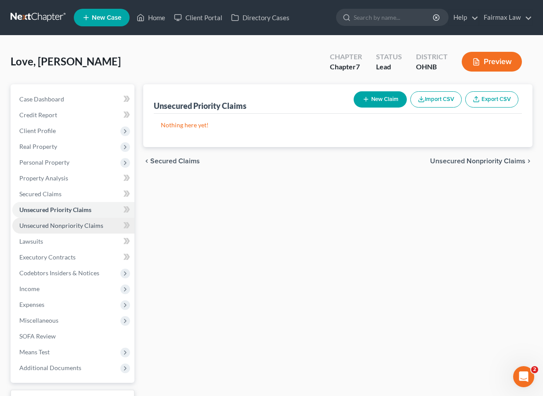
click at [50, 219] on link "Unsecured Nonpriority Claims" at bounding box center [73, 226] width 122 height 16
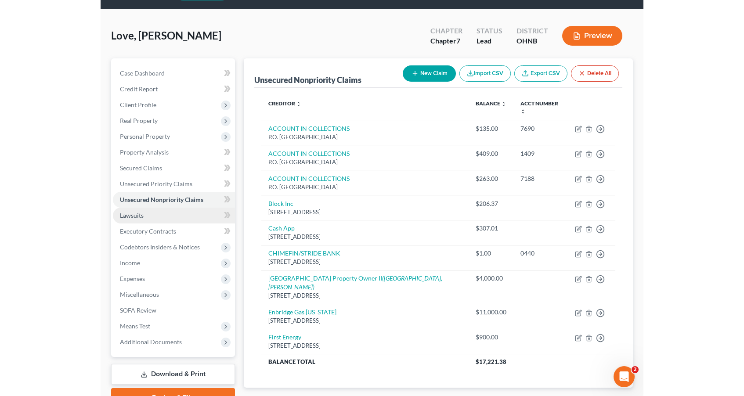
scroll to position [26, 0]
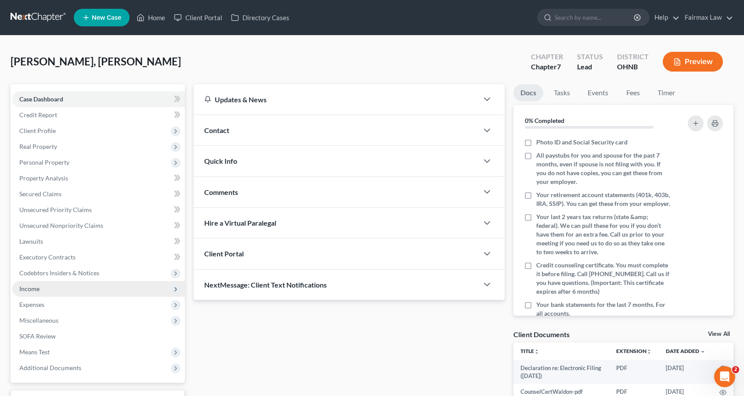
click at [80, 292] on span "Income" at bounding box center [98, 289] width 173 height 16
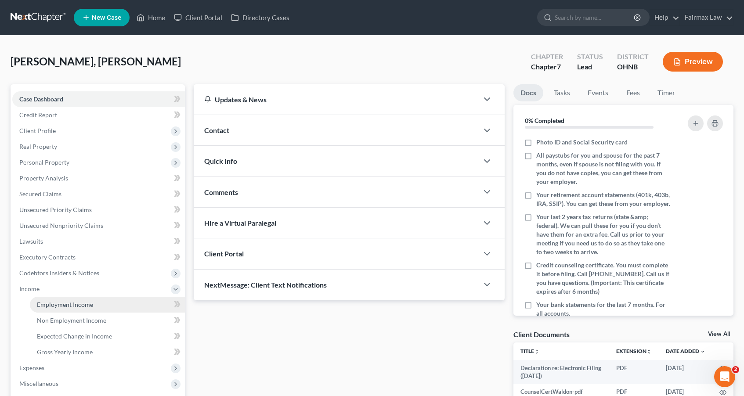
click at [80, 298] on link "Employment Income" at bounding box center [107, 305] width 155 height 16
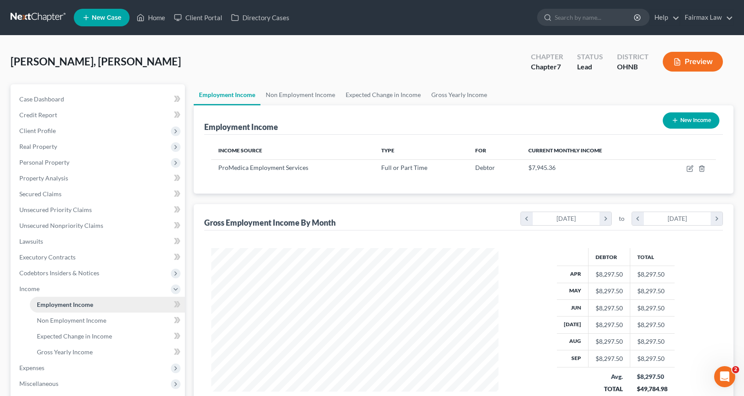
scroll to position [0, 0]
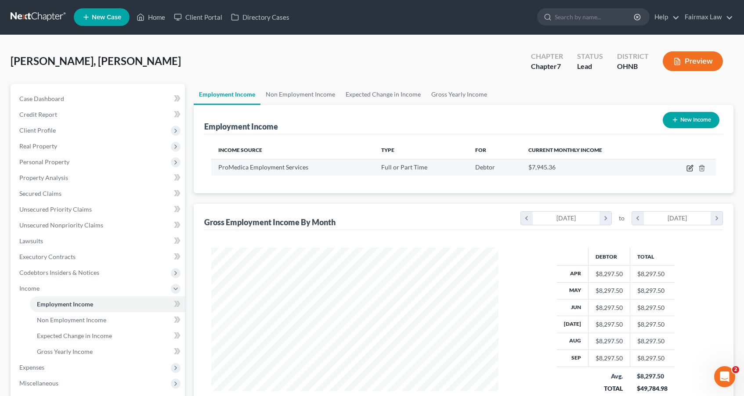
click at [692, 169] on icon "button" at bounding box center [689, 168] width 5 height 5
select select "0"
select select "23"
select select "2"
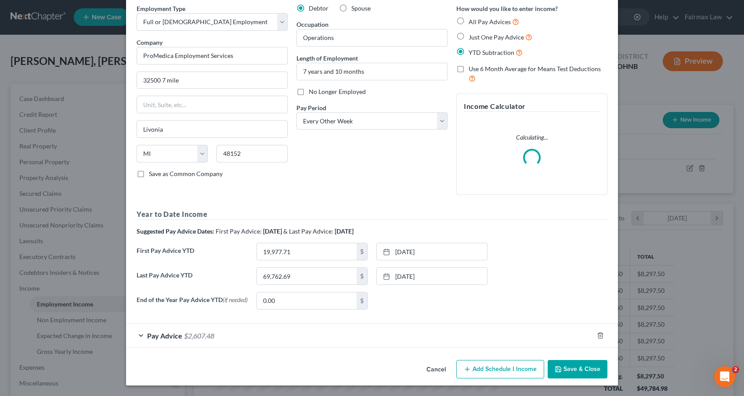
scroll to position [36, 0]
click at [406, 331] on div "Pay Advice $2,607.48" at bounding box center [359, 335] width 467 height 23
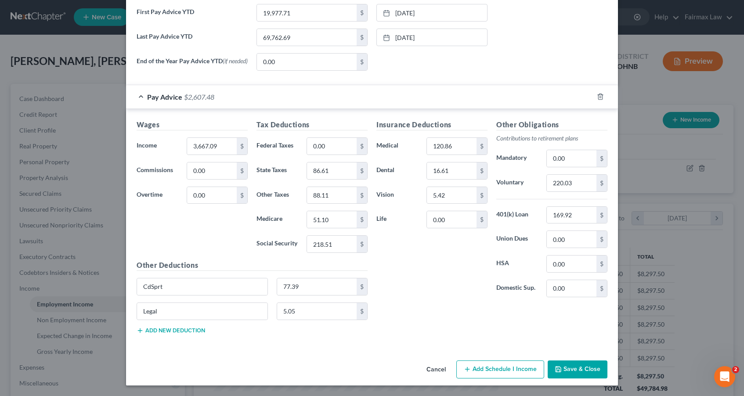
scroll to position [325, 0]
click at [436, 371] on button "Cancel" at bounding box center [436, 371] width 33 height 18
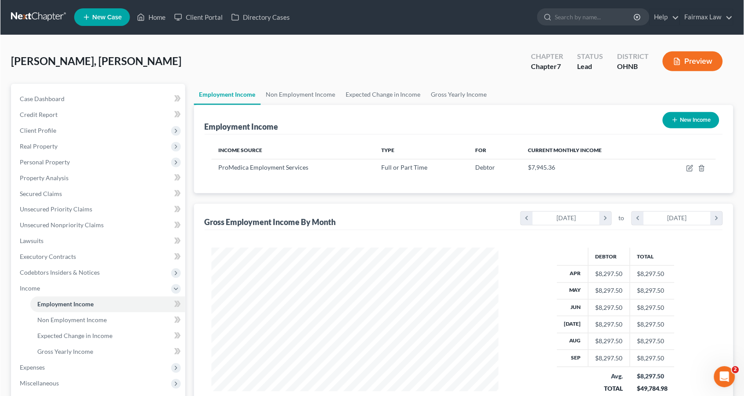
scroll to position [1, 0]
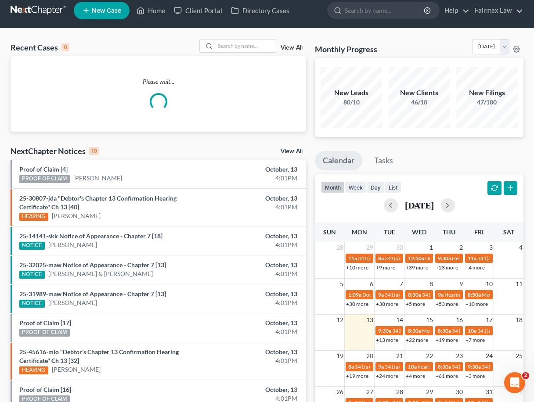
scroll to position [4, 0]
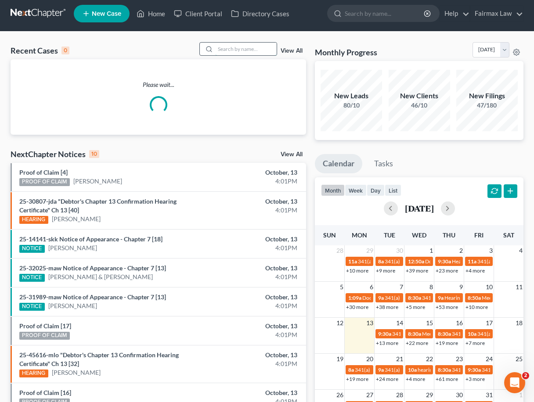
click at [256, 51] on input "search" at bounding box center [246, 49] width 62 height 13
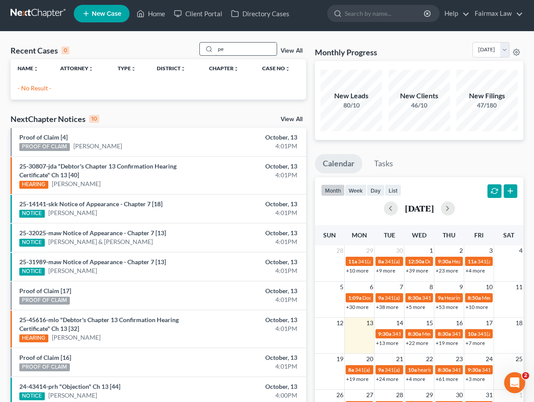
type input "p"
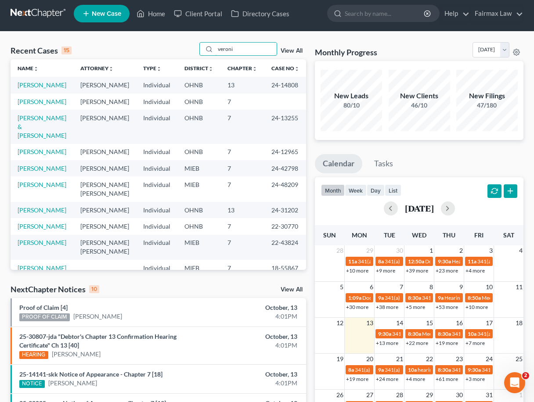
scroll to position [0, 0]
type input "veroni"
click at [45, 101] on link "[PERSON_NAME]" at bounding box center [42, 101] width 49 height 7
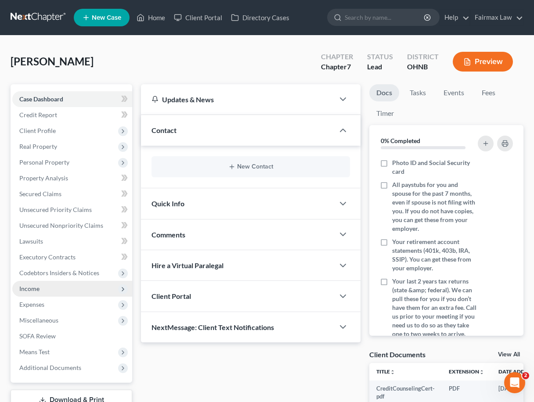
click at [36, 285] on span "Income" at bounding box center [29, 288] width 20 height 7
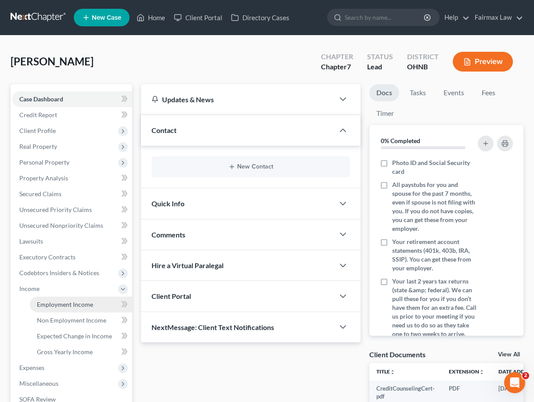
click at [65, 305] on span "Employment Income" at bounding box center [65, 304] width 56 height 7
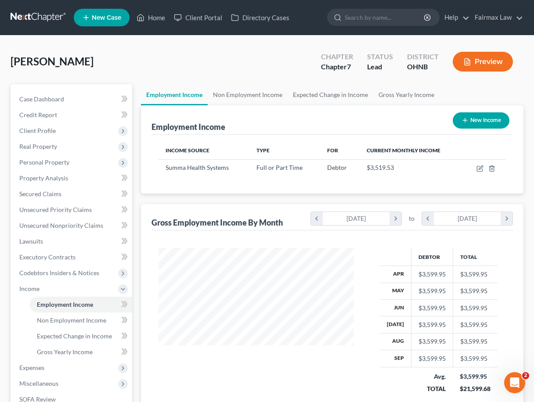
scroll to position [157, 213]
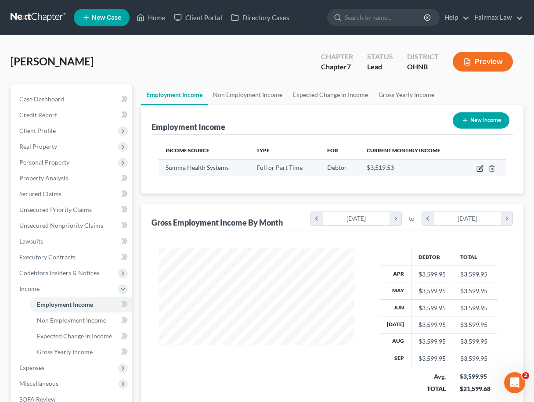
click at [479, 169] on icon "button" at bounding box center [481, 168] width 4 height 4
select select "0"
select select "36"
select select "2"
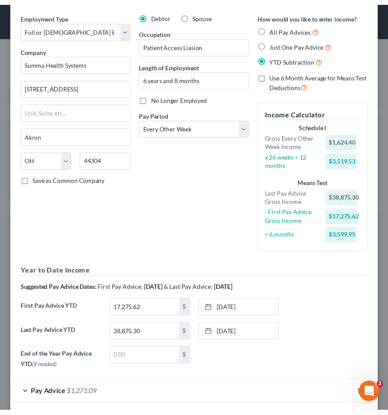
scroll to position [166, 349]
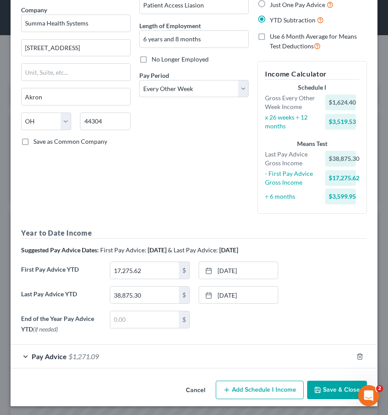
click at [74, 356] on span "$1,271.09" at bounding box center [84, 356] width 30 height 8
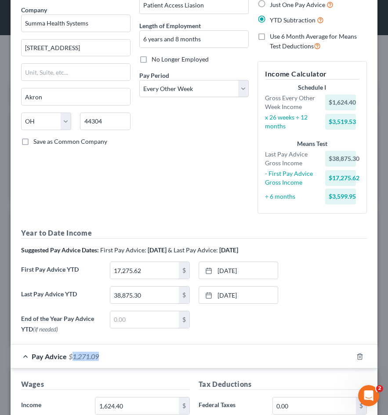
click at [74, 356] on span "$1,271.09" at bounding box center [84, 356] width 30 height 8
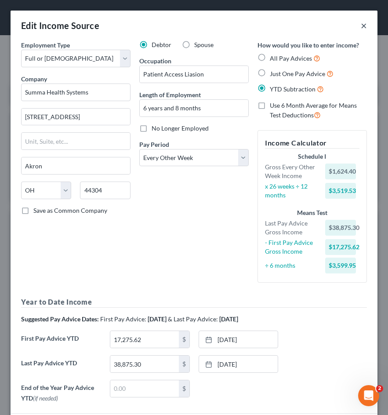
scroll to position [0, 0]
click at [366, 26] on button "×" at bounding box center [364, 25] width 6 height 11
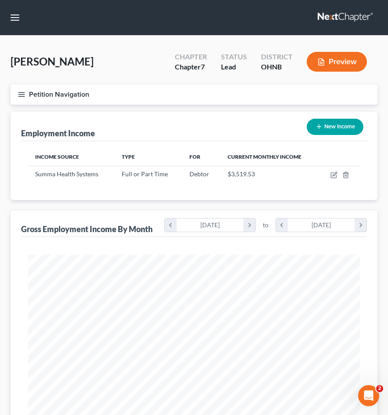
click at [24, 94] on line "button" at bounding box center [21, 94] width 6 height 0
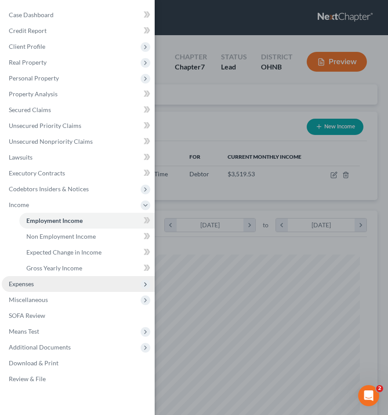
click at [53, 282] on span "Expenses" at bounding box center [78, 284] width 153 height 16
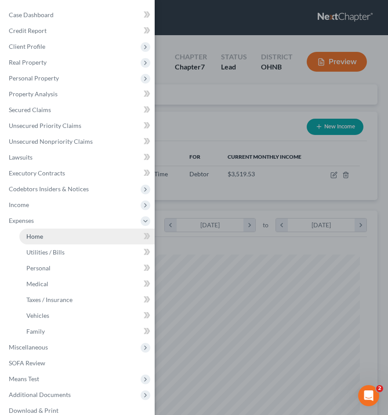
click at [50, 240] on link "Home" at bounding box center [86, 236] width 135 height 16
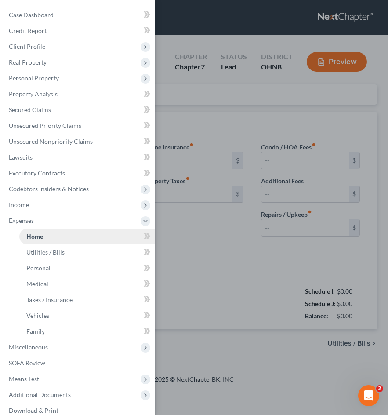
type input "500.00"
type input "0.00"
radio input "true"
type input "0.00"
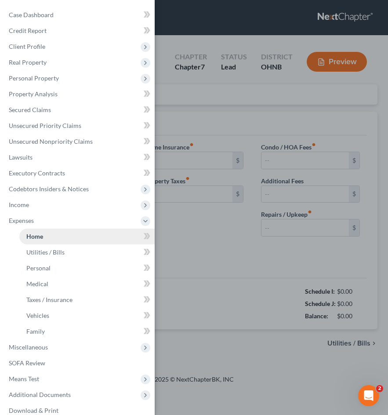
type input "0.00"
click at [182, 255] on div "Case Dashboard Payments Invoices Payments Payments Credit Report Client Profile" at bounding box center [194, 207] width 388 height 415
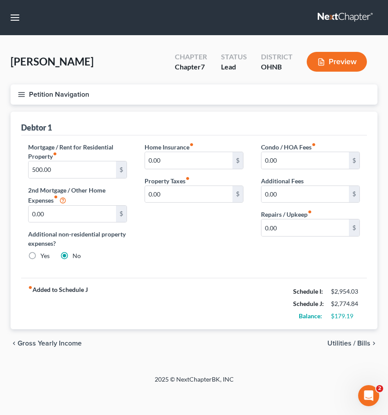
click at [16, 100] on button "Petition Navigation" at bounding box center [194, 94] width 367 height 20
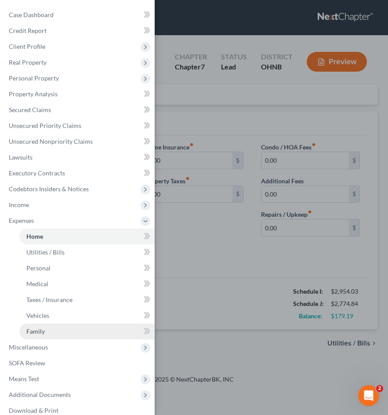
click at [48, 328] on link "Family" at bounding box center [86, 331] width 135 height 16
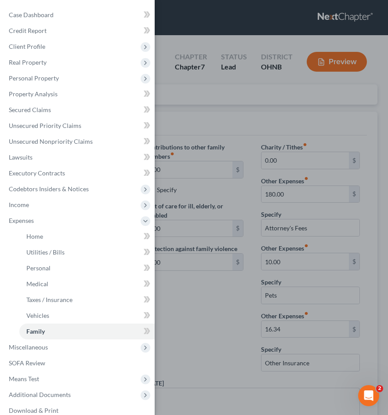
click at [201, 286] on div "Case Dashboard Payments Invoices Payments Payments Credit Report Client Profile" at bounding box center [194, 207] width 388 height 415
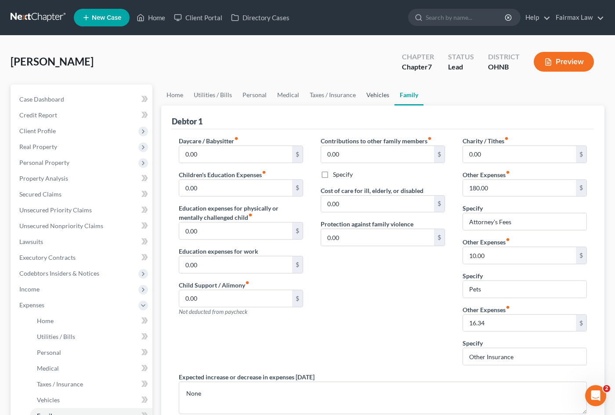
click at [370, 93] on link "Vehicles" at bounding box center [377, 94] width 33 height 21
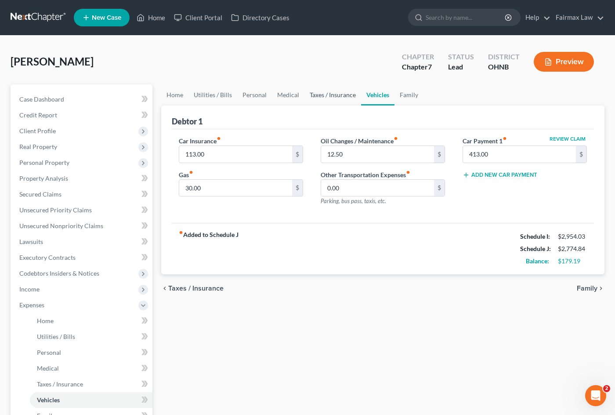
click at [337, 94] on link "Taxes / Insurance" at bounding box center [332, 94] width 57 height 21
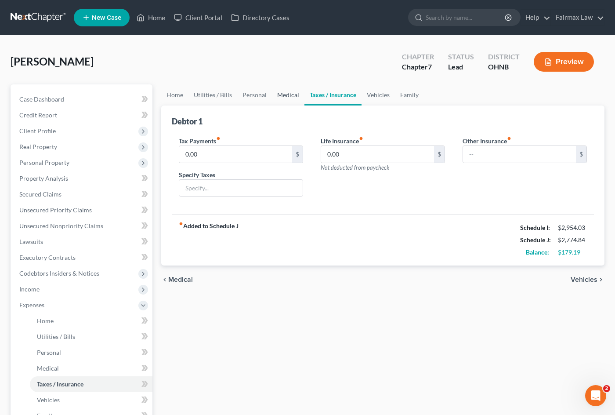
click at [285, 96] on link "Medical" at bounding box center [288, 94] width 33 height 21
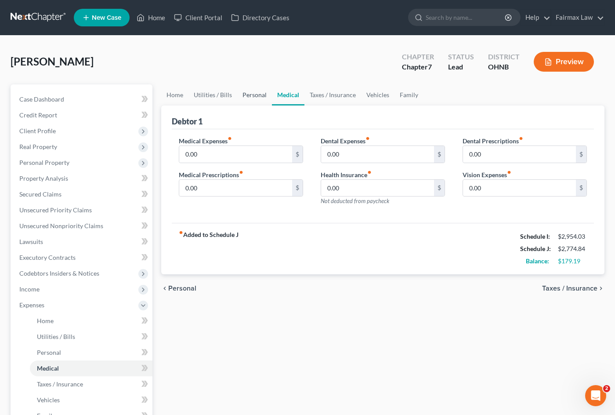
click at [257, 98] on link "Personal" at bounding box center [254, 94] width 35 height 21
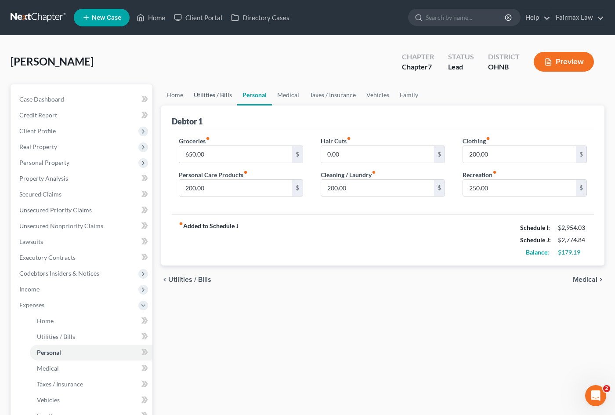
click at [211, 102] on link "Utilities / Bills" at bounding box center [212, 94] width 49 height 21
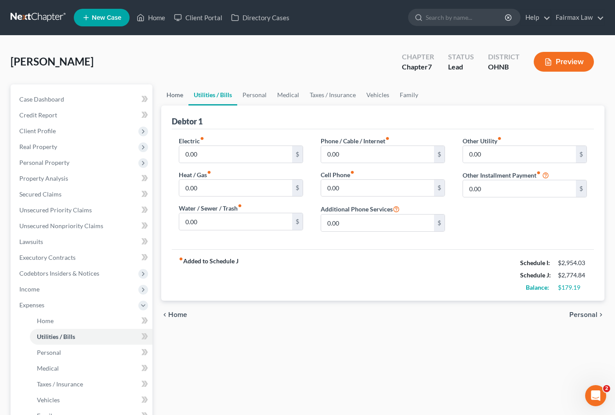
click at [182, 98] on link "Home" at bounding box center [174, 94] width 27 height 21
